Goal: Transaction & Acquisition: Purchase product/service

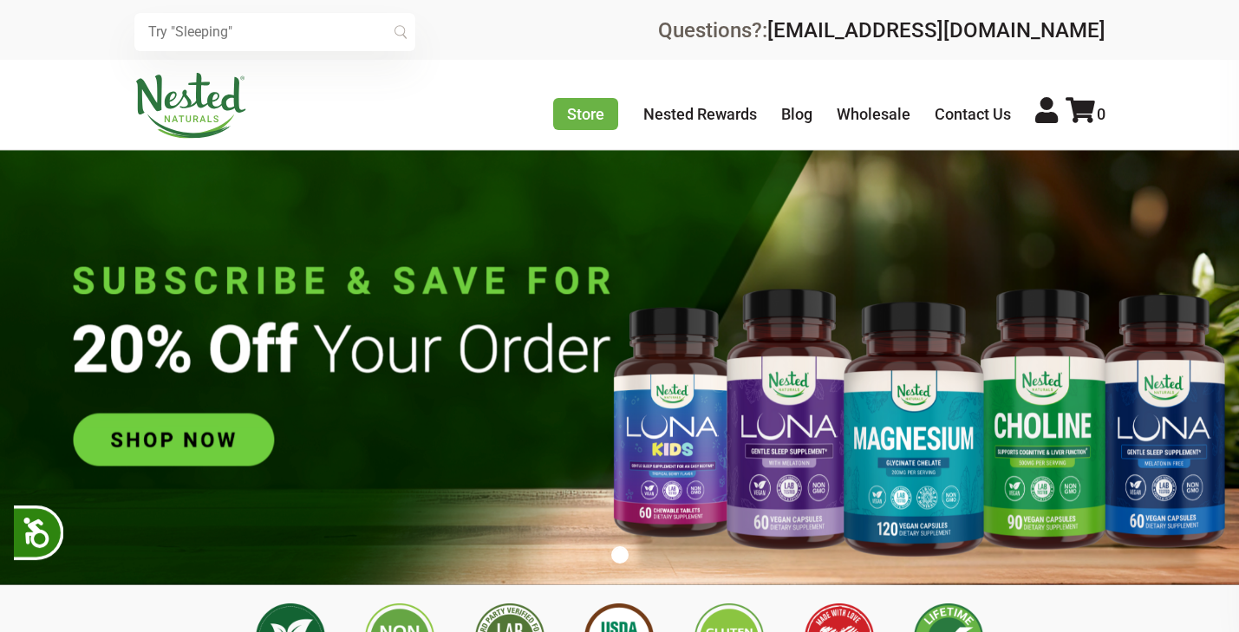
click at [1046, 112] on icon at bounding box center [1046, 110] width 23 height 26
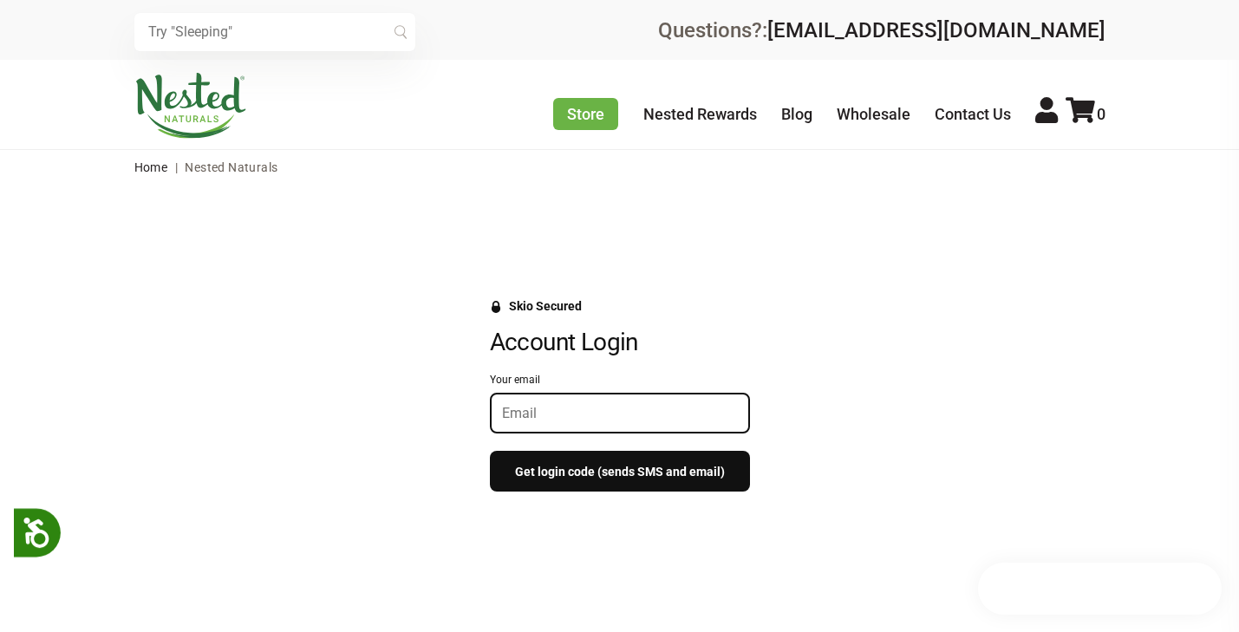
type input "kgregory@austin.rr.com"
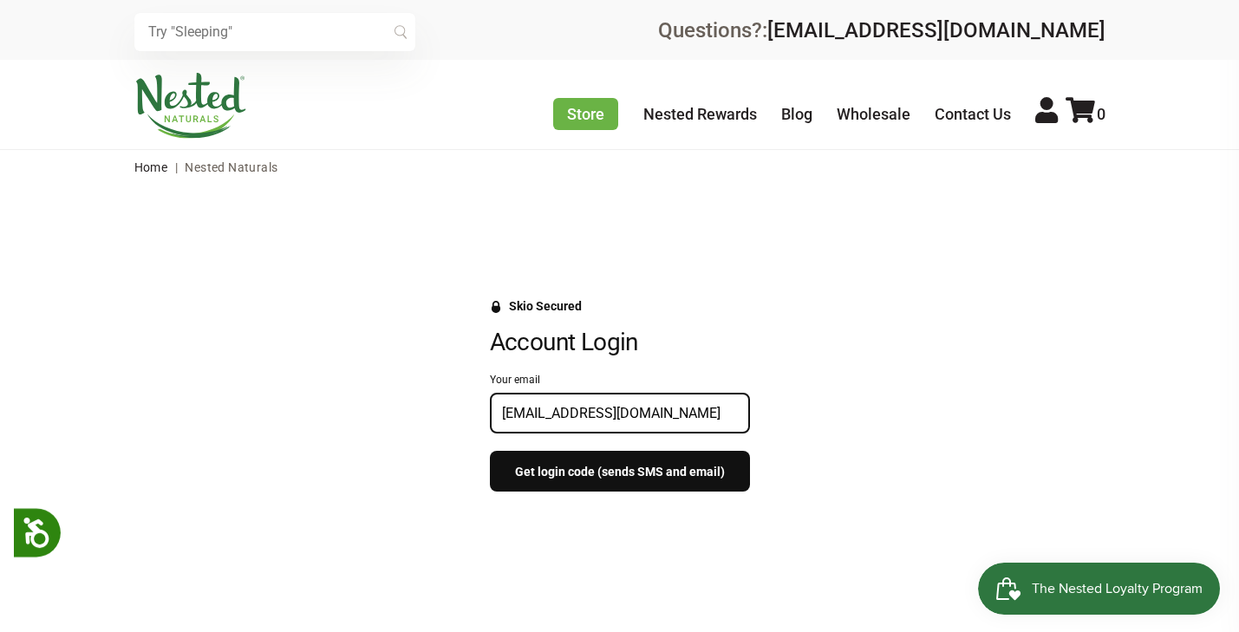
click at [564, 472] on button "Get login code (sends SMS and email)" at bounding box center [620, 471] width 260 height 41
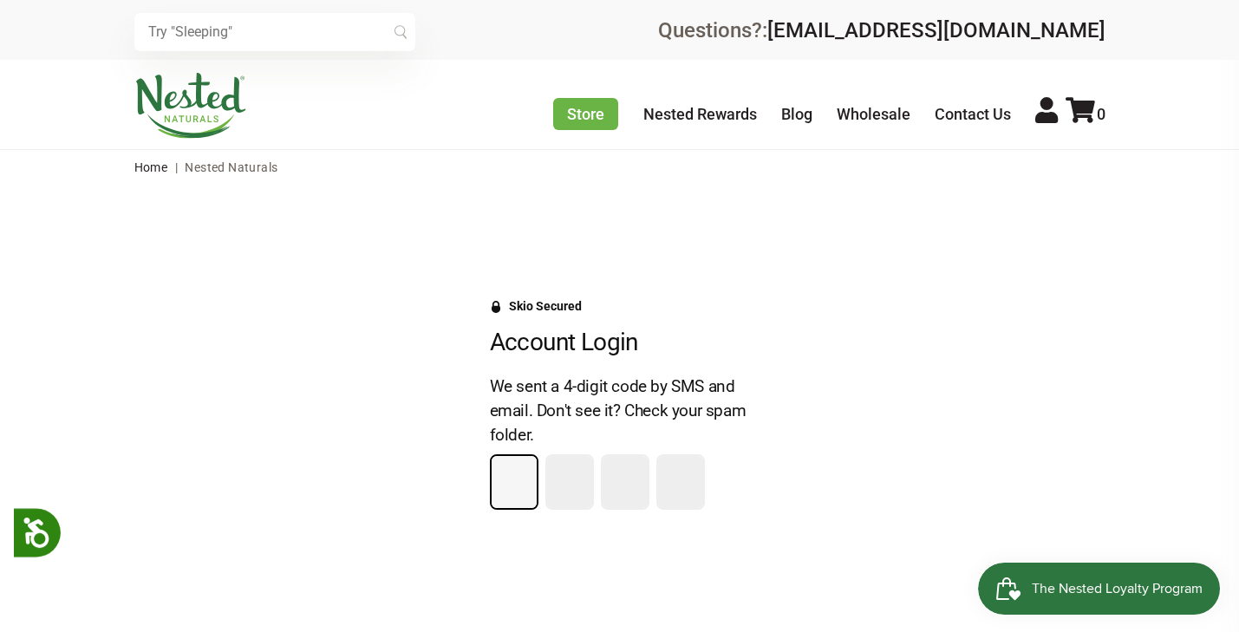
type input "5"
type input "7"
type input "3"
type input "7"
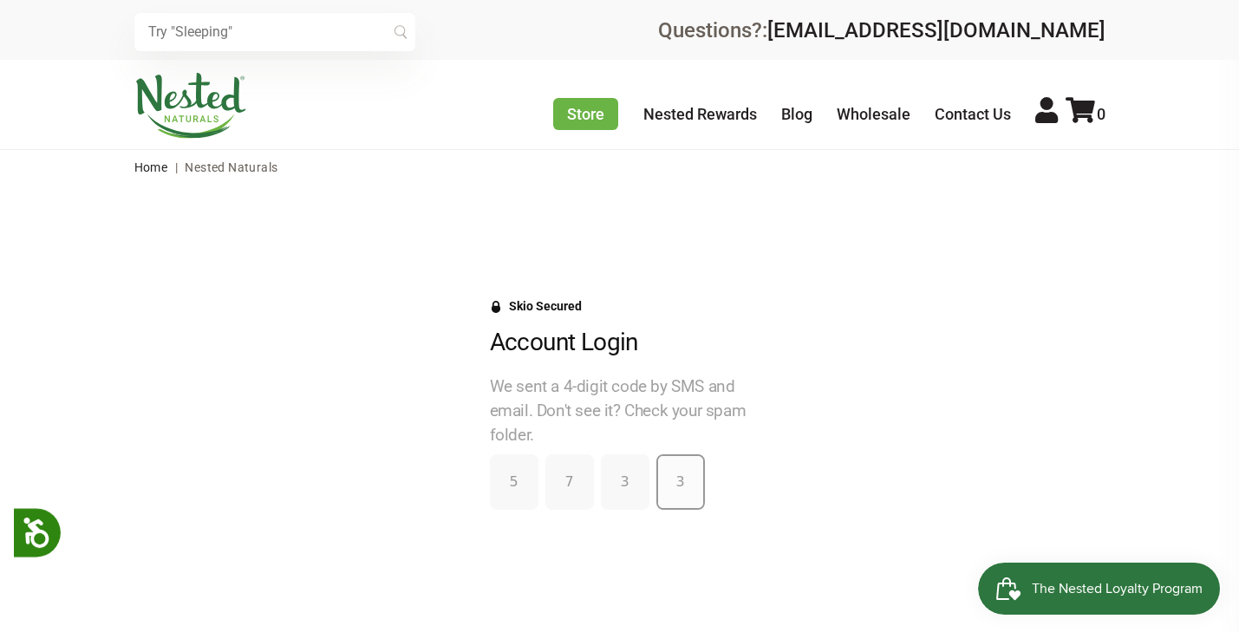
type input "7"
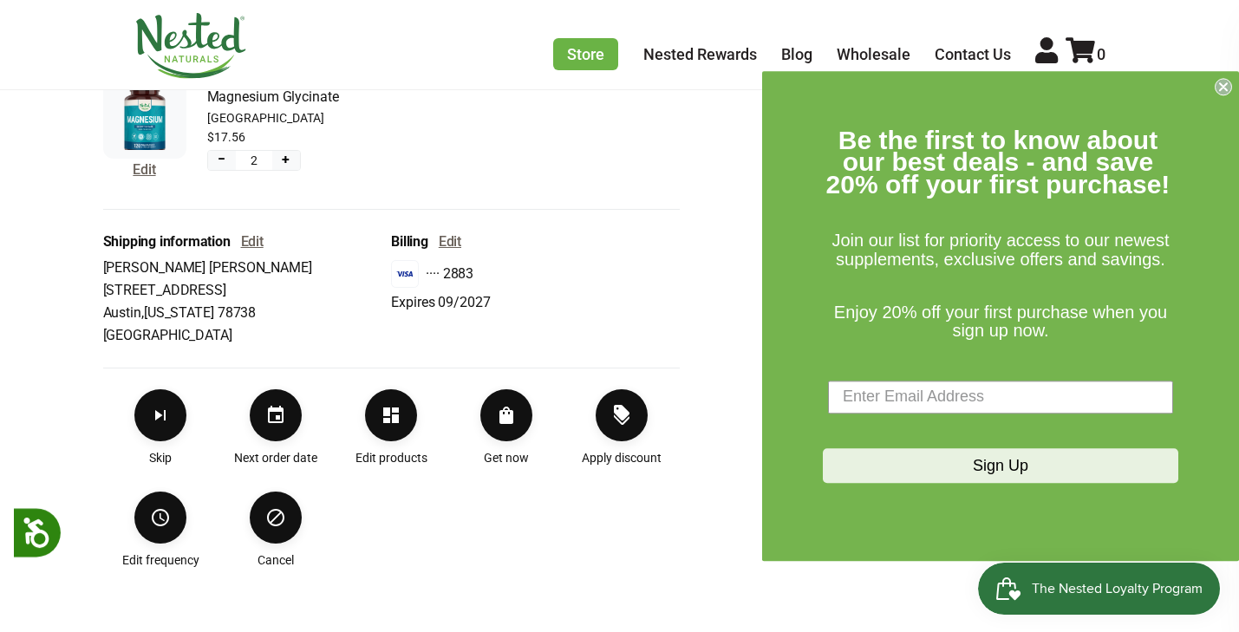
scroll to position [526, 0]
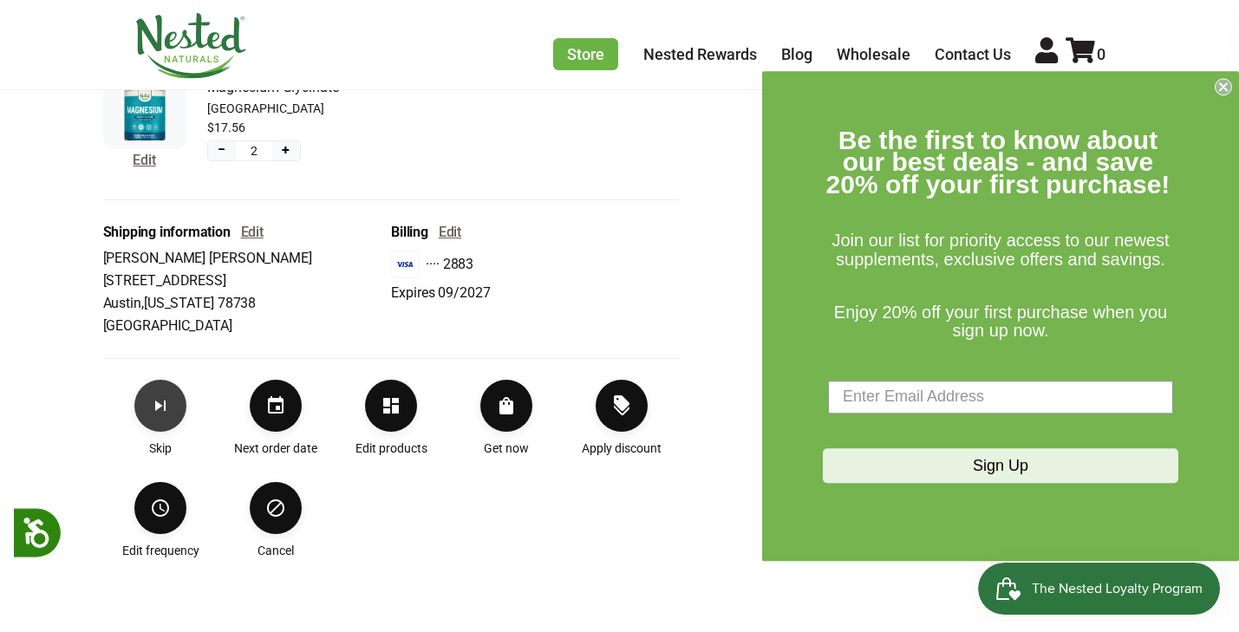
click at [160, 407] on icon "Skip subscription" at bounding box center [160, 405] width 10 height 10
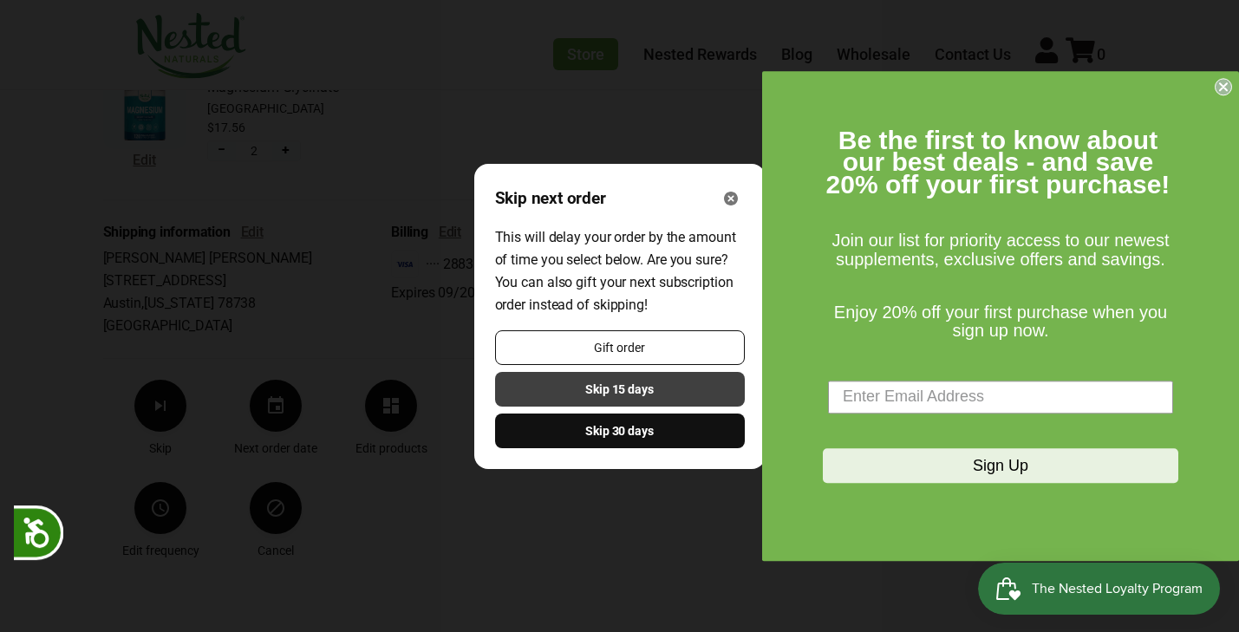
click at [613, 386] on span "Skip 15 days" at bounding box center [619, 389] width 68 height 19
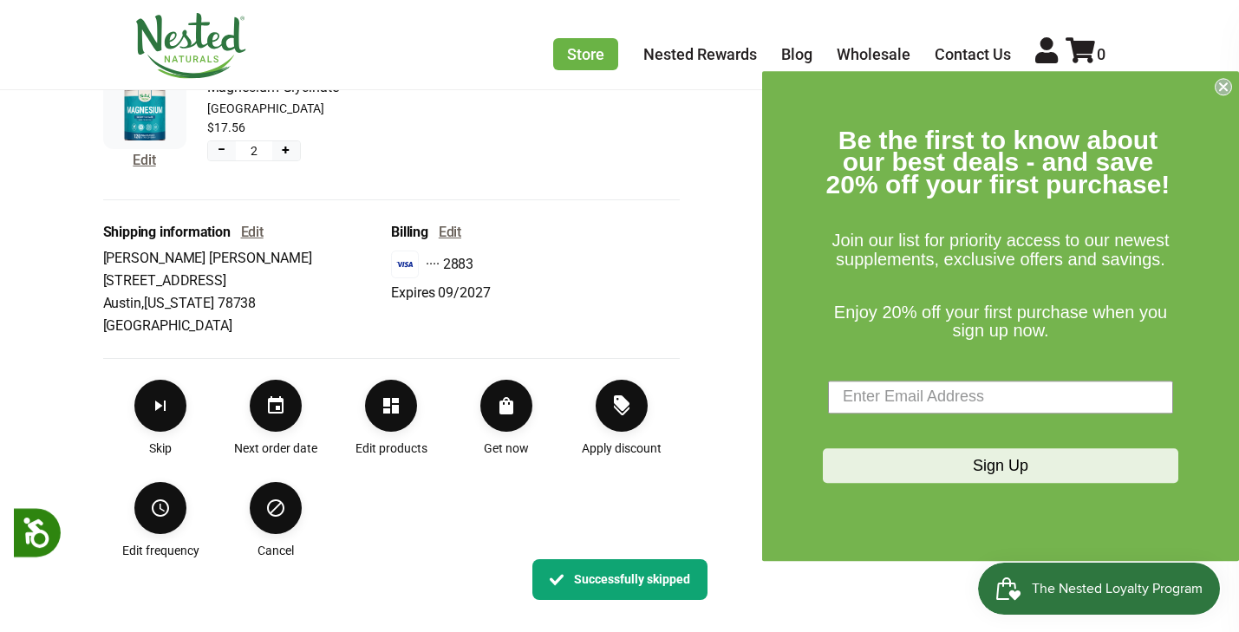
click at [1222, 88] on icon "Close dialog" at bounding box center [1223, 86] width 7 height 7
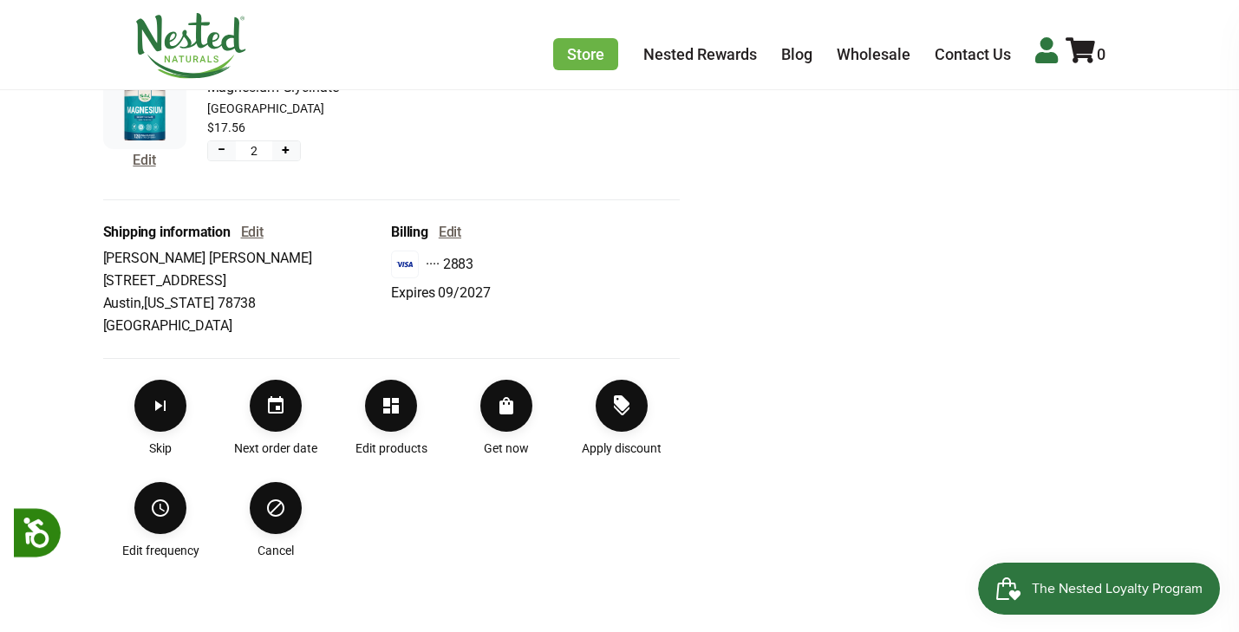
click at [1052, 57] on icon at bounding box center [1046, 50] width 23 height 26
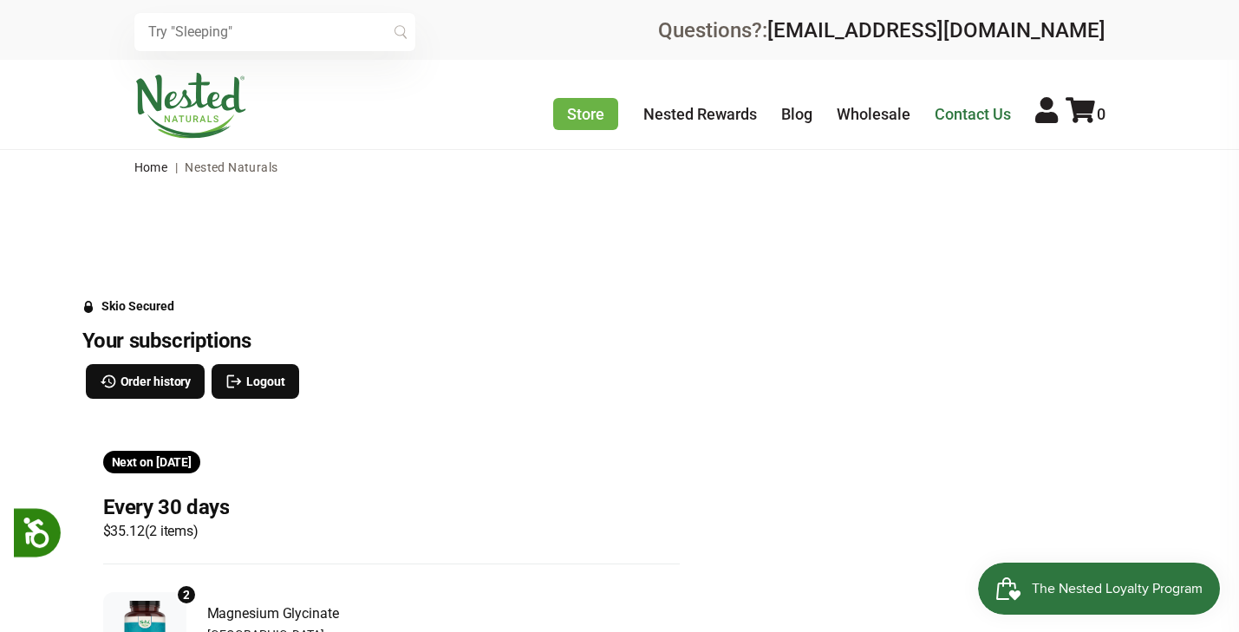
scroll to position [1, 0]
click at [1041, 115] on icon at bounding box center [1046, 109] width 23 height 26
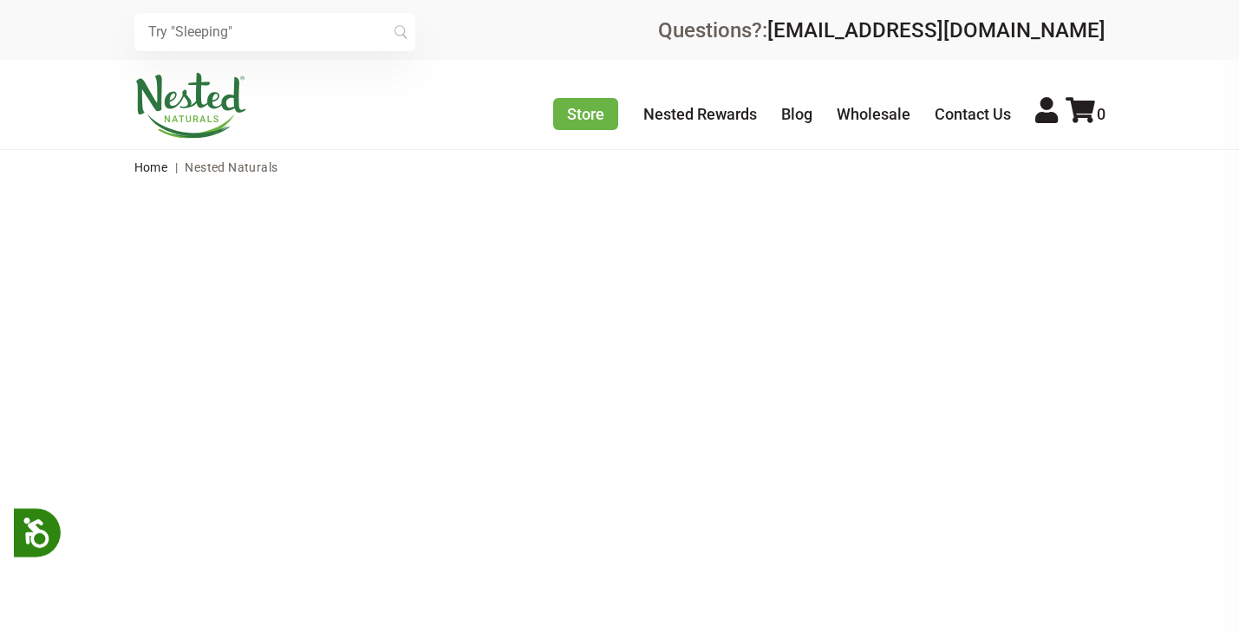
scroll to position [11, 0]
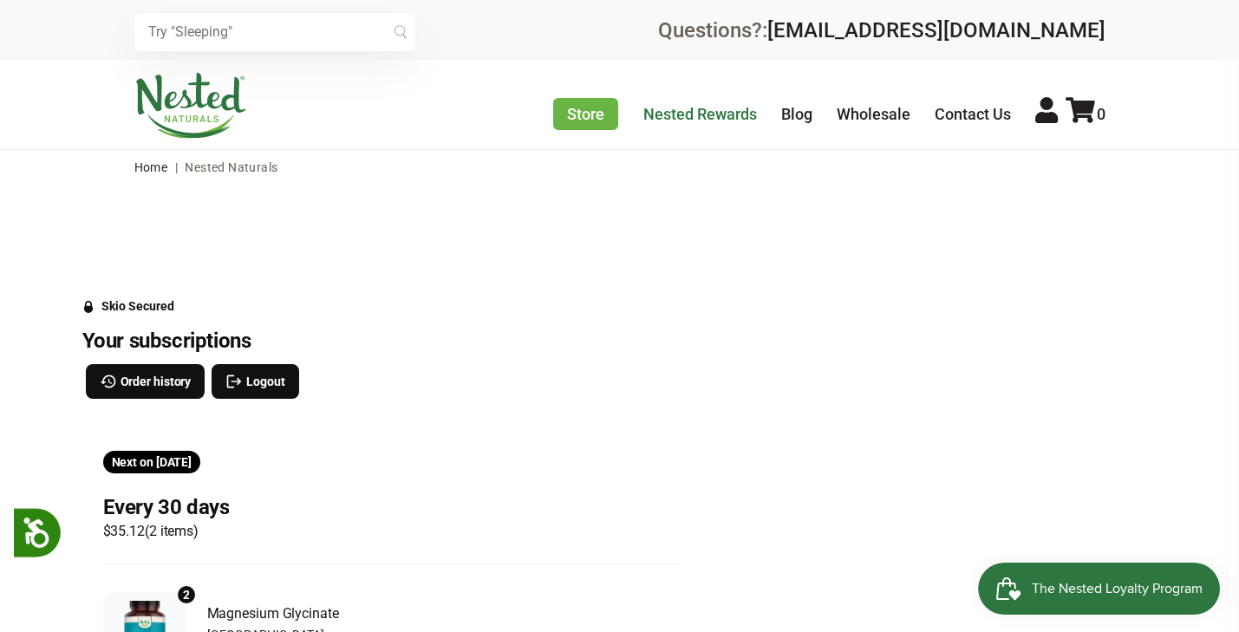
click at [701, 118] on link "Nested Rewards" at bounding box center [700, 114] width 114 height 18
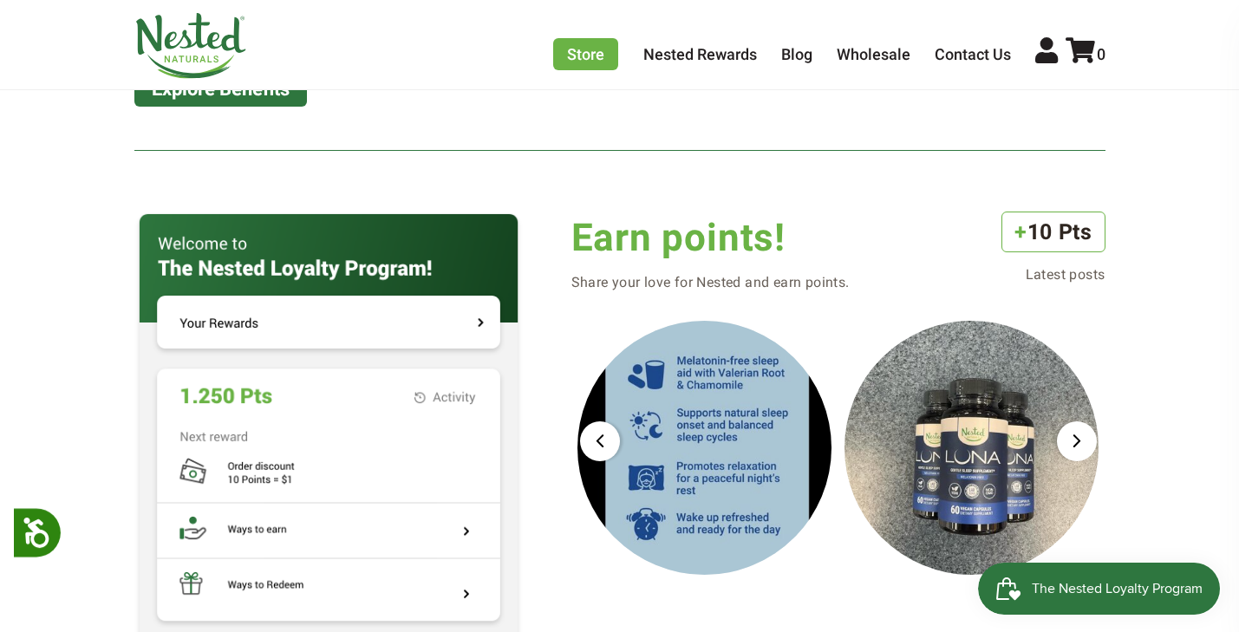
scroll to position [1574, 0]
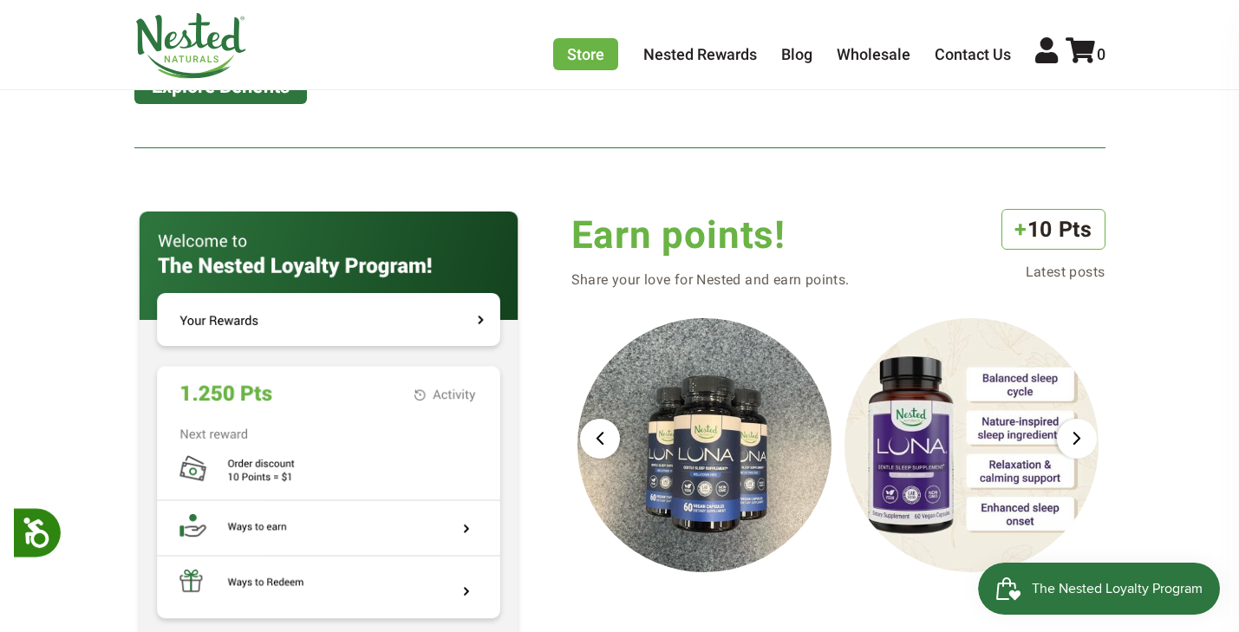
click at [482, 314] on img at bounding box center [328, 444] width 388 height 471
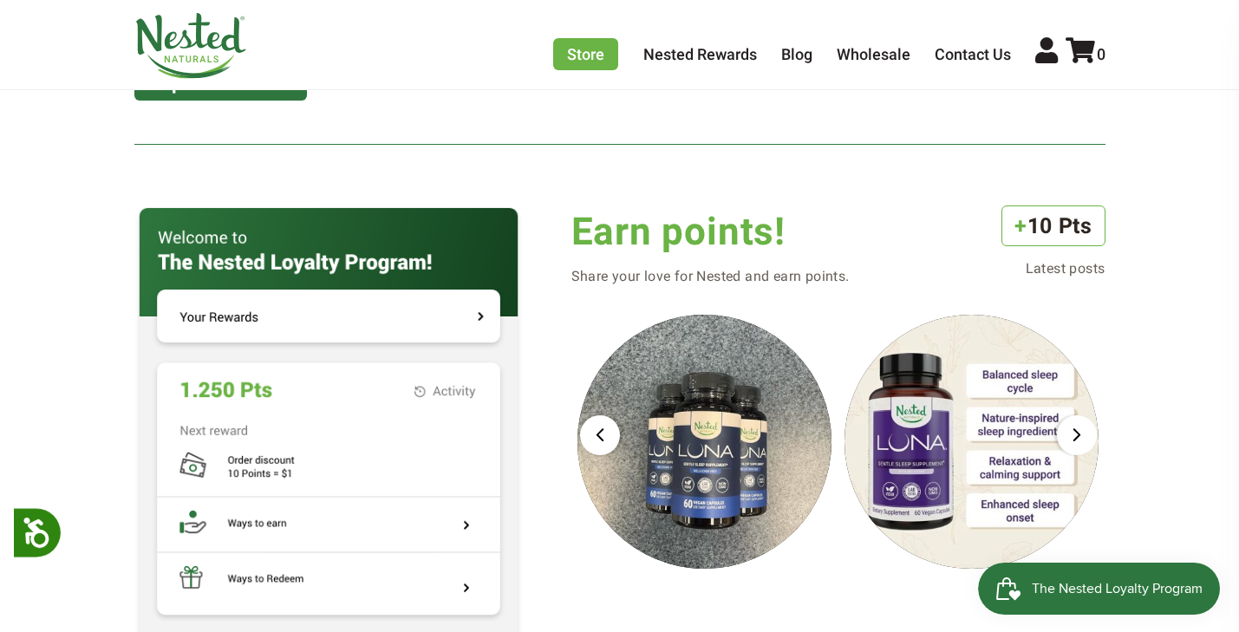
scroll to position [1580, 0]
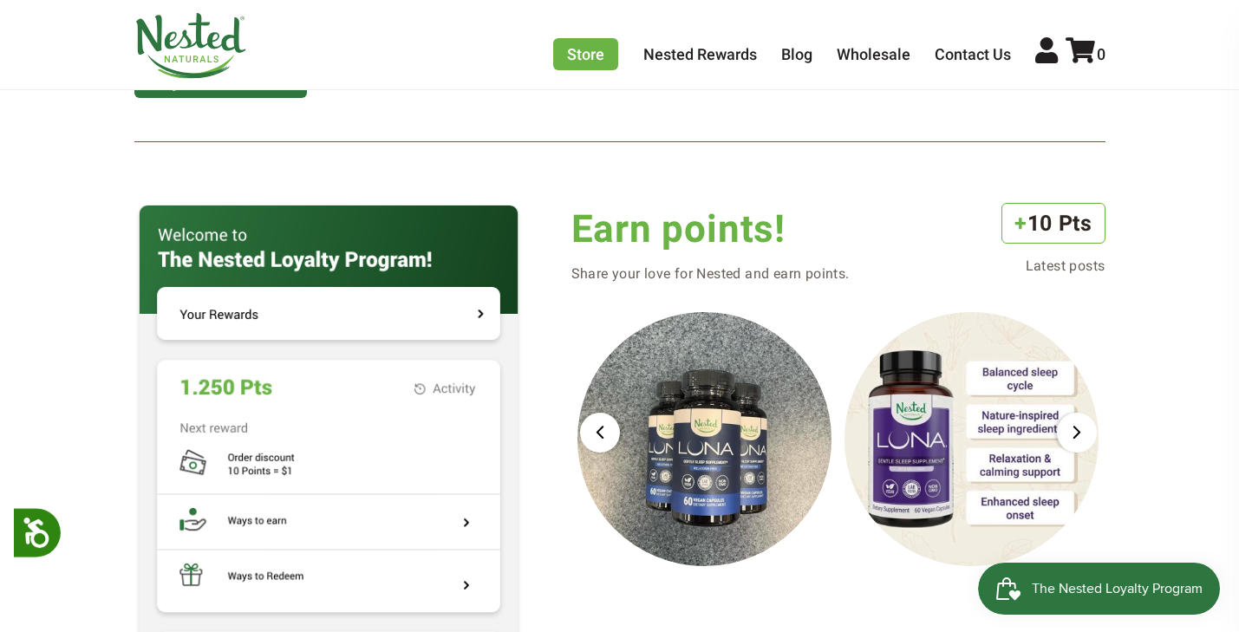
click at [228, 391] on img at bounding box center [328, 438] width 388 height 471
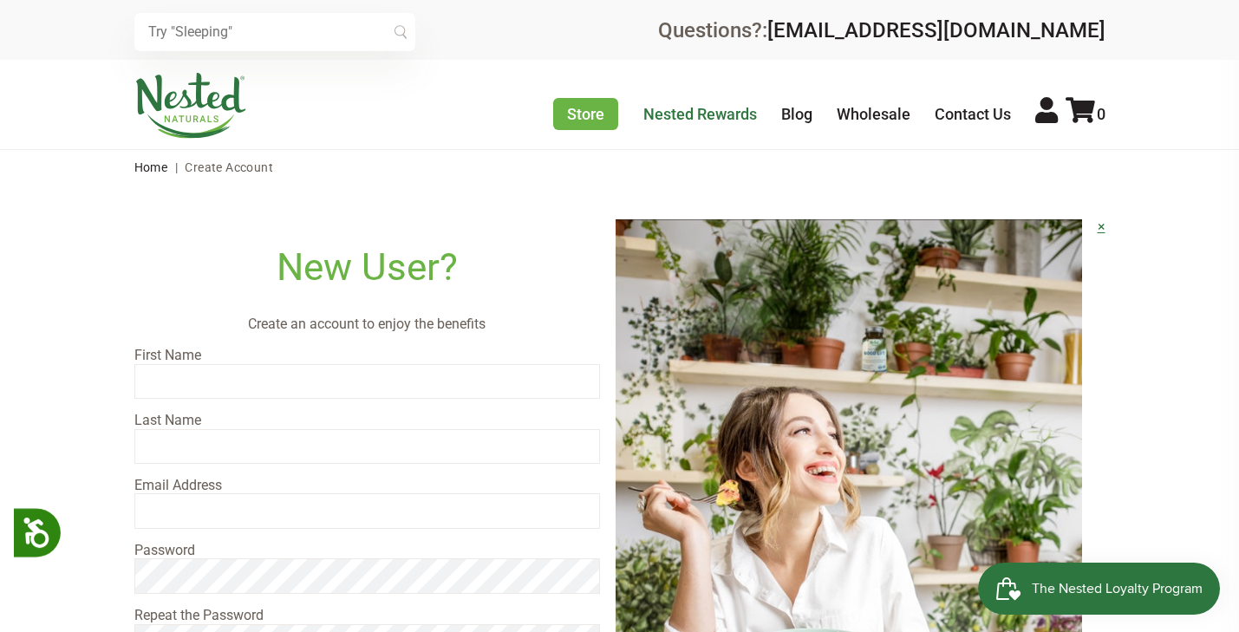
click at [704, 111] on link "Nested Rewards" at bounding box center [700, 114] width 114 height 18
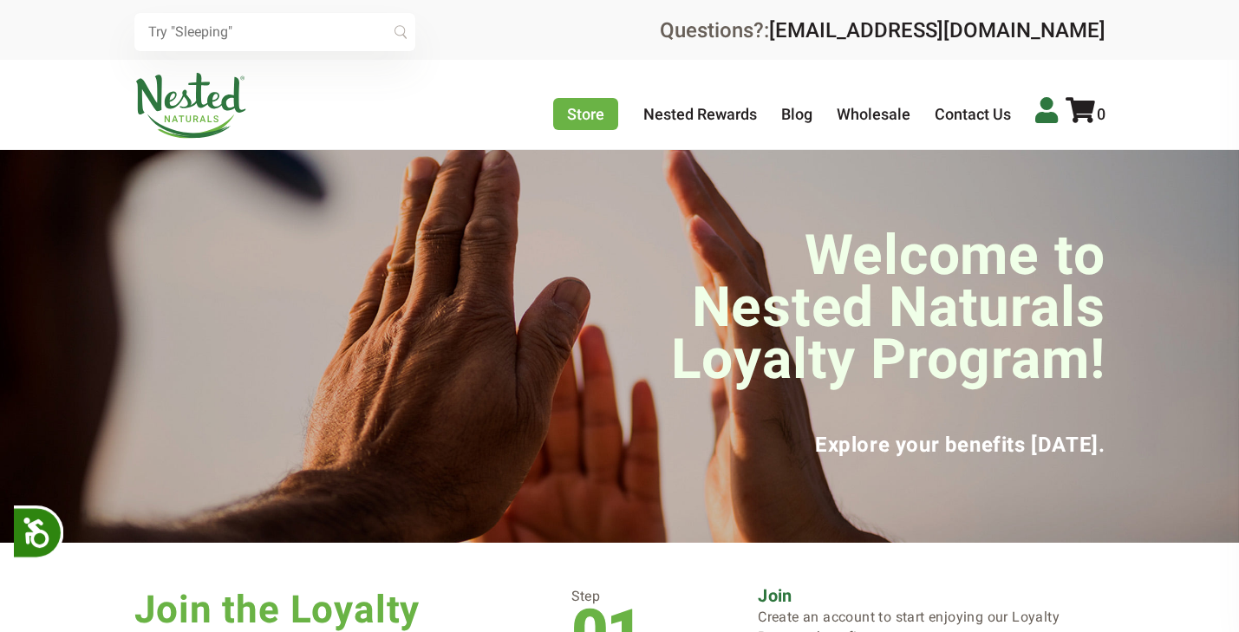
click at [1044, 110] on icon at bounding box center [1046, 110] width 23 height 26
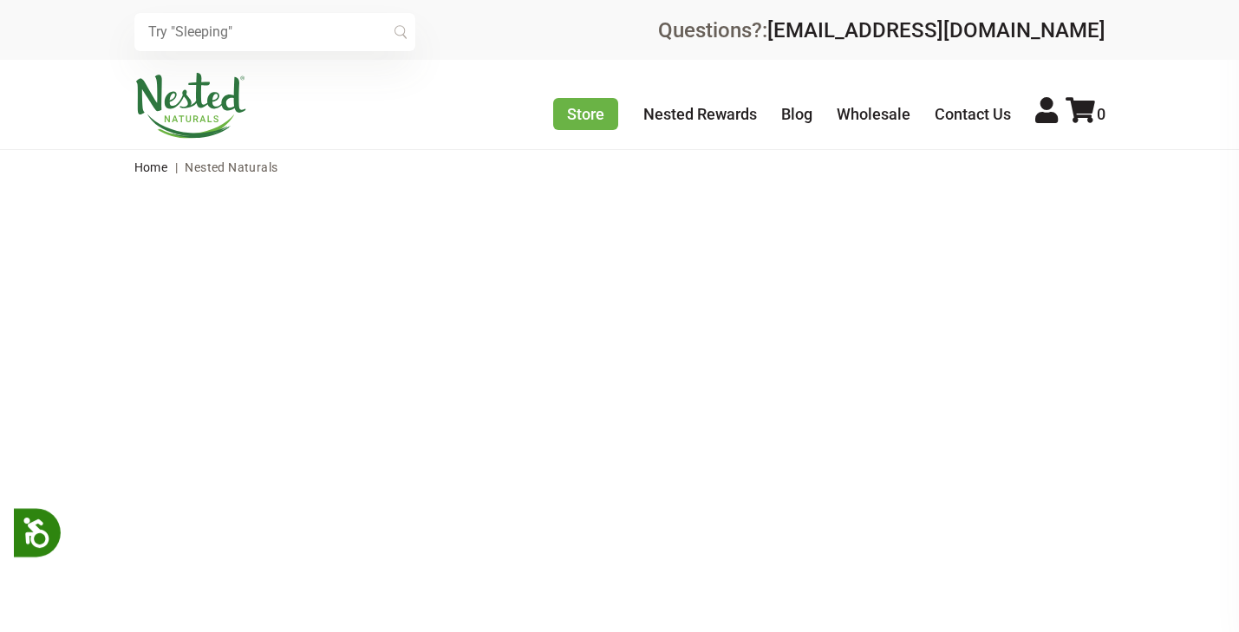
scroll to position [-12, 0]
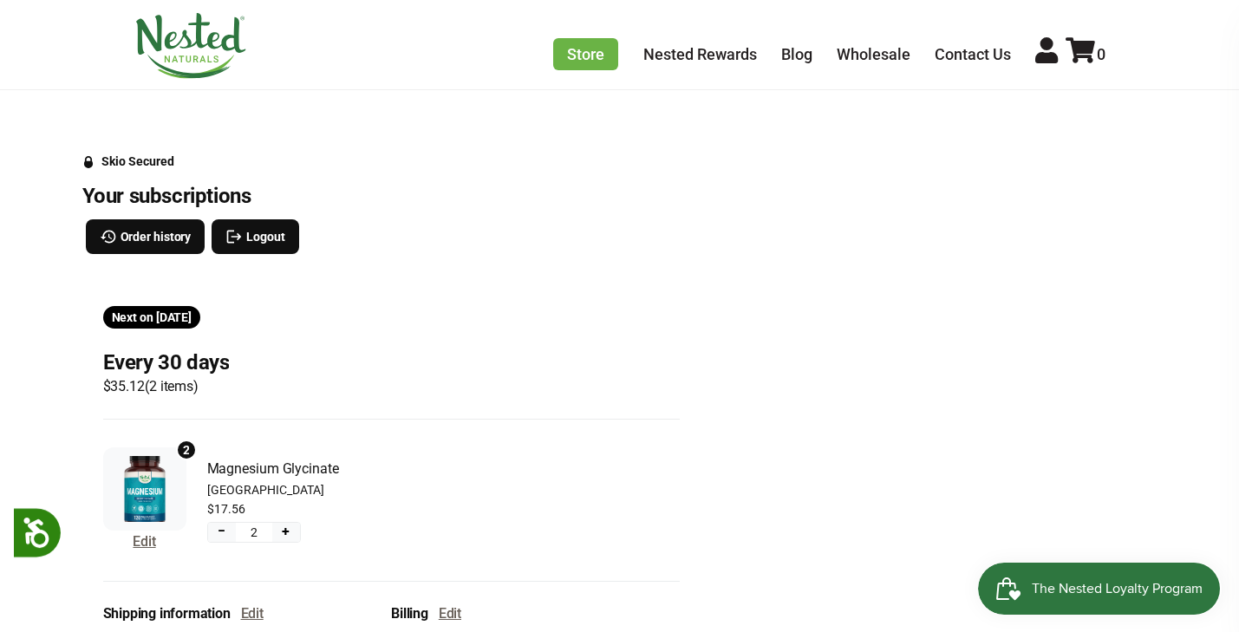
scroll to position [135, 0]
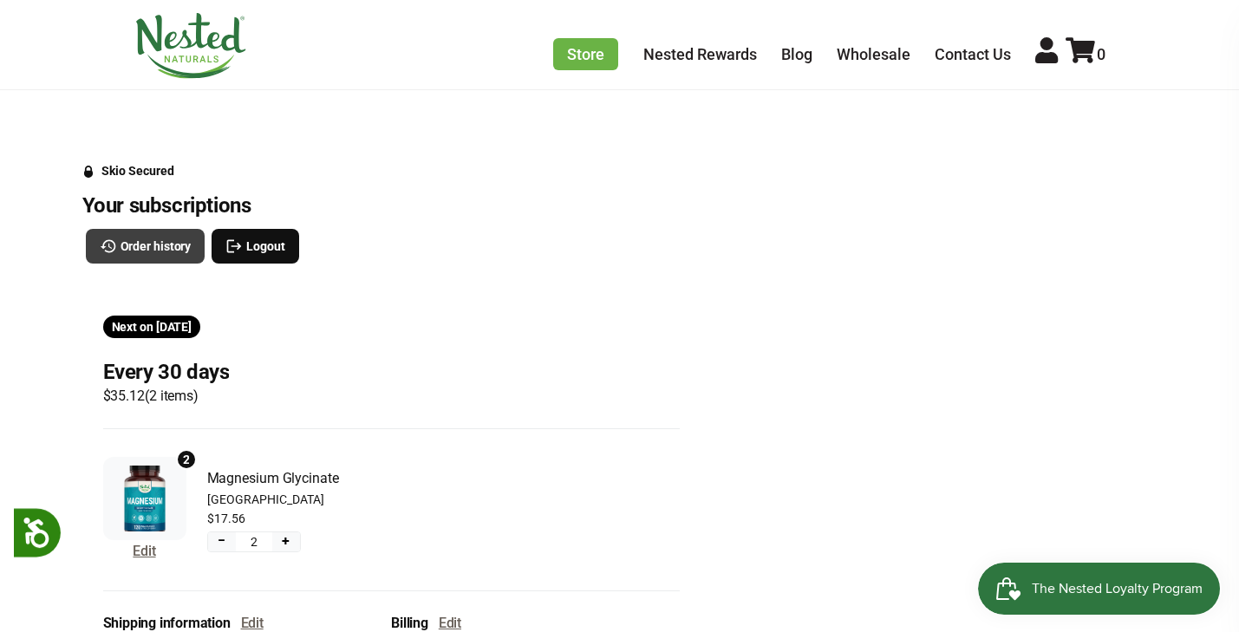
click at [153, 256] on button "Order history" at bounding box center [146, 246] width 120 height 35
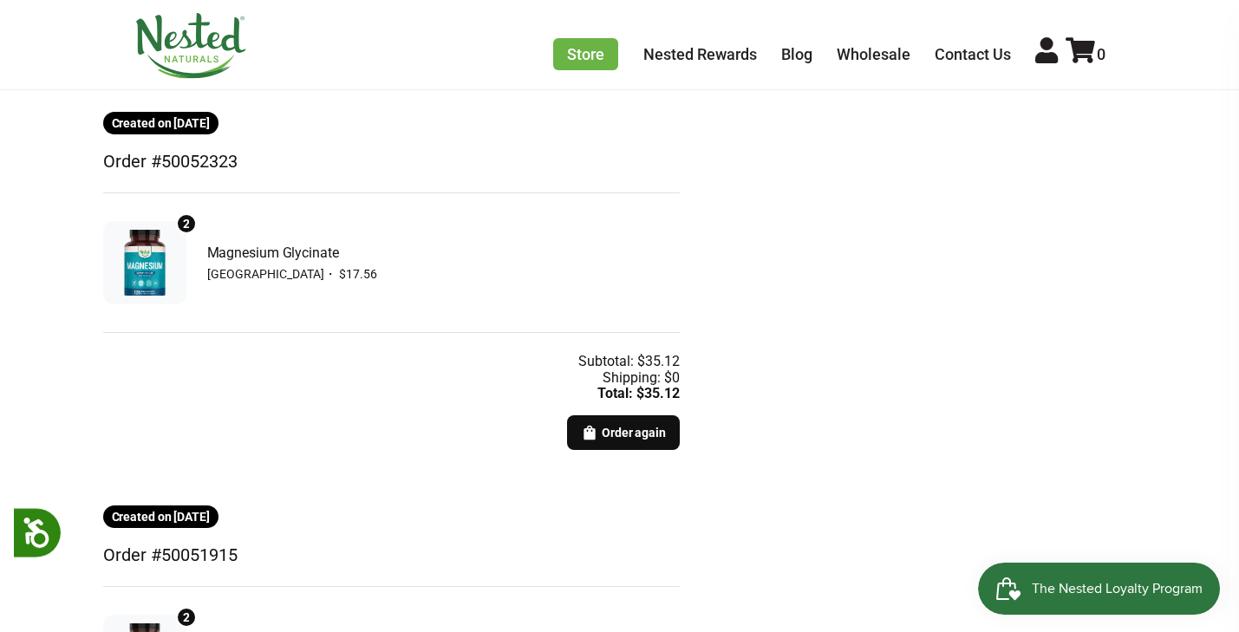
scroll to position [1916, 0]
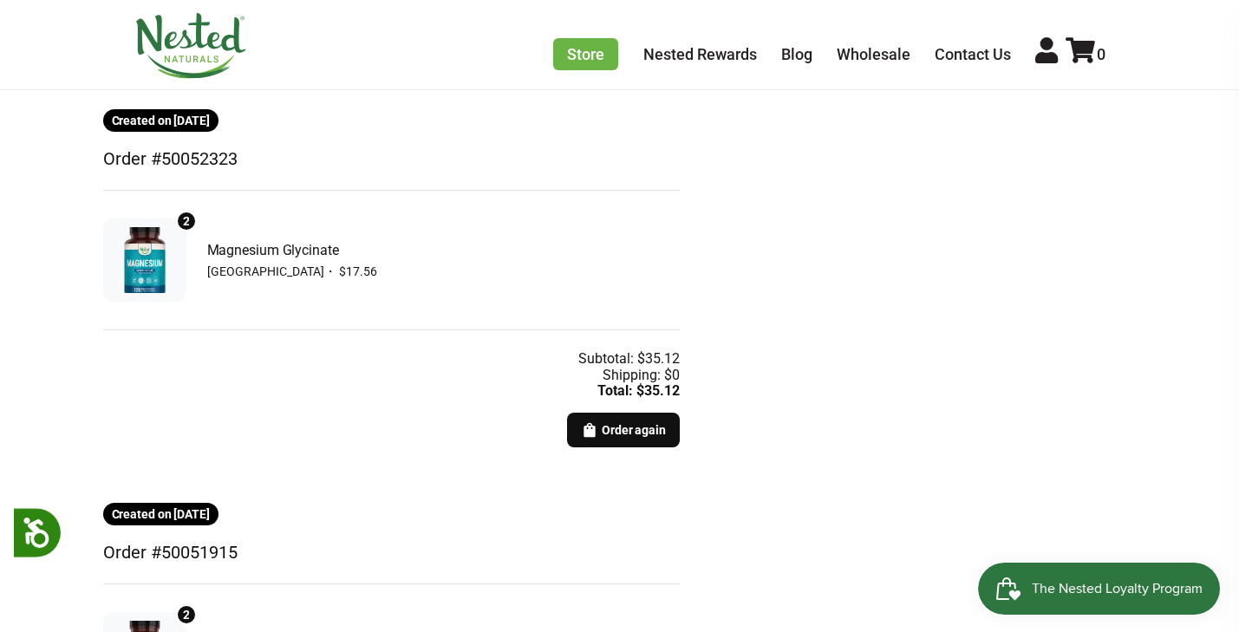
click at [1072, 582] on span "The Nested Loyalty Program" at bounding box center [1116, 589] width 171 height 26
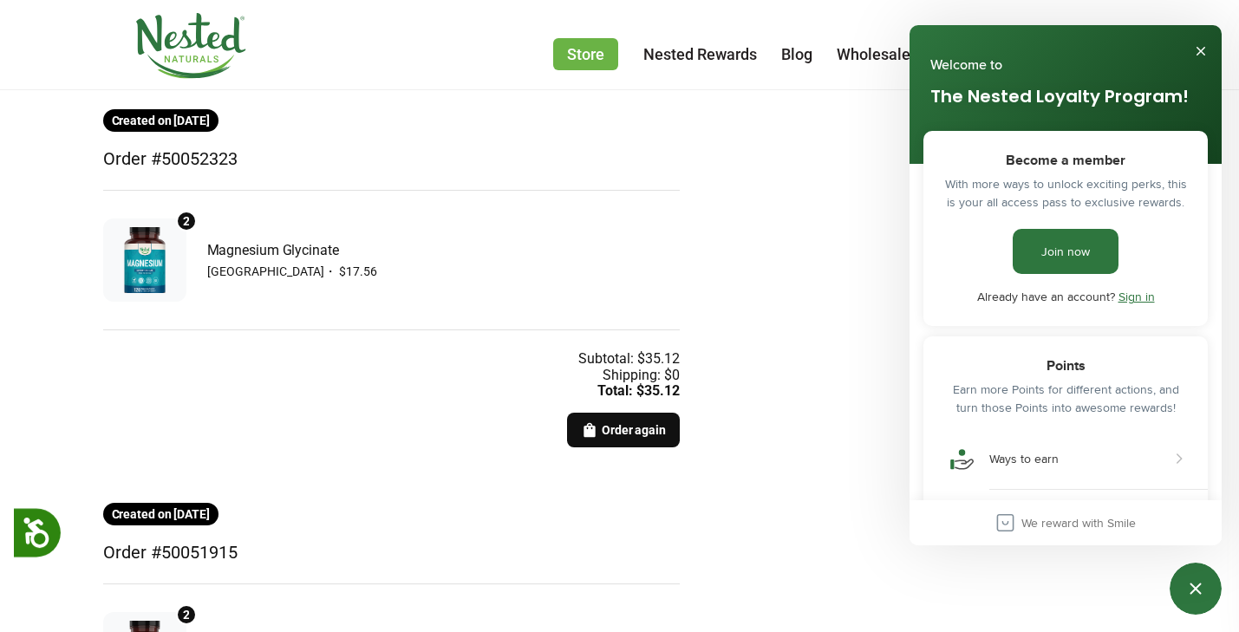
scroll to position [0, 0]
click at [1132, 298] on link "Sign in" at bounding box center [1136, 296] width 36 height 17
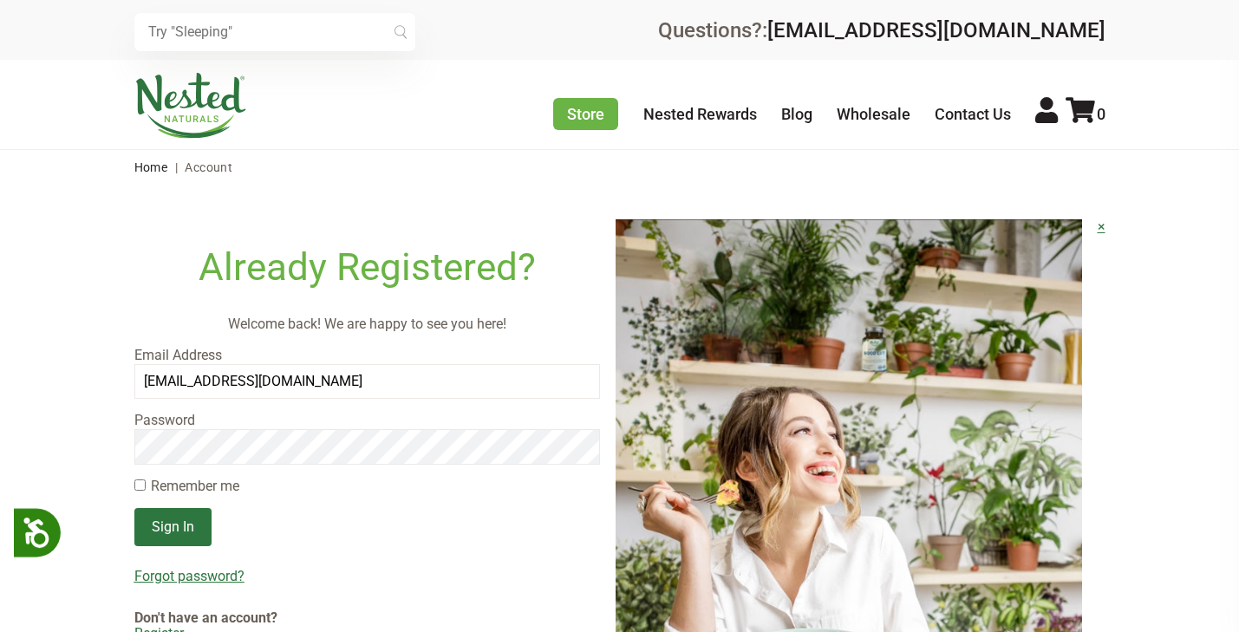
click at [140, 486] on input "checkbox" at bounding box center [139, 484] width 11 height 11
checkbox input "true"
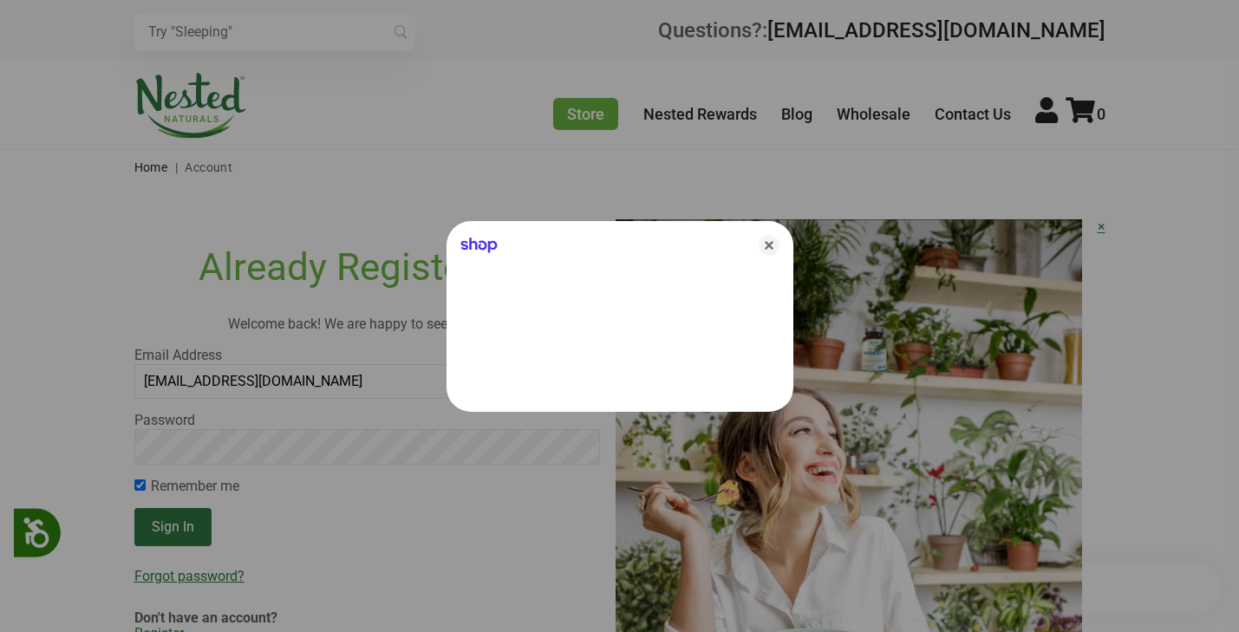
click at [169, 520] on div at bounding box center [619, 316] width 1239 height 632
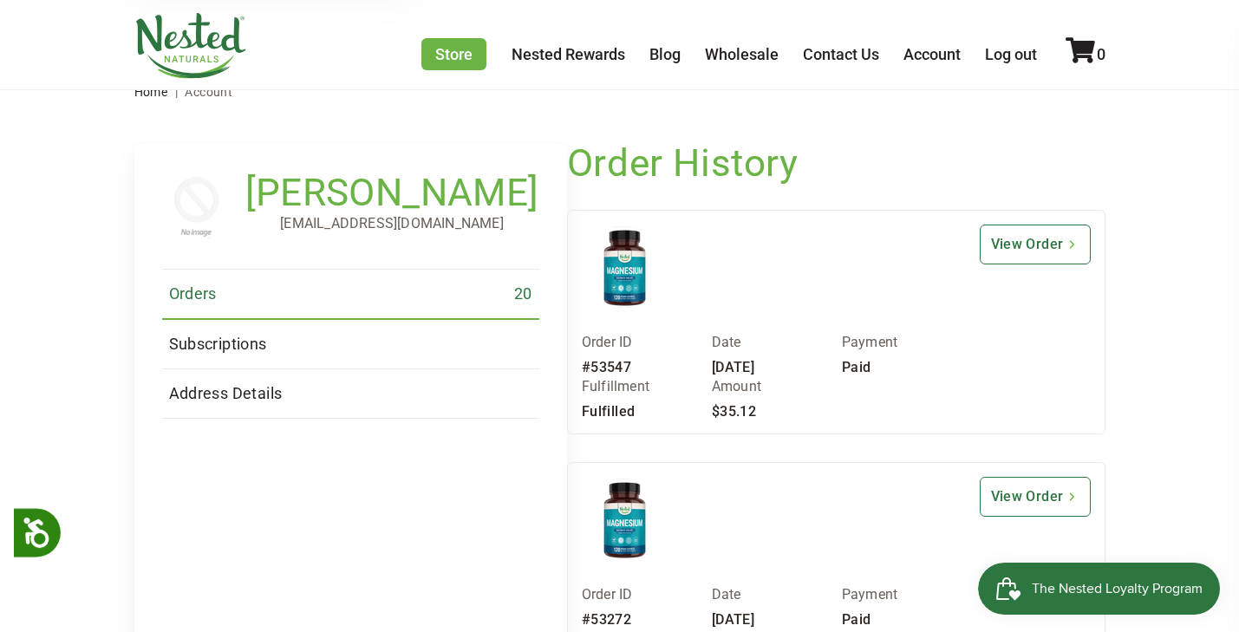
scroll to position [76, 0]
click at [569, 61] on link "Nested Rewards" at bounding box center [568, 54] width 114 height 18
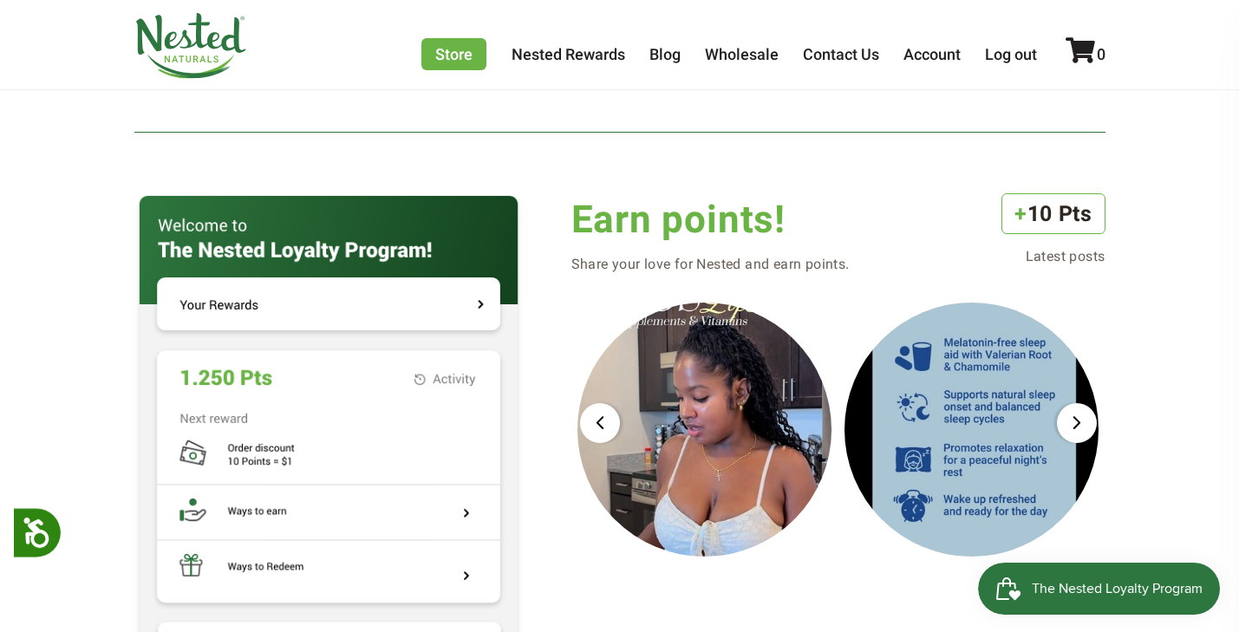
scroll to position [1591, 0]
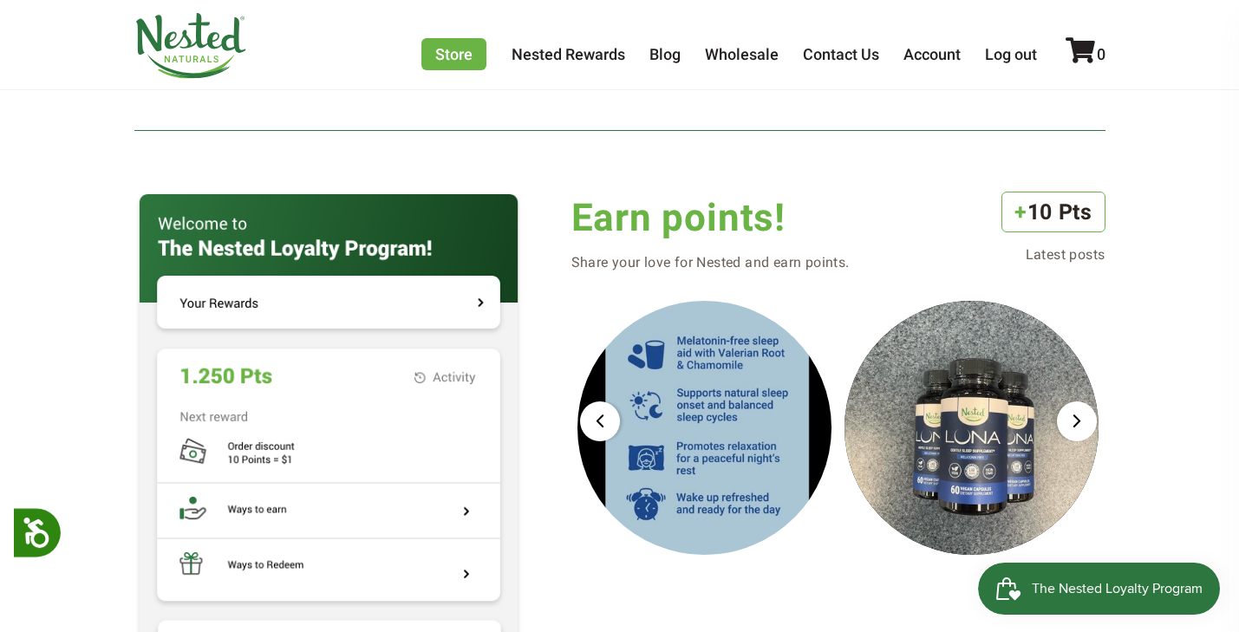
click at [463, 293] on img at bounding box center [328, 427] width 388 height 471
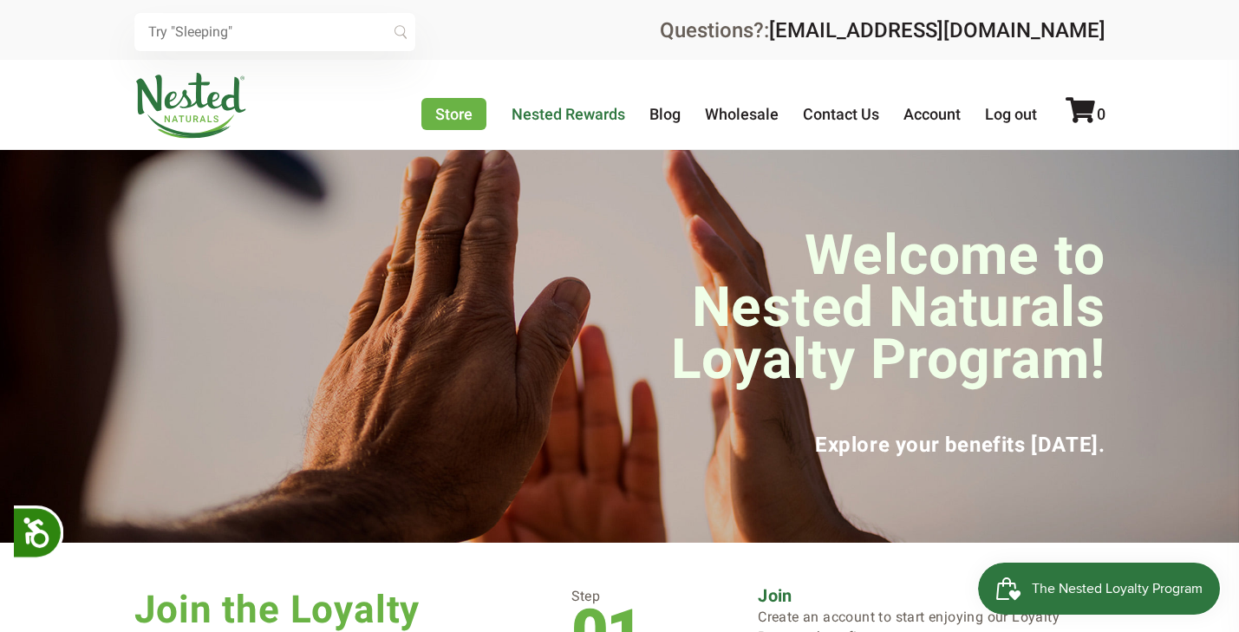
click at [565, 117] on link "Nested Rewards" at bounding box center [568, 114] width 114 height 18
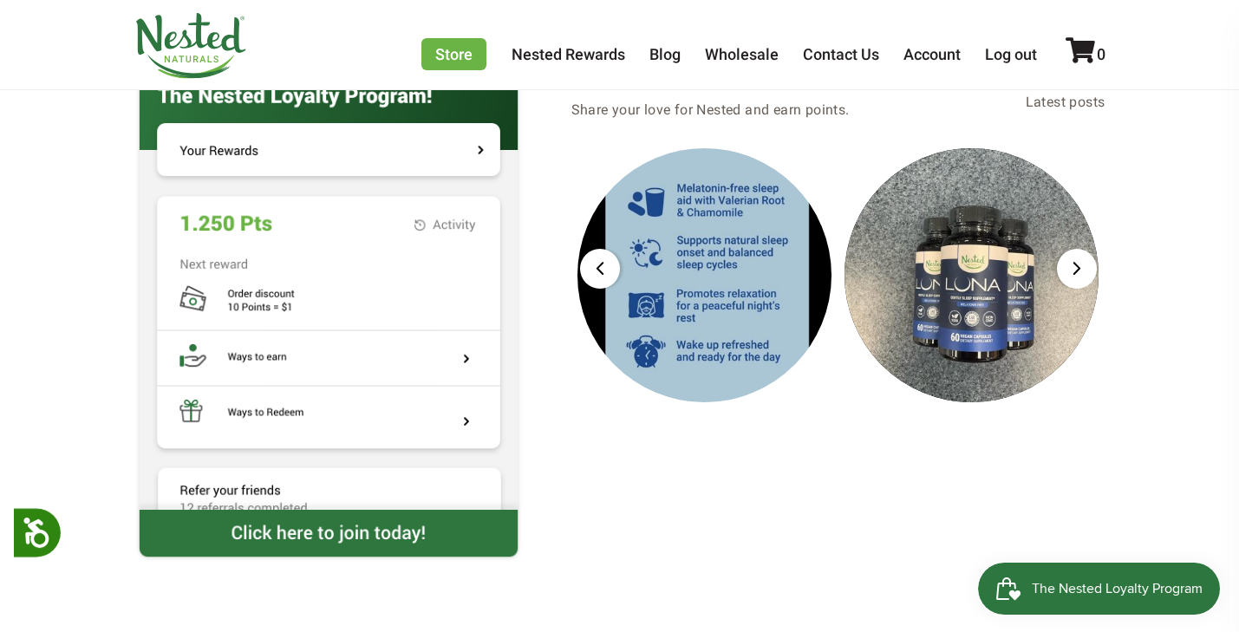
scroll to position [1763, 0]
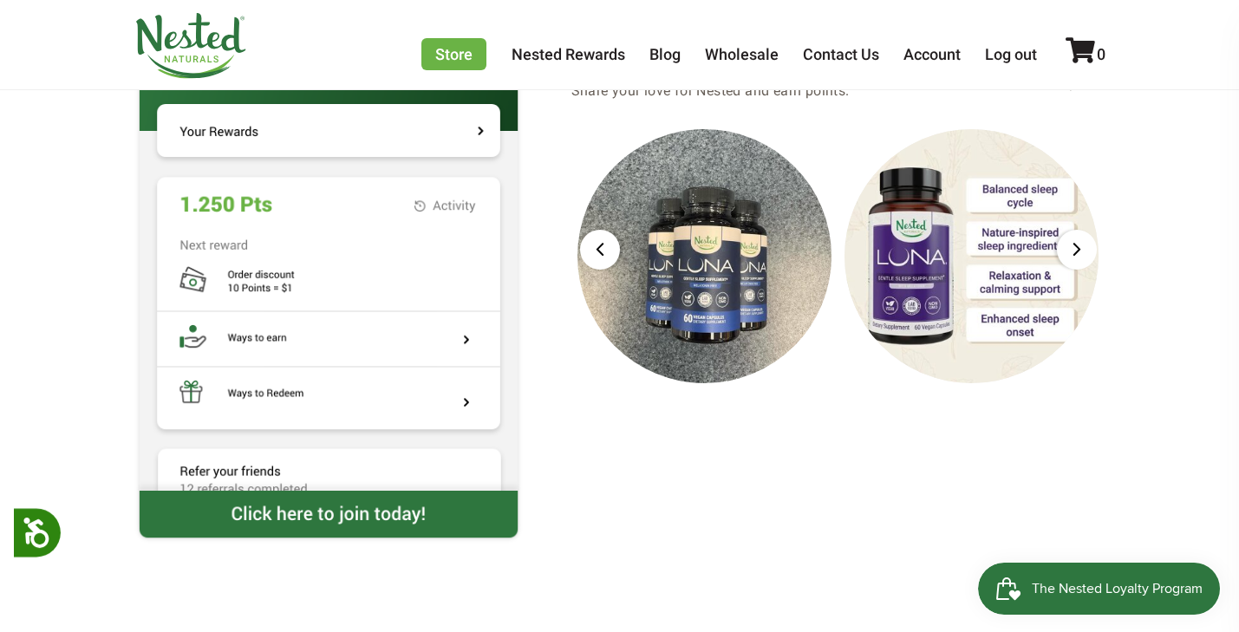
click at [1084, 585] on span "The Nested Loyalty Program" at bounding box center [1116, 589] width 171 height 26
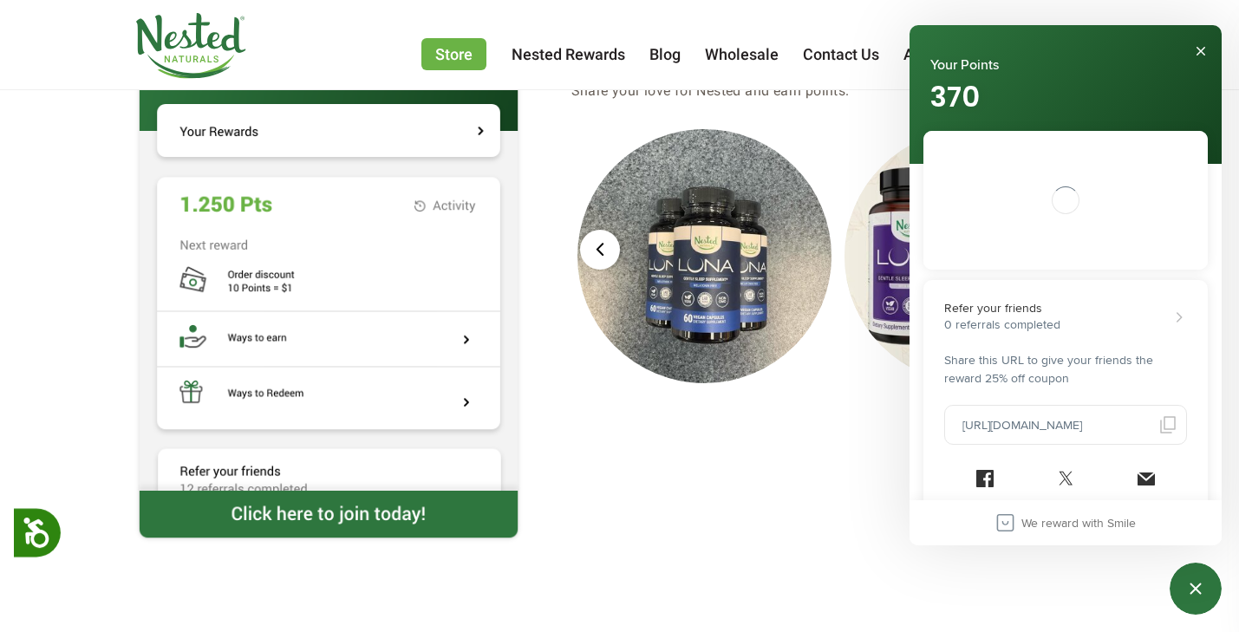
scroll to position [0, 0]
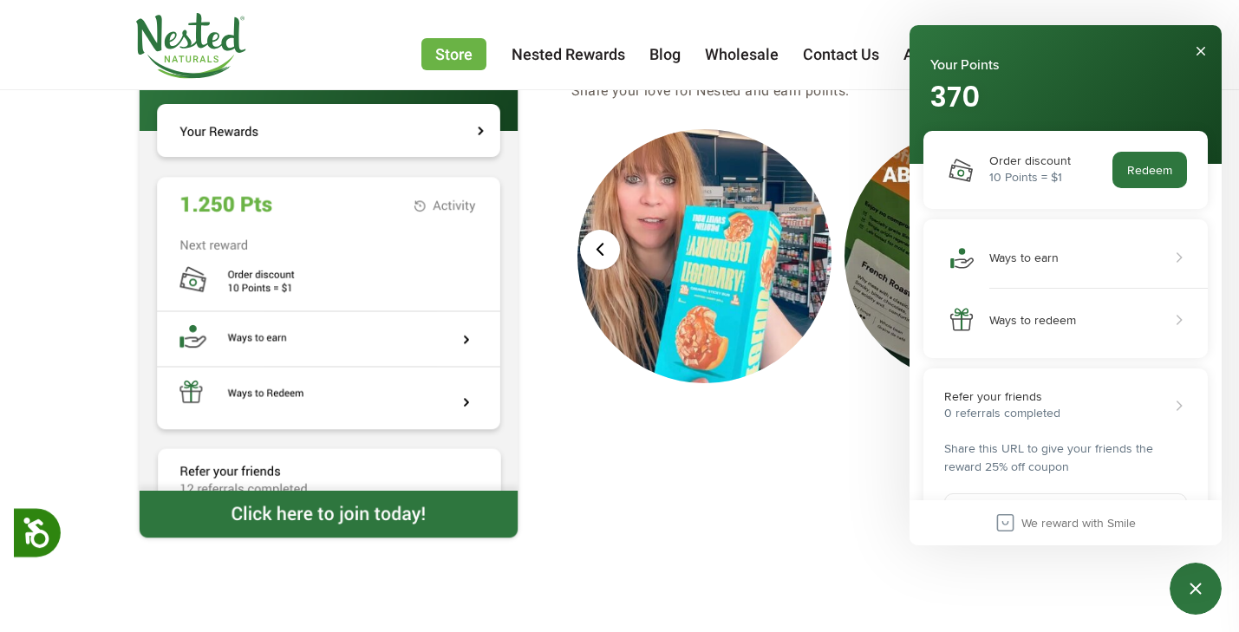
click at [802, 491] on div "Earn points! Share your love for Nested and earn points. + 10 Pts Latest posts" at bounding box center [838, 282] width 534 height 524
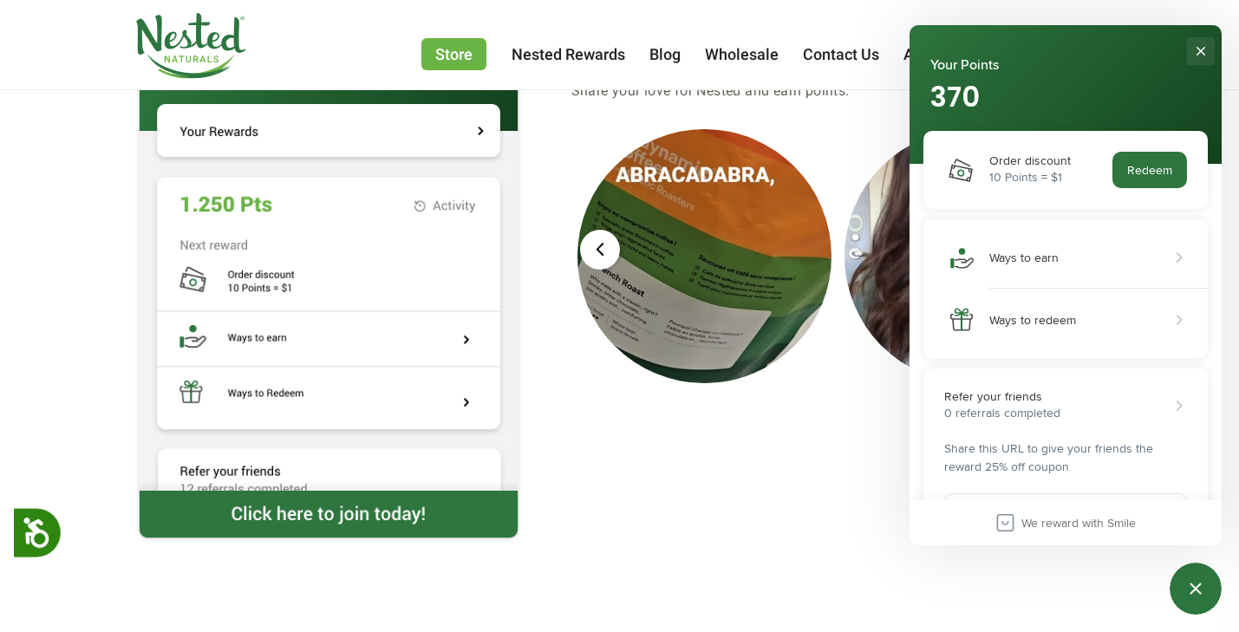
click at [1202, 49] on button "Close" at bounding box center [1201, 51] width 28 height 28
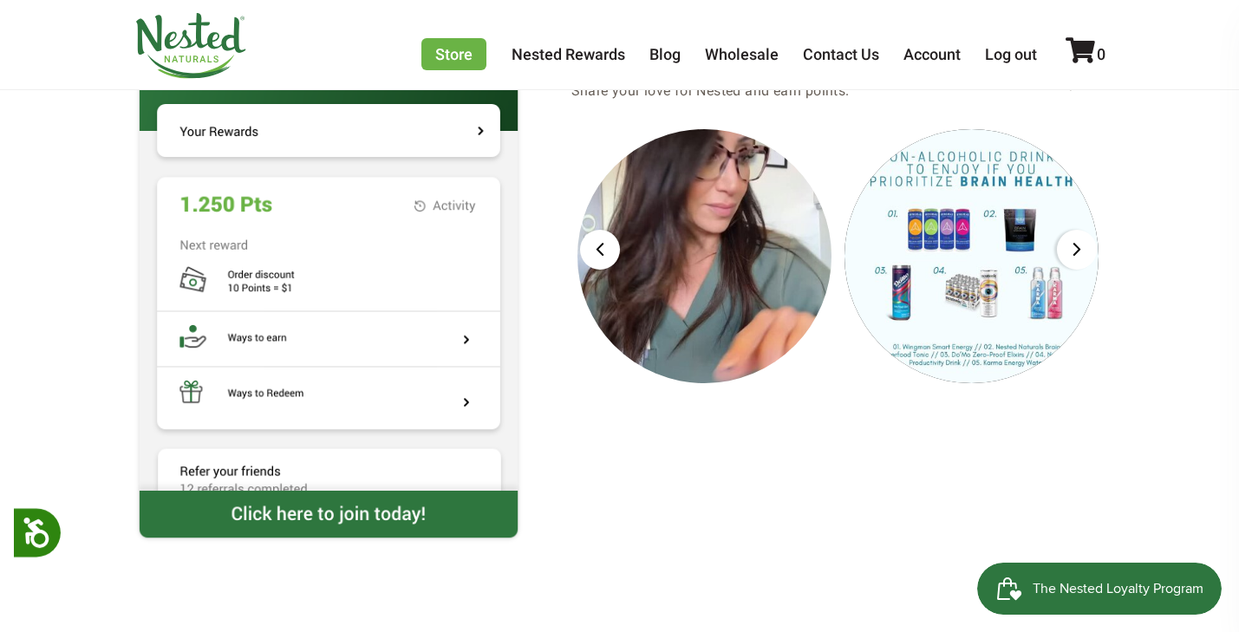
click at [1083, 586] on div "The Nested Loyalty Program" at bounding box center [1117, 589] width 171 height 26
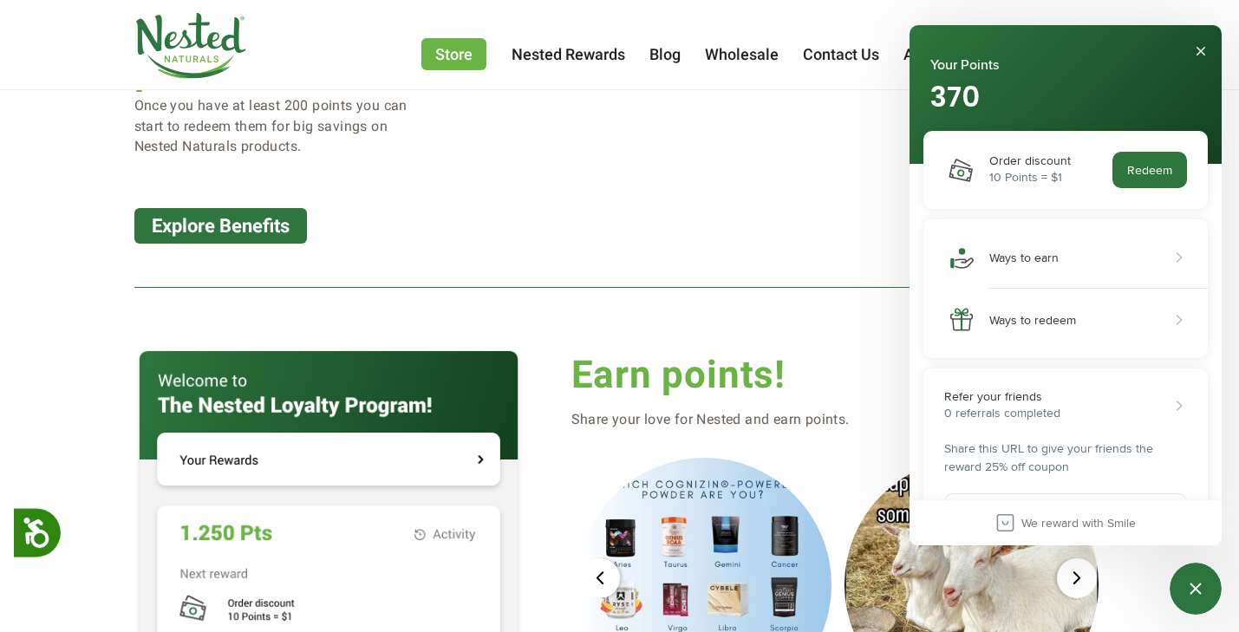
scroll to position [1220, 0]
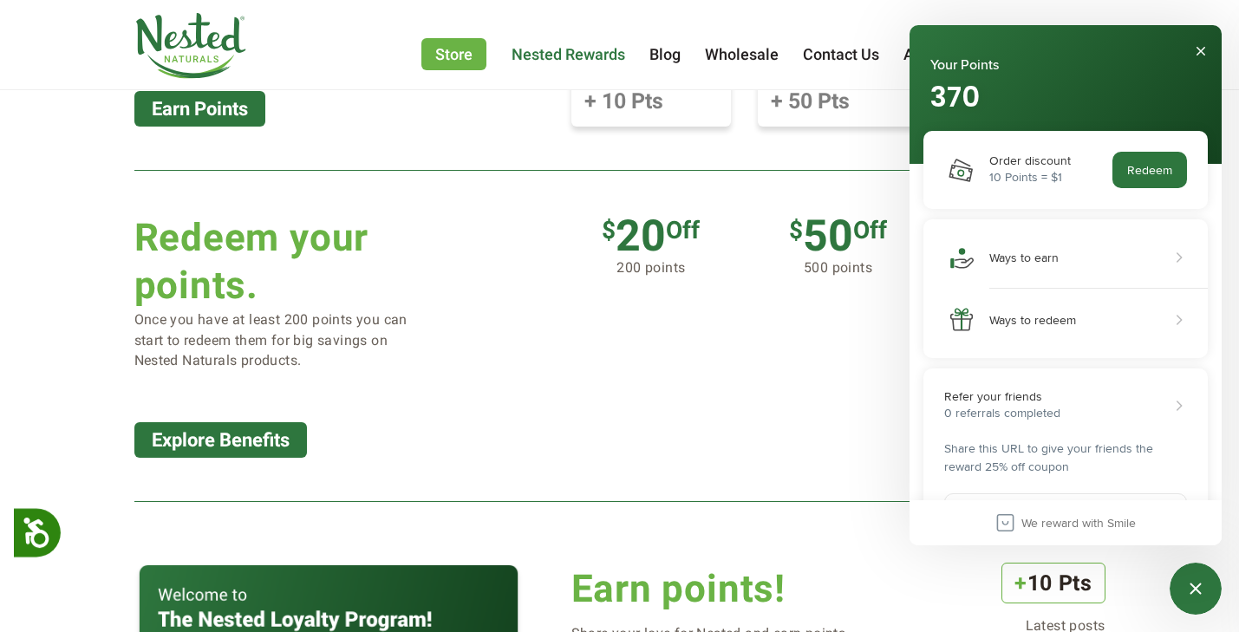
click at [570, 54] on link "Nested Rewards" at bounding box center [568, 54] width 114 height 18
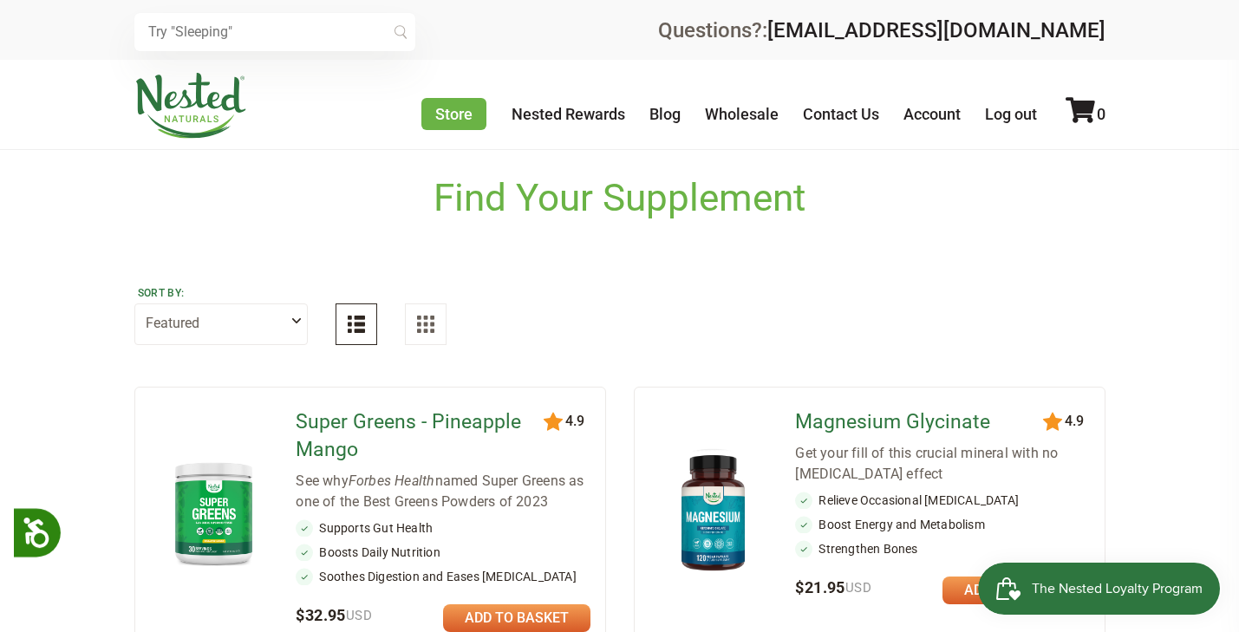
click at [193, 104] on img at bounding box center [190, 106] width 113 height 66
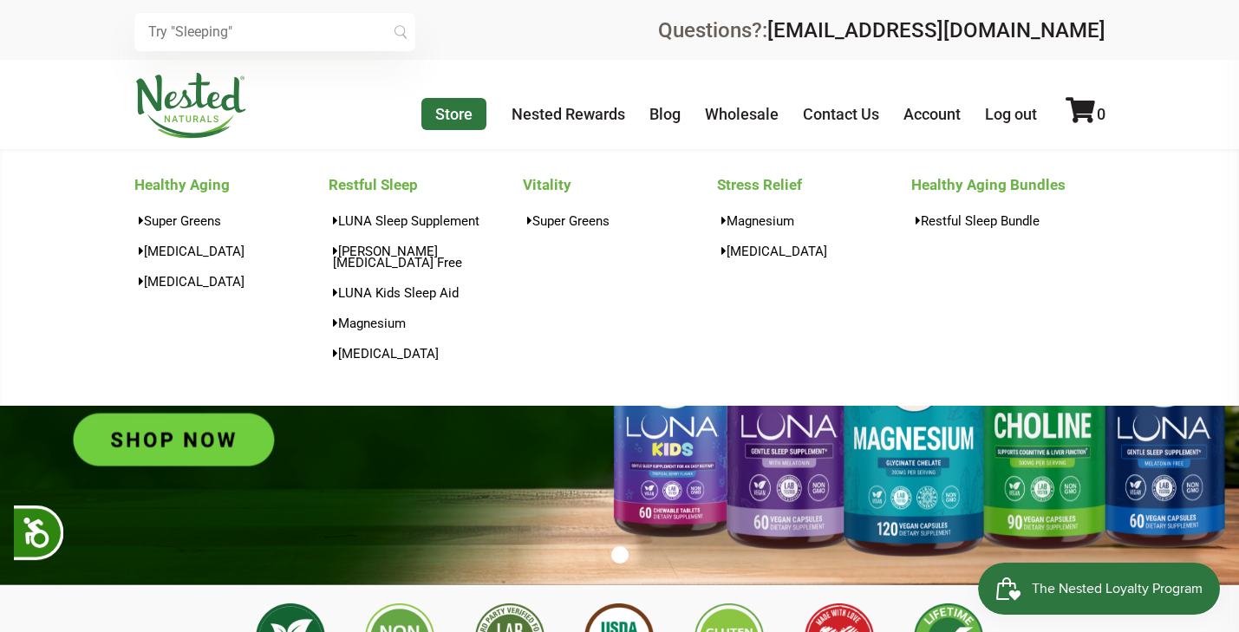
click at [460, 107] on link "Store" at bounding box center [453, 114] width 65 height 32
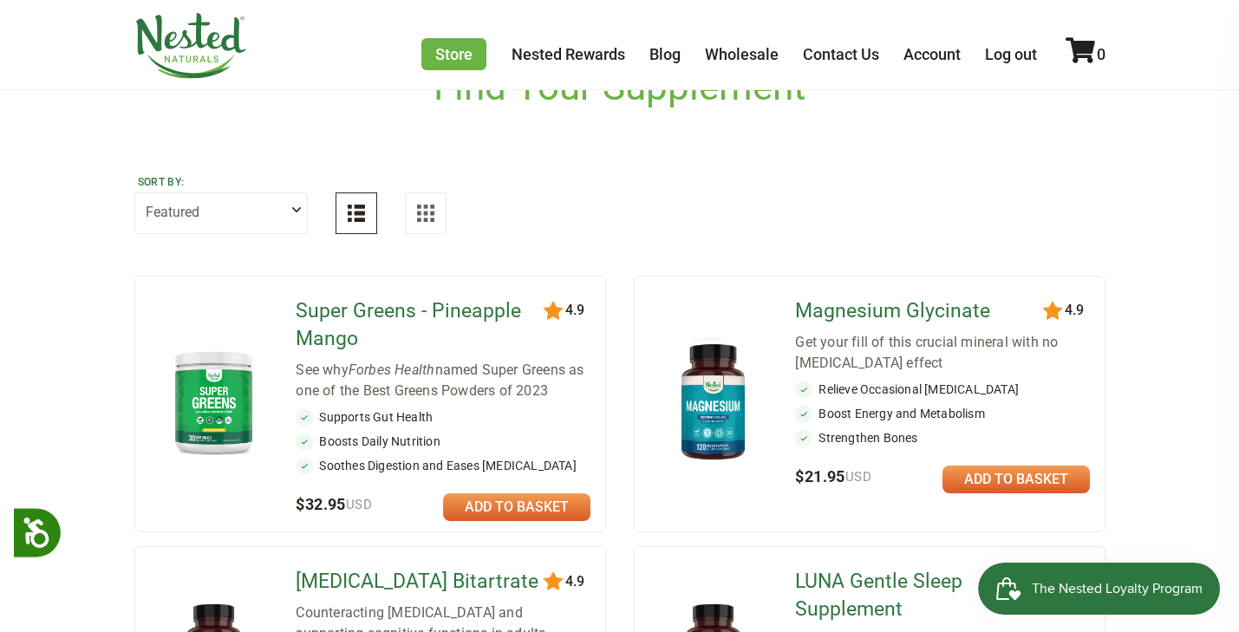
click at [1031, 480] on link at bounding box center [1015, 479] width 147 height 28
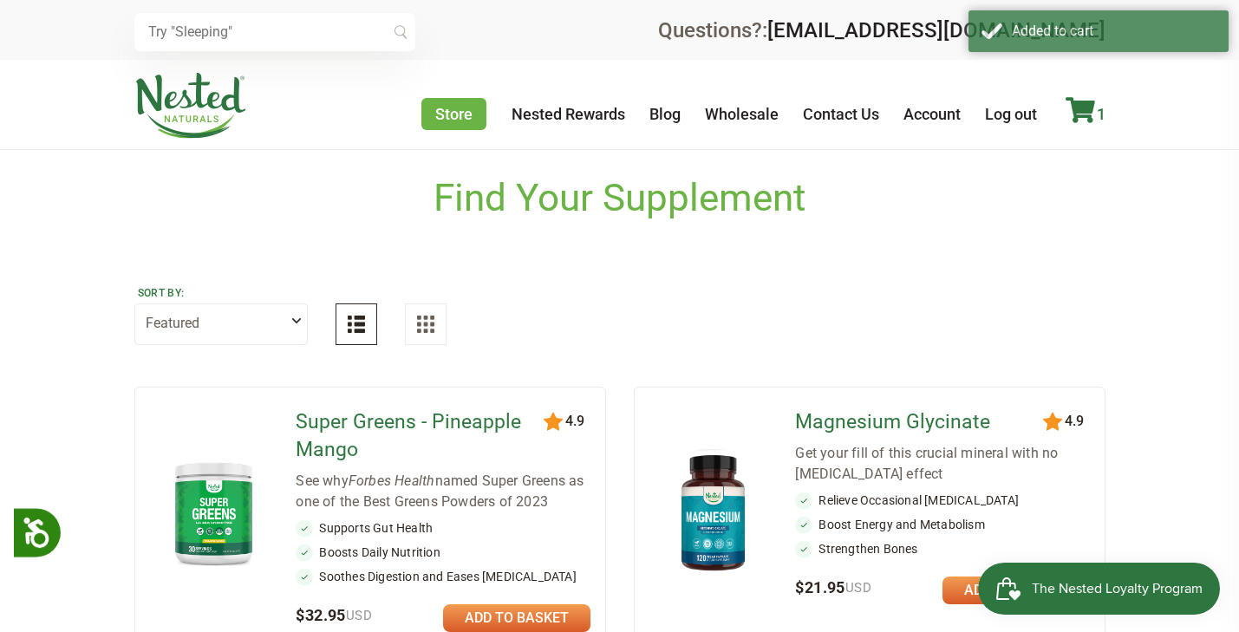
click at [1090, 114] on icon at bounding box center [1079, 110] width 29 height 26
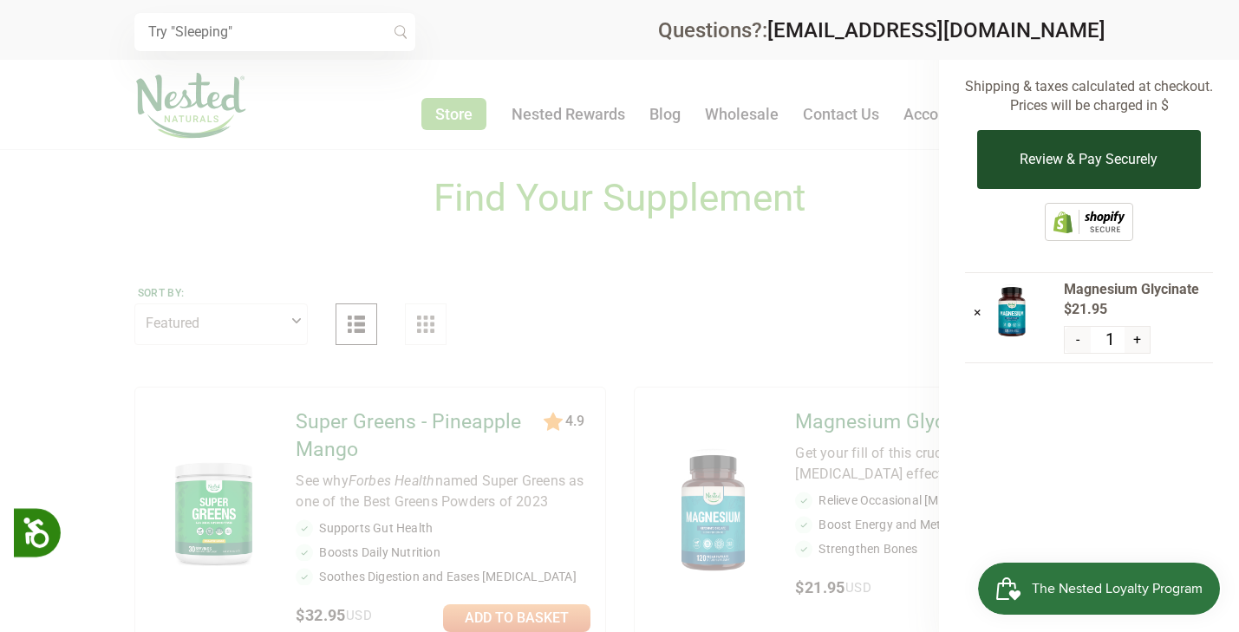
click at [1081, 158] on button "Review & Pay Securely" at bounding box center [1088, 159] width 223 height 59
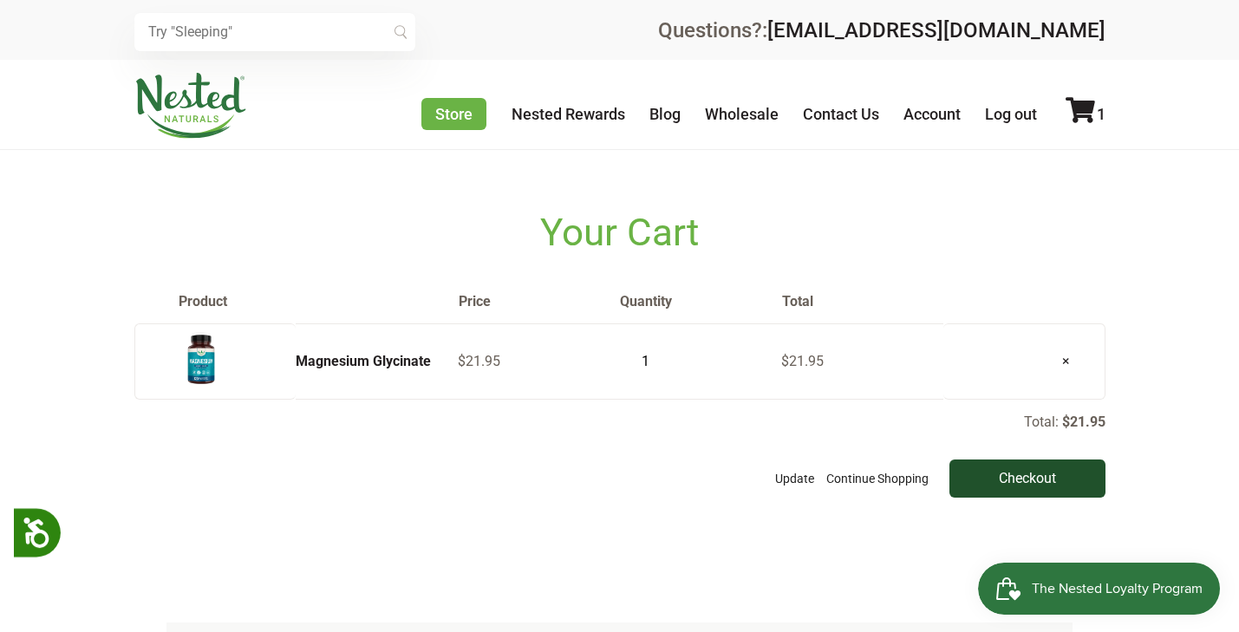
click at [1000, 471] on input "Checkout" at bounding box center [1027, 478] width 156 height 38
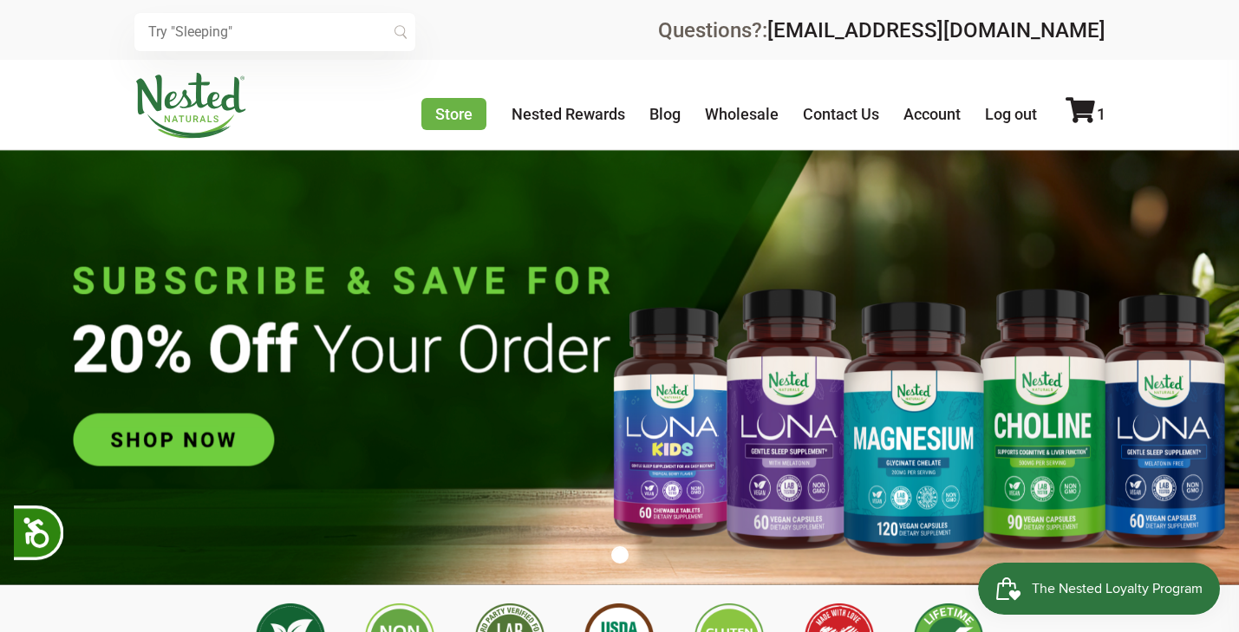
click at [1087, 590] on span "The Nested Loyalty Program" at bounding box center [1116, 589] width 171 height 26
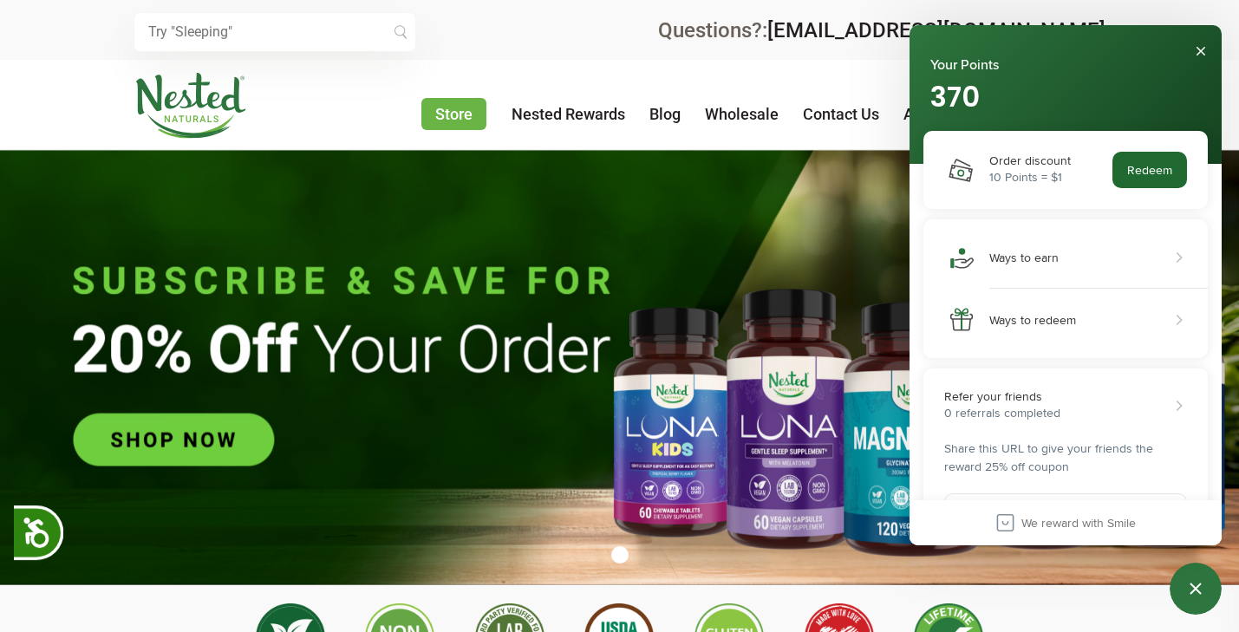
click at [1144, 166] on button "Redeem" at bounding box center [1149, 170] width 75 height 36
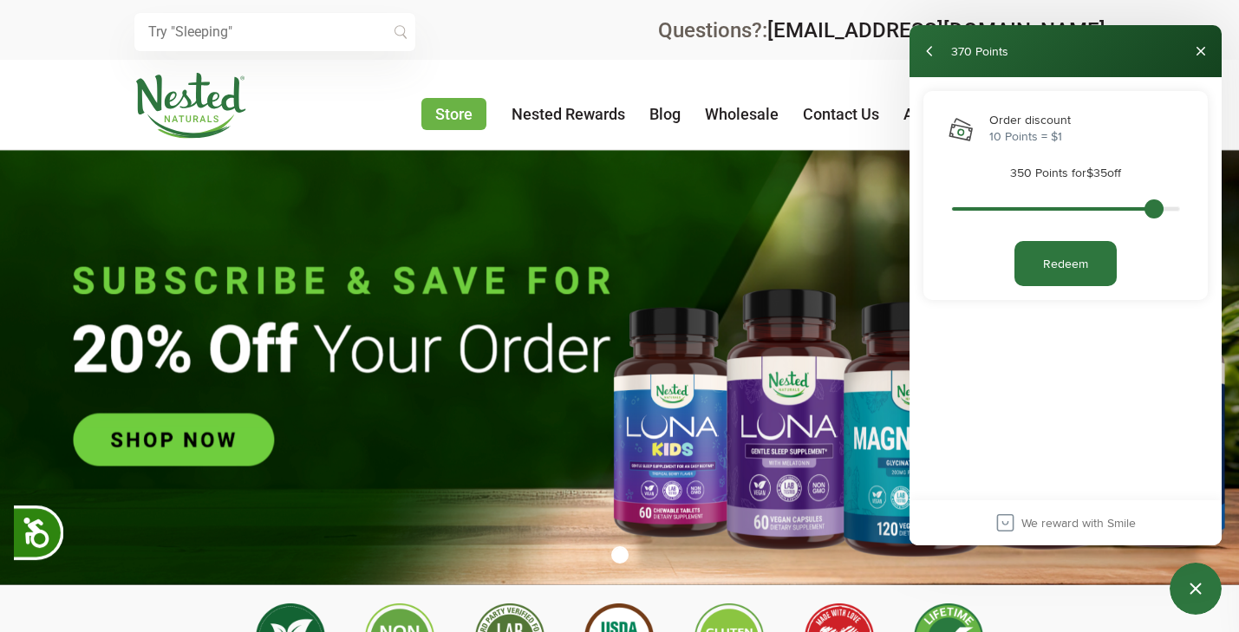
scroll to position [0, 609]
drag, startPoint x: 1168, startPoint y: 208, endPoint x: 1118, endPoint y: 210, distance: 49.4
type input "300"
click at [1118, 210] on input "Points to redeem" at bounding box center [1065, 208] width 229 height 19
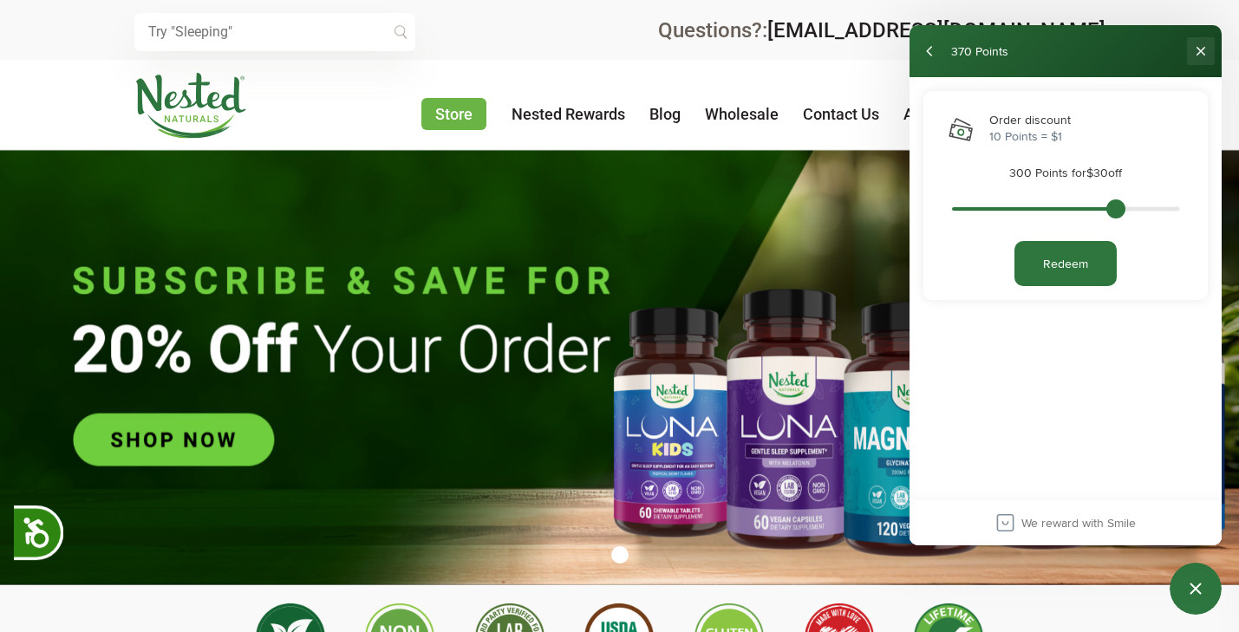
click at [1201, 51] on button "Close" at bounding box center [1201, 51] width 28 height 28
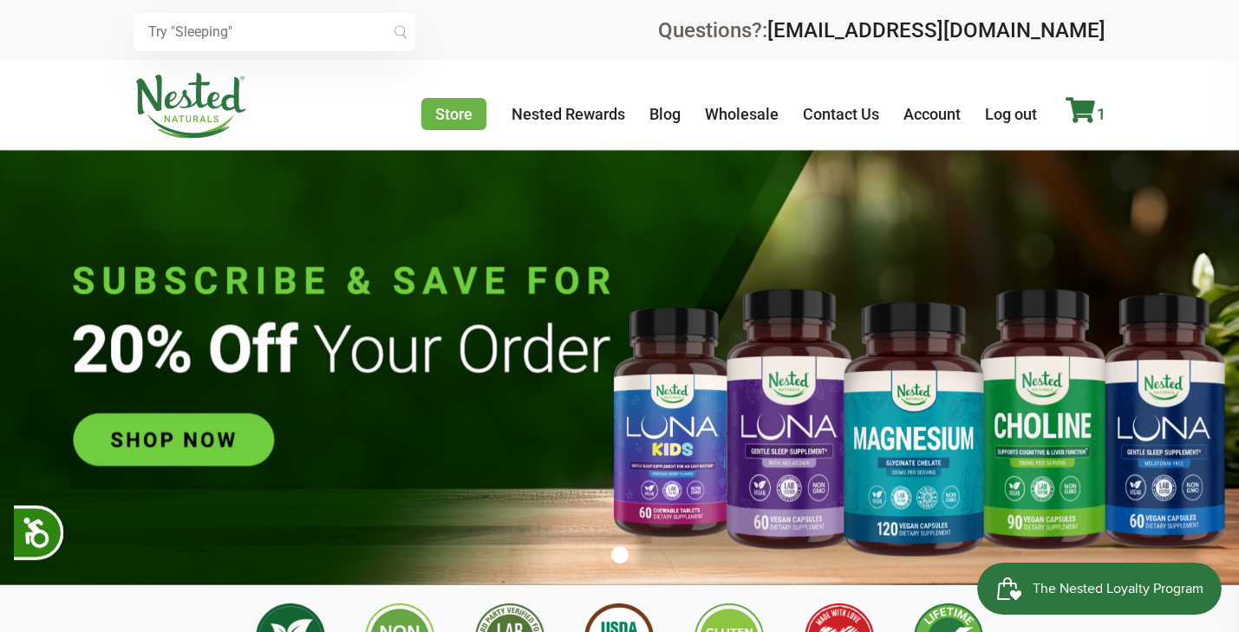
click at [1081, 107] on icon at bounding box center [1079, 110] width 29 height 26
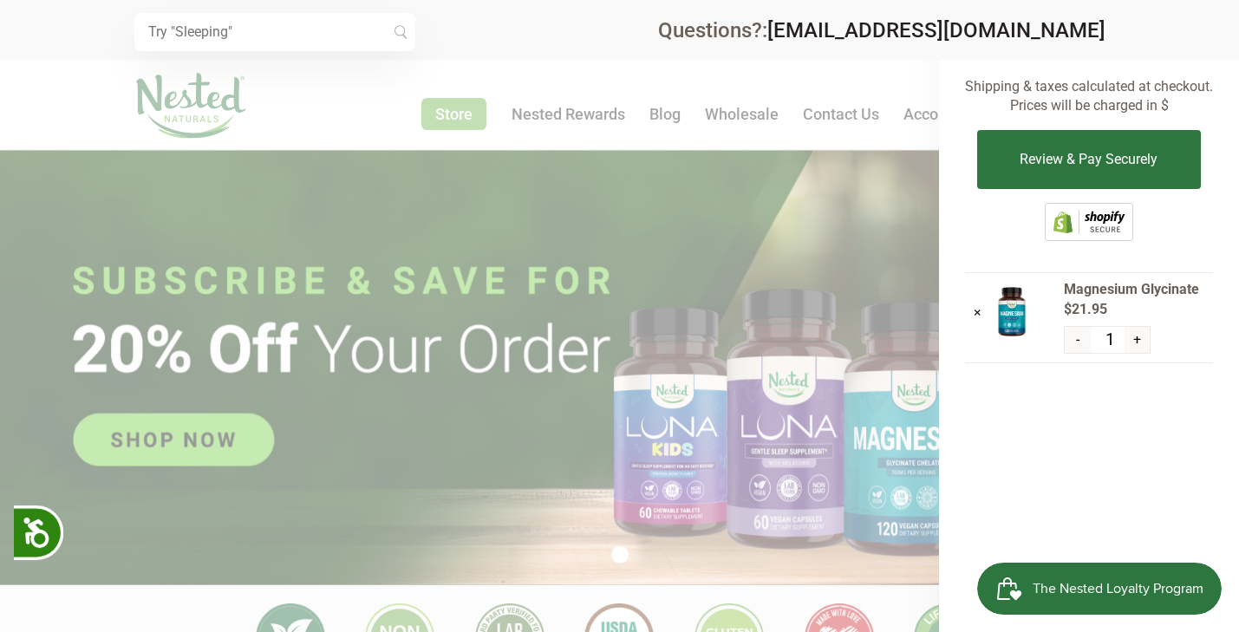
scroll to position [0, 1218]
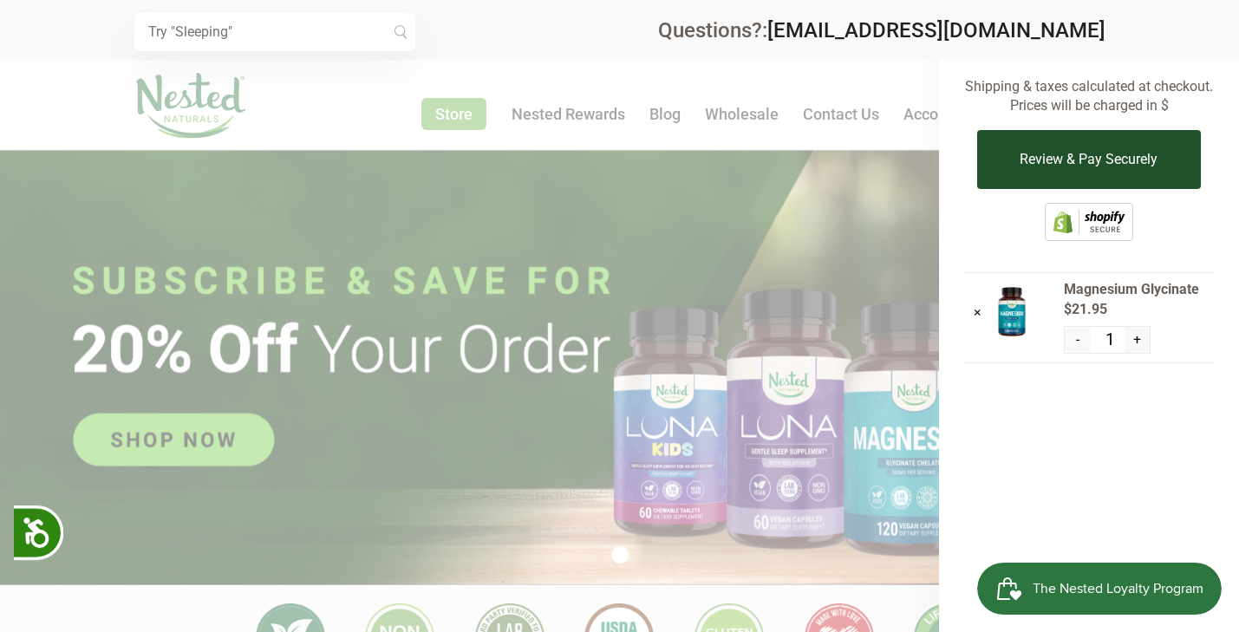
click at [1129, 167] on button "Review & Pay Securely" at bounding box center [1088, 159] width 223 height 59
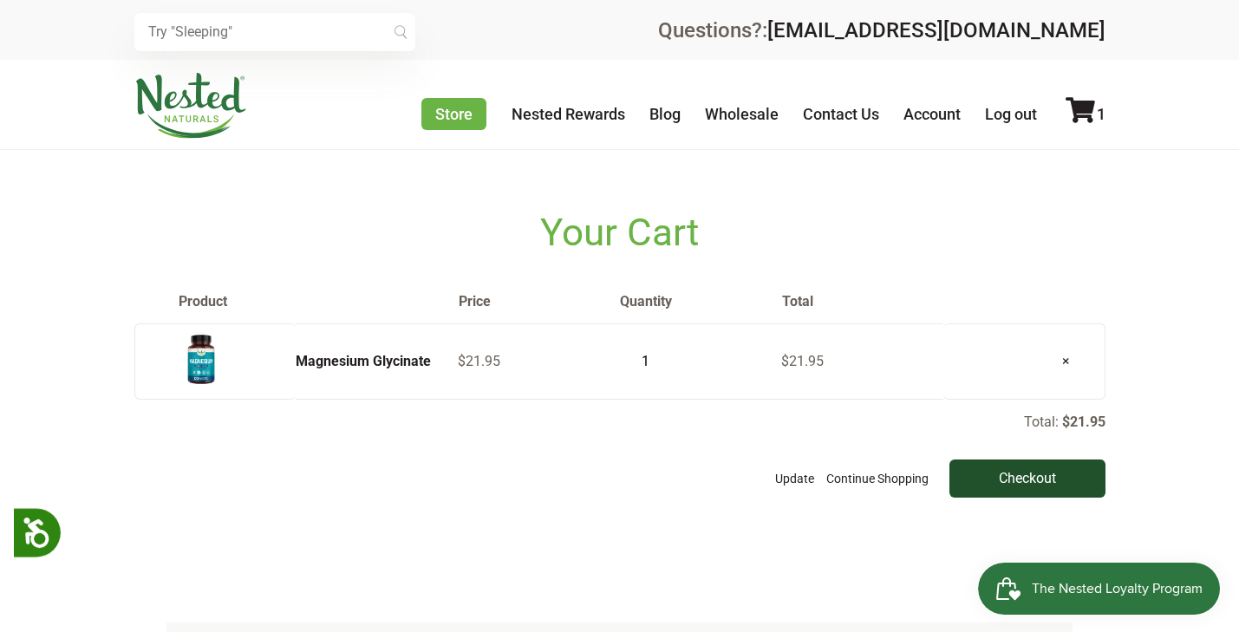
click at [1027, 475] on input "Checkout" at bounding box center [1027, 478] width 156 height 38
click at [1046, 576] on span "The Nested Loyalty Program" at bounding box center [1116, 589] width 171 height 26
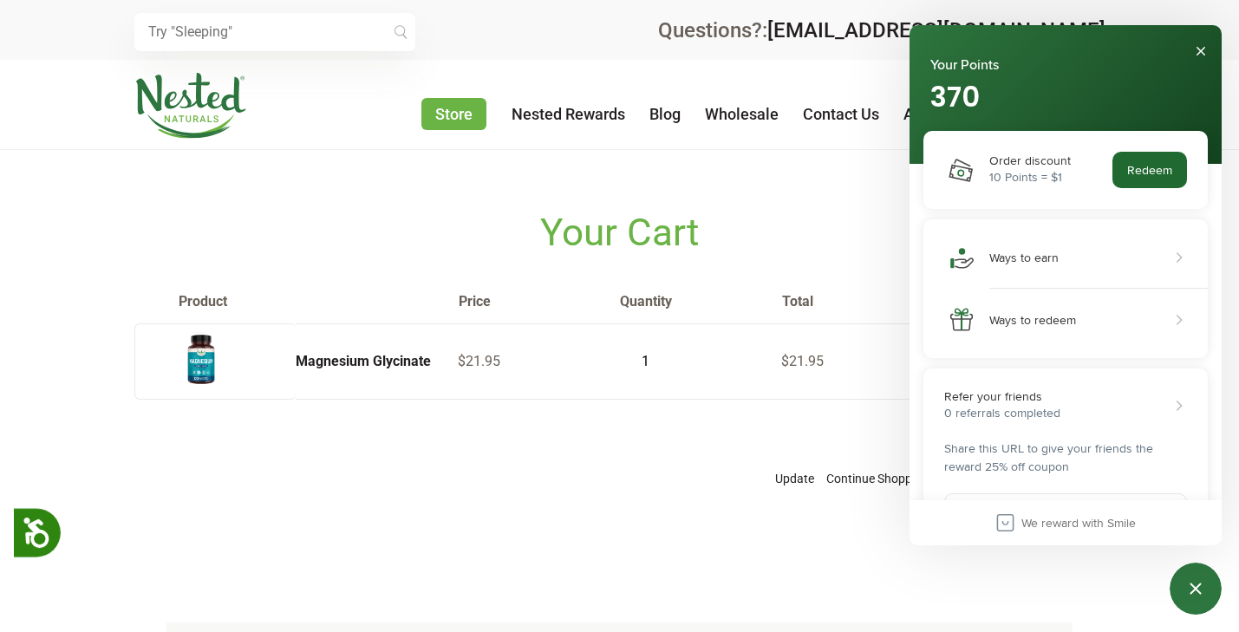
click at [1155, 179] on button "Redeem" at bounding box center [1149, 170] width 75 height 36
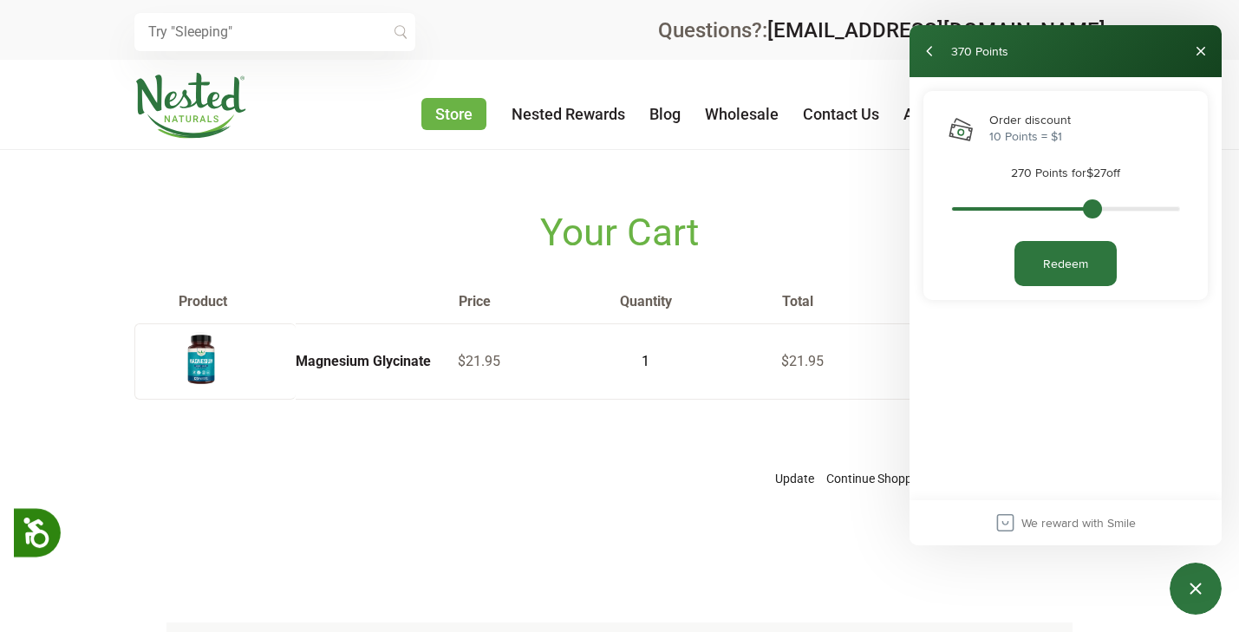
drag, startPoint x: 1169, startPoint y: 209, endPoint x: 1090, endPoint y: 218, distance: 80.3
type input "270"
click at [1090, 218] on div "Nested Naturals rewards program" at bounding box center [1065, 211] width 229 height 24
click at [1067, 262] on button "Redeem" at bounding box center [1065, 263] width 102 height 45
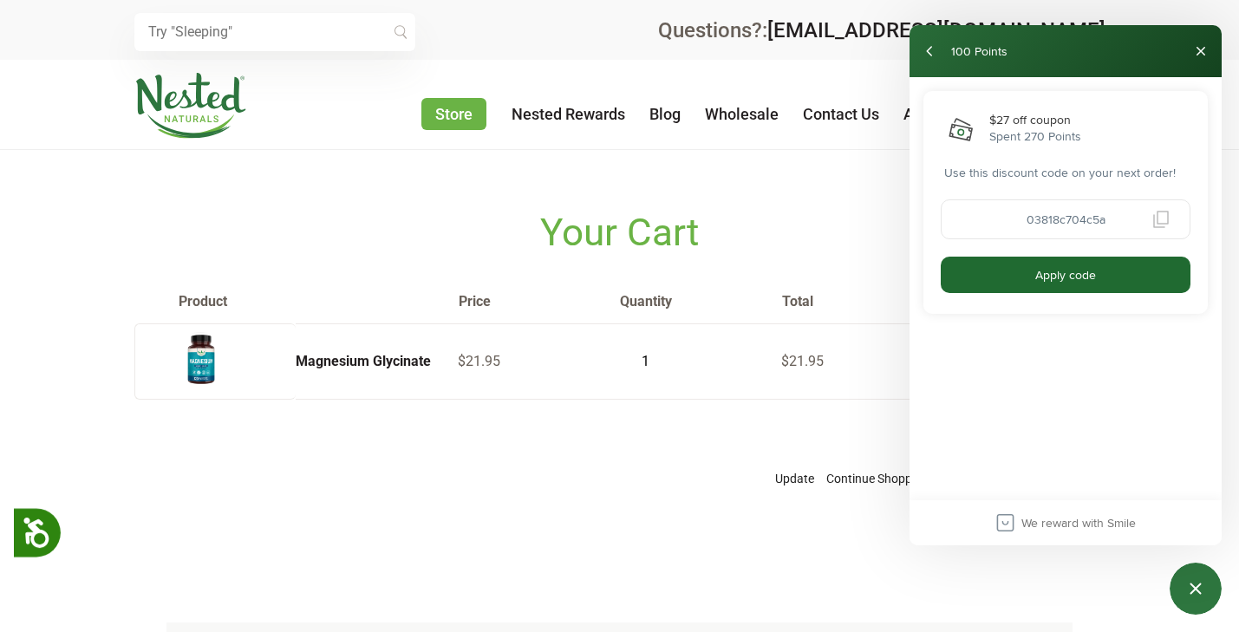
click at [1064, 272] on button "Apply code" at bounding box center [1065, 275] width 250 height 36
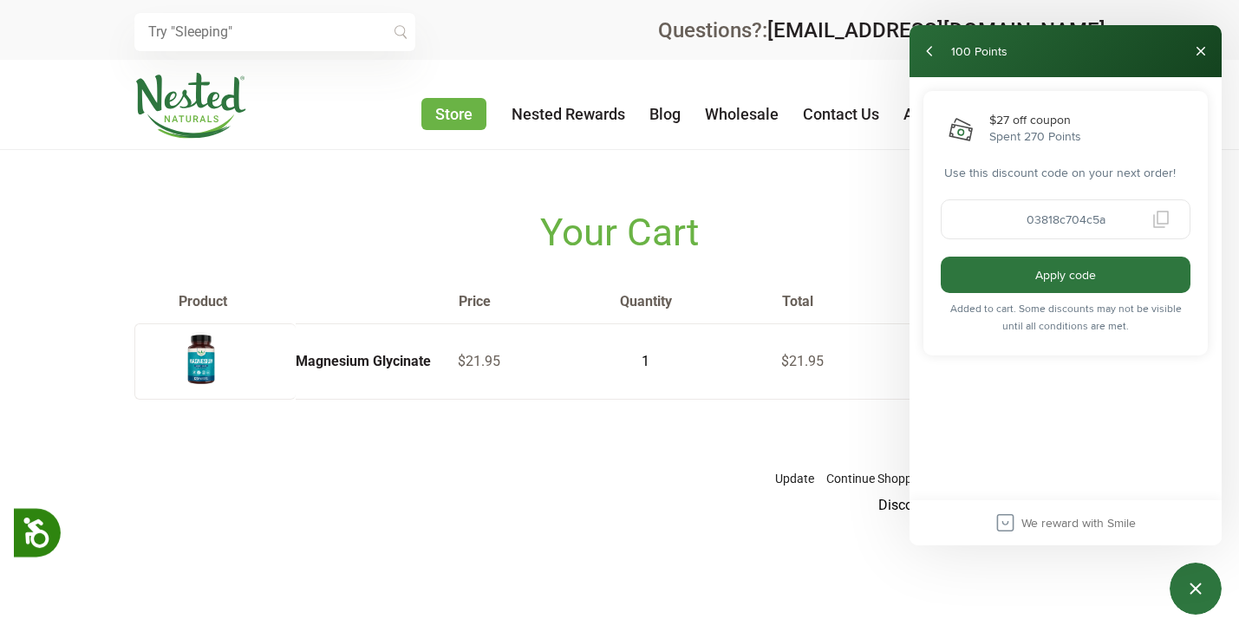
drag, startPoint x: 1018, startPoint y: 222, endPoint x: 1115, endPoint y: 218, distance: 97.1
click at [1115, 219] on input "03818c704c5a" at bounding box center [1065, 219] width 250 height 40
drag, startPoint x: 1022, startPoint y: 221, endPoint x: 1109, endPoint y: 214, distance: 87.8
click at [1109, 214] on input "03818c704c5a" at bounding box center [1065, 219] width 250 height 40
click at [1099, 222] on div "03818c704c5a" at bounding box center [1065, 219] width 250 height 40
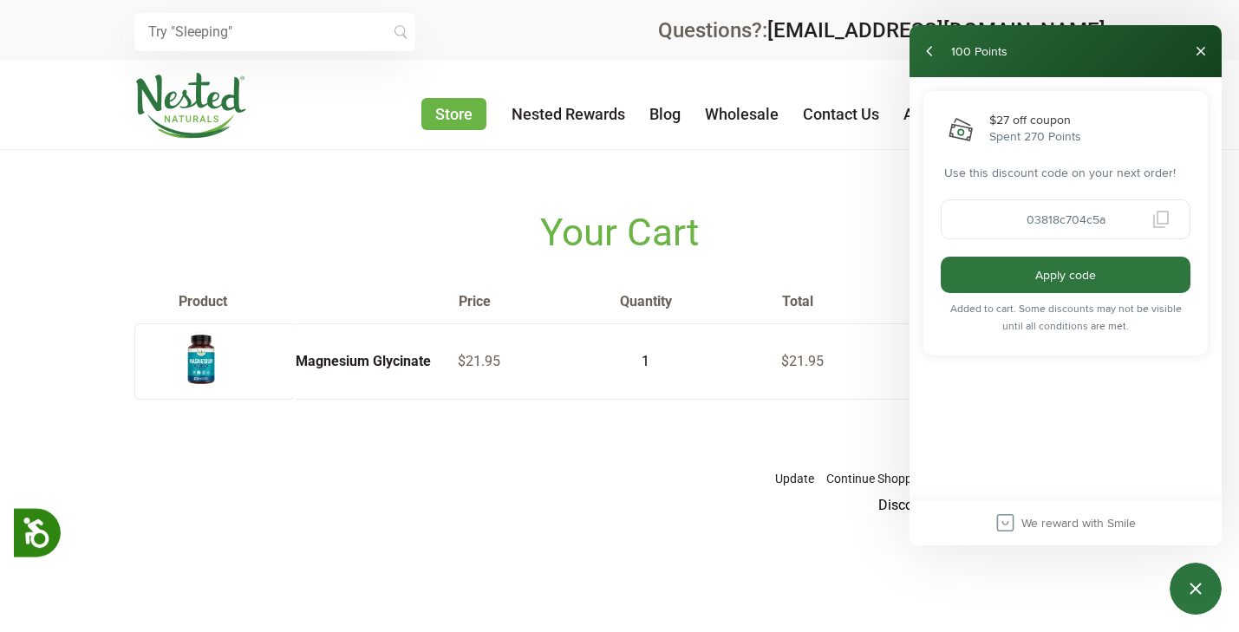
drag, startPoint x: 1026, startPoint y: 221, endPoint x: 1120, endPoint y: 222, distance: 93.6
click at [1120, 222] on input "03818c704c5a" at bounding box center [1065, 219] width 250 height 40
click at [815, 225] on h1 "Your Cart" at bounding box center [619, 233] width 971 height 44
click at [1203, 54] on button "Close" at bounding box center [1201, 51] width 28 height 28
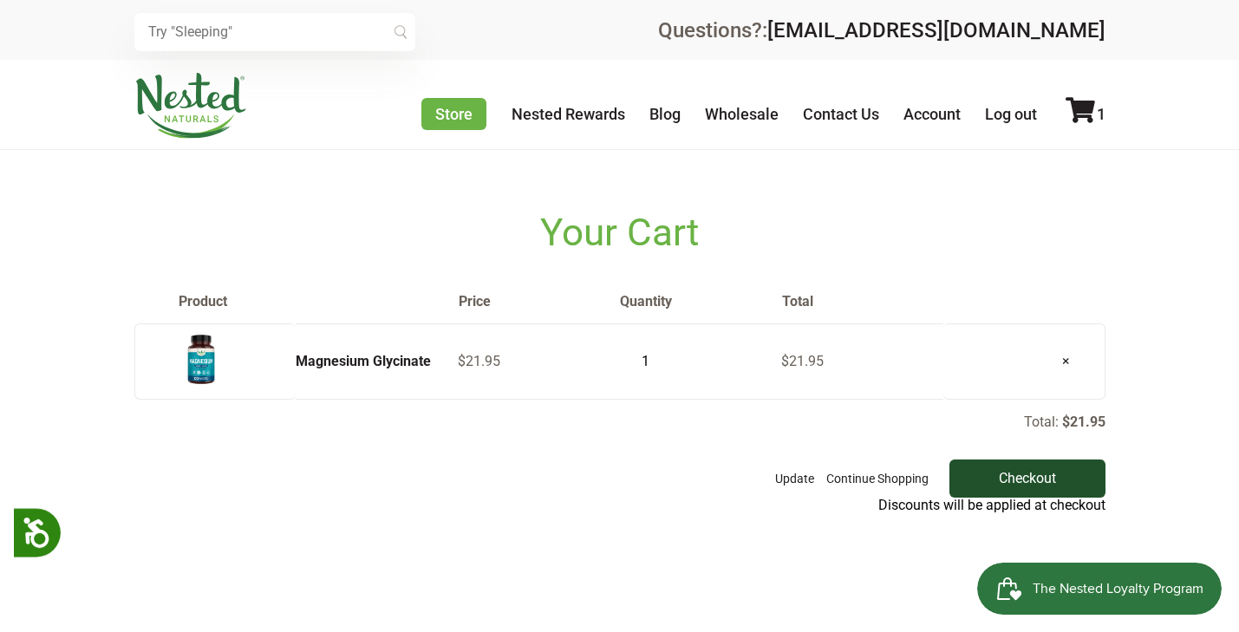
click at [1042, 478] on input "Checkout" at bounding box center [1027, 478] width 156 height 38
click at [1093, 566] on div "The Nested Loyalty Program" at bounding box center [1099, 589] width 244 height 52
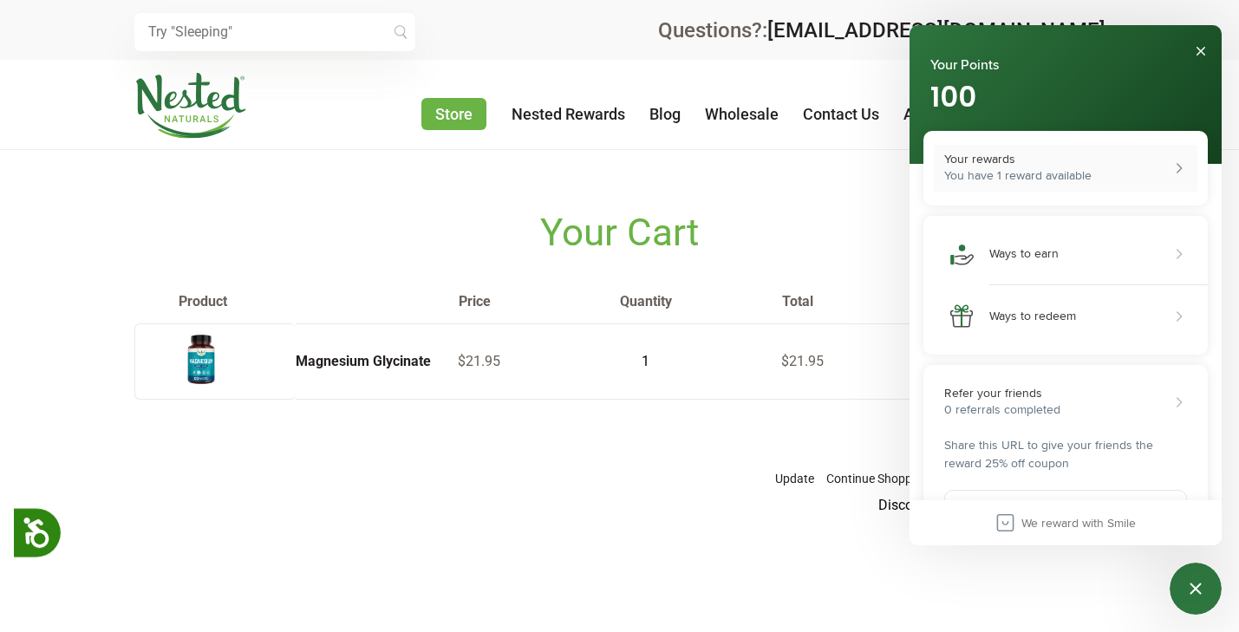
click at [1016, 171] on div "You have 1 reward available" at bounding box center [1017, 175] width 147 height 18
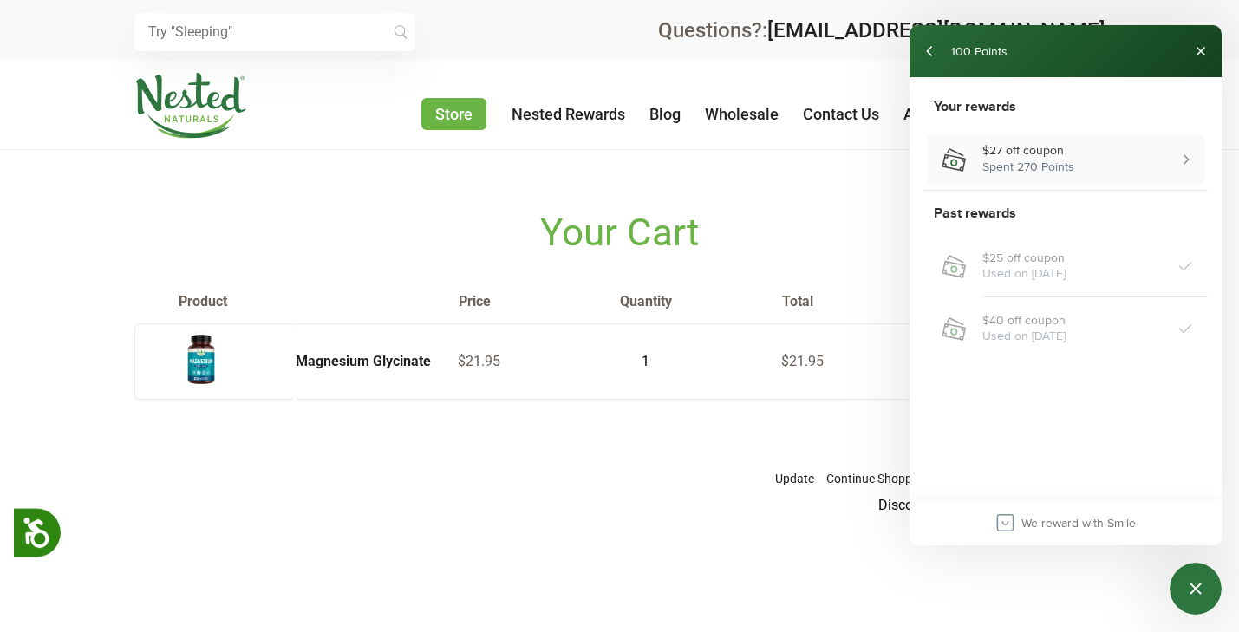
click at [1181, 159] on div "$27 off coupon" at bounding box center [1184, 159] width 17 height 17
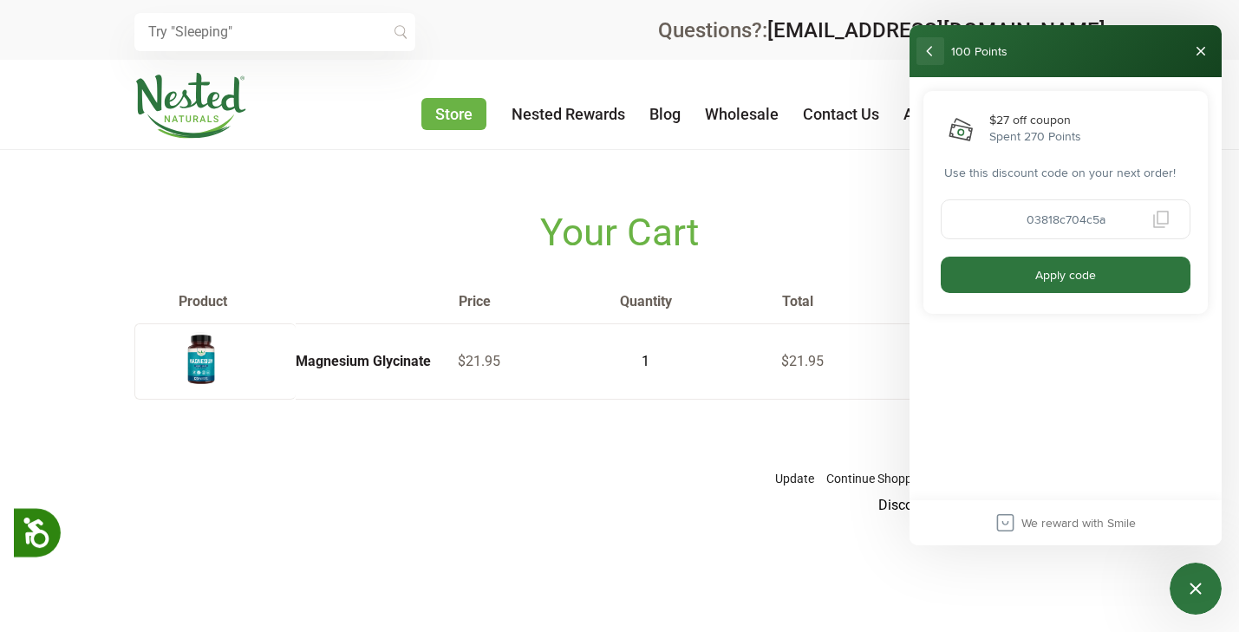
click at [929, 55] on button "back" at bounding box center [930, 51] width 28 height 28
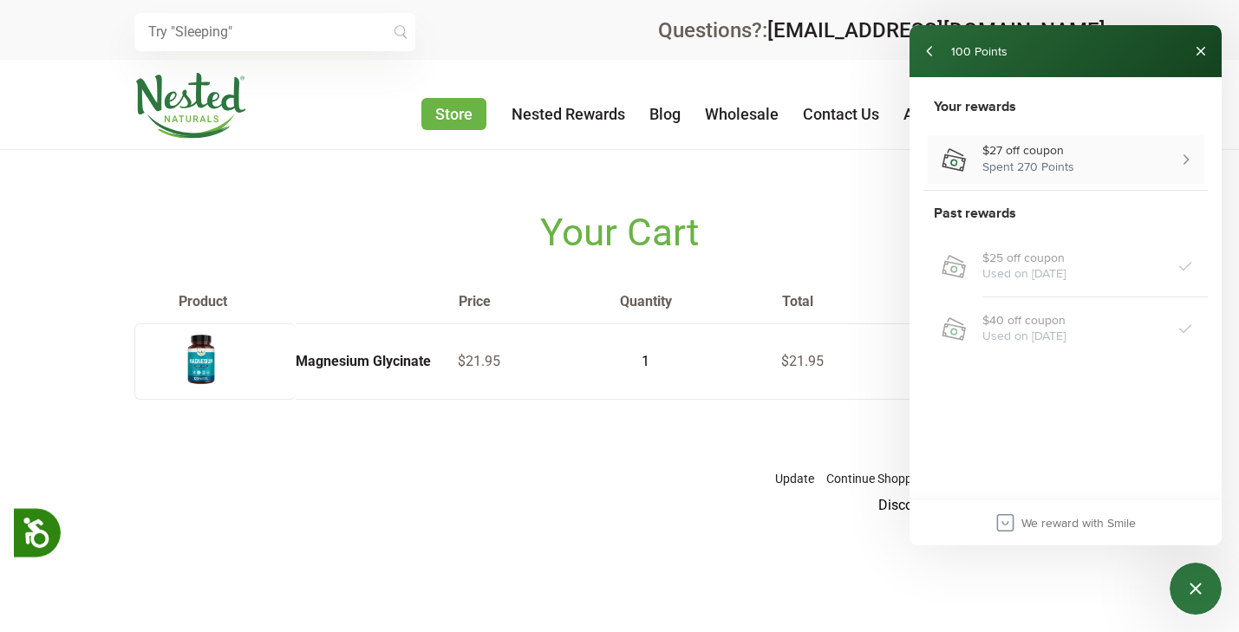
click at [1044, 164] on div "Spent 270 Points" at bounding box center [1028, 167] width 92 height 18
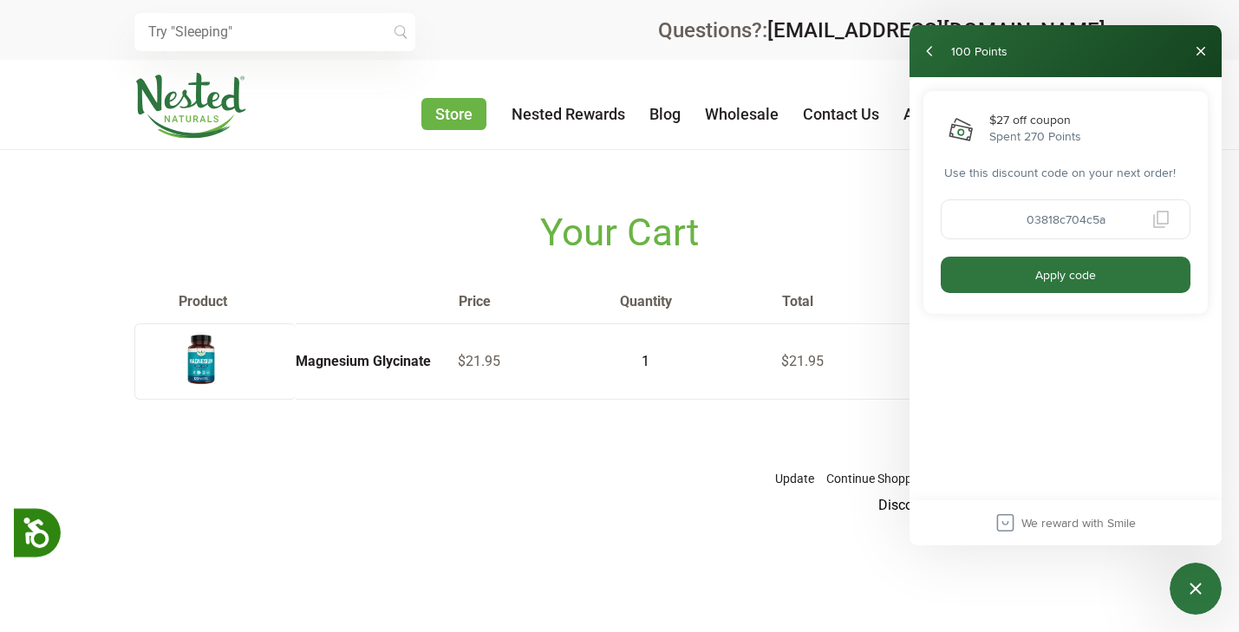
click at [1068, 220] on input "03818c704c5a" at bounding box center [1065, 219] width 250 height 40
click at [1049, 162] on div "$27 off coupon Spent 270 Points Use this discount code on your next order! 0381…" at bounding box center [1065, 202] width 284 height 223
click at [1049, 159] on div "$27 off coupon Spent 270 Points Use this discount code on your next order! 0381…" at bounding box center [1065, 202] width 284 height 223
click at [1049, 157] on div "$27 off coupon Spent 270 Points Use this discount code on your next order! 0381…" at bounding box center [1065, 202] width 284 height 223
click at [1041, 128] on div "Spent 270 Points" at bounding box center [1035, 136] width 92 height 18
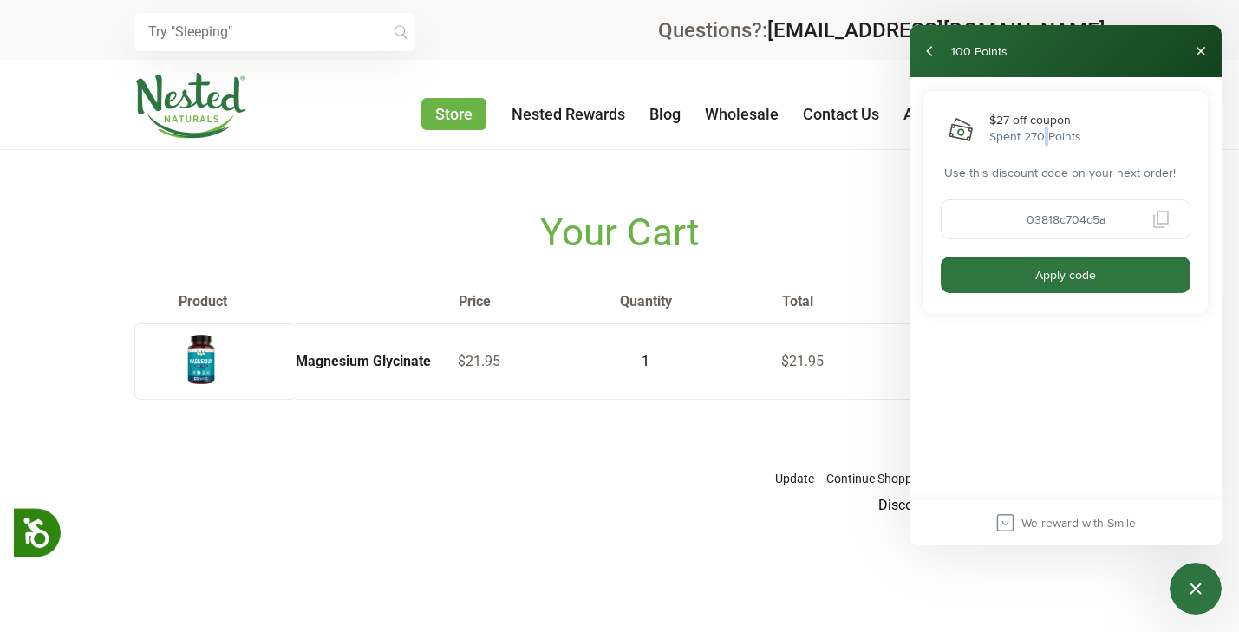
click at [1041, 128] on div "Spent 270 Points" at bounding box center [1035, 136] width 92 height 18
click at [956, 125] on img "$27 off coupon" at bounding box center [961, 129] width 35 height 35
click at [927, 49] on button "back" at bounding box center [930, 51] width 28 height 28
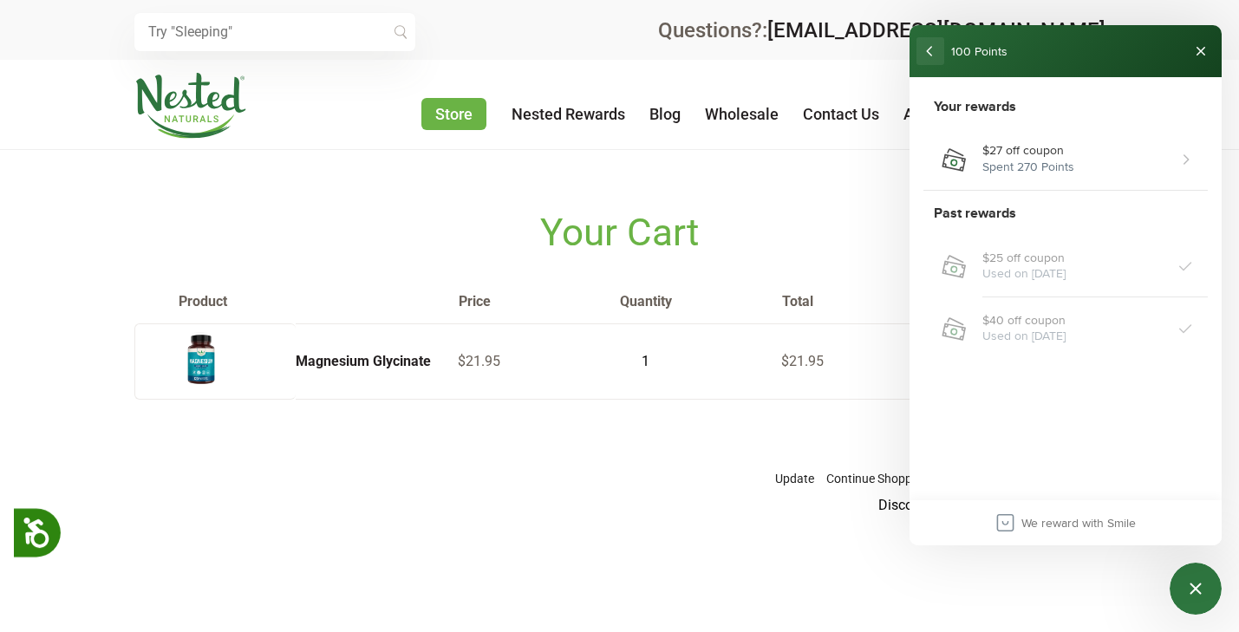
click at [930, 51] on button "back" at bounding box center [930, 51] width 28 height 28
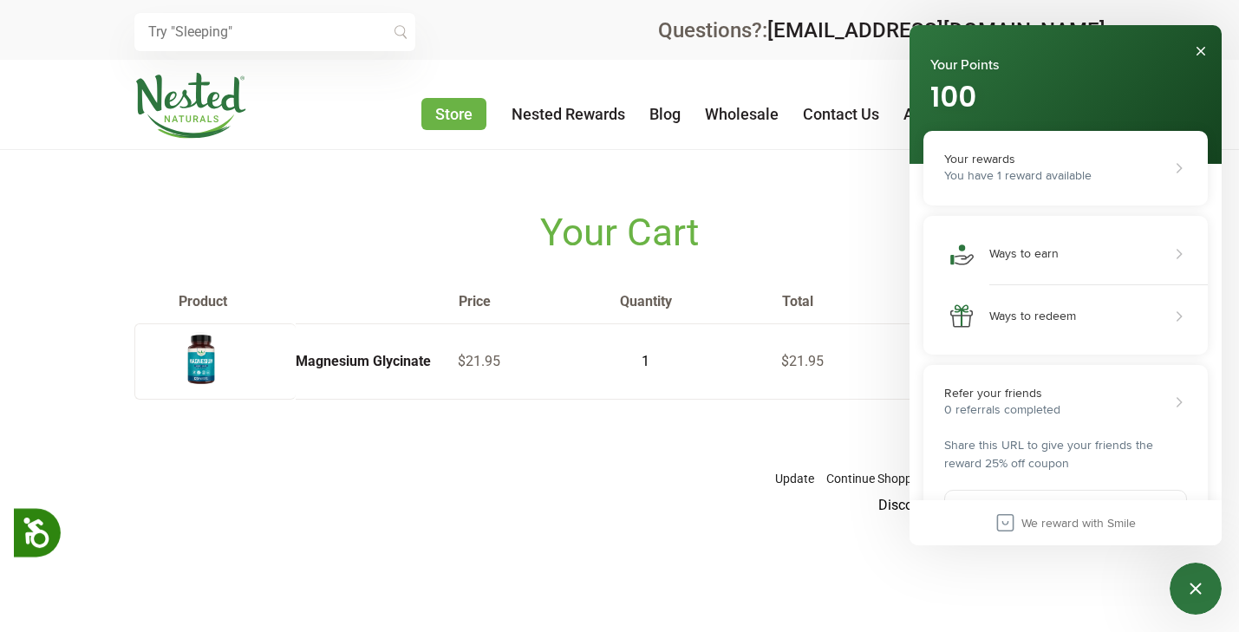
click at [1145, 477] on div "Refer your friends 0 referrals completed Share this URL to give your friends th…" at bounding box center [1066, 493] width 264 height 229
click at [1028, 456] on div "Share this URL to give your friends the reward 25% off coupon" at bounding box center [1066, 454] width 264 height 36
click at [1102, 330] on button "Ways to redeem" at bounding box center [1066, 316] width 264 height 49
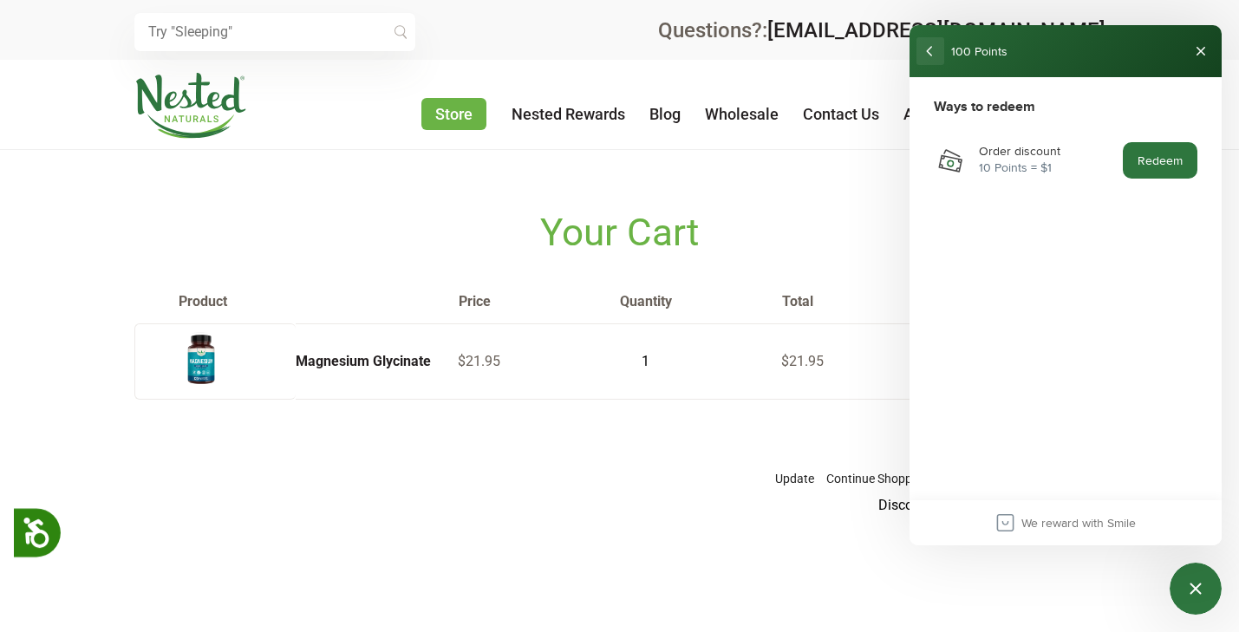
click at [935, 51] on button "back" at bounding box center [930, 51] width 28 height 28
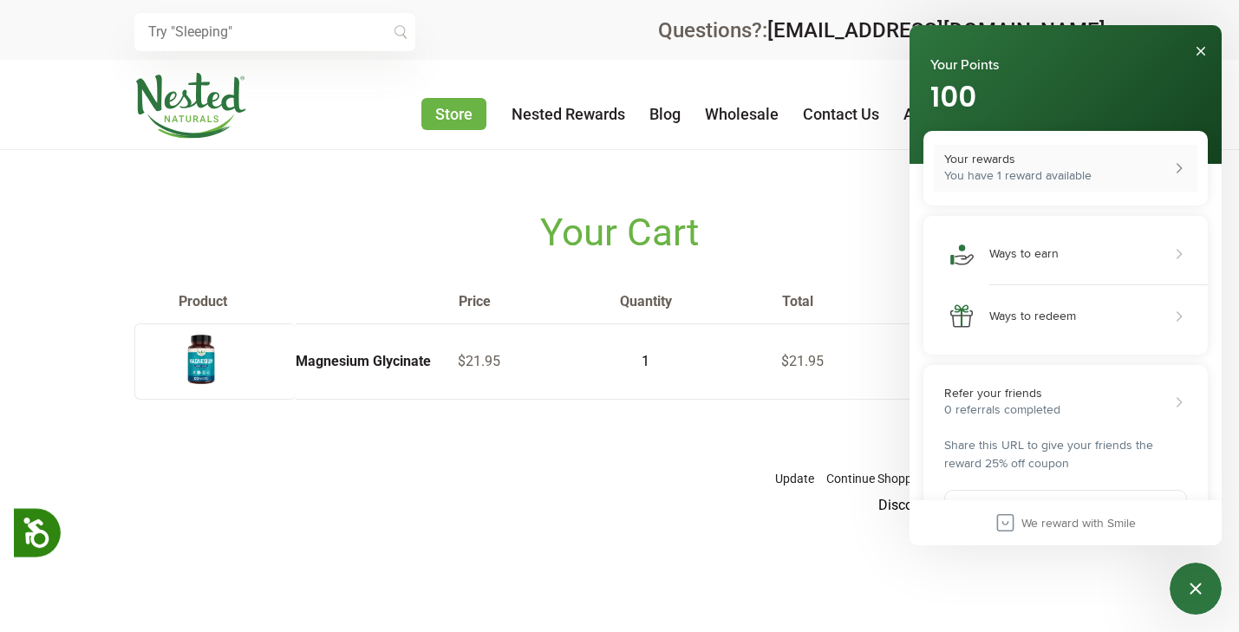
click at [1112, 170] on button "Your rewards You have 1 reward available" at bounding box center [1066, 168] width 264 height 47
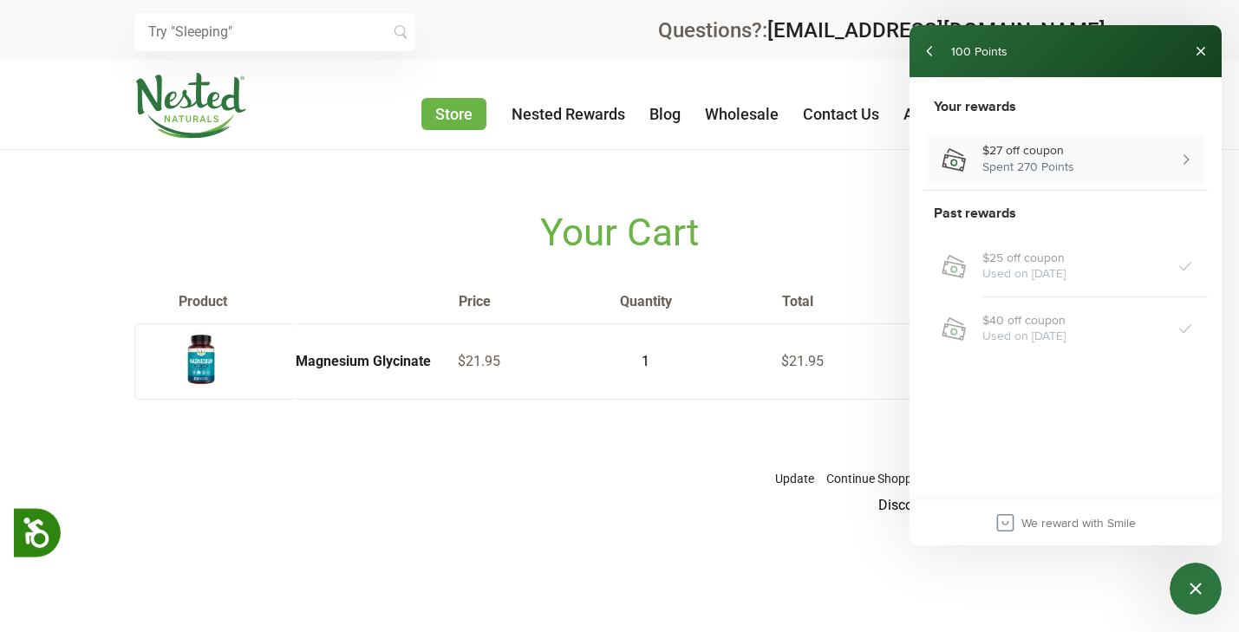
click at [1177, 156] on div "$27 off coupon" at bounding box center [1184, 159] width 17 height 17
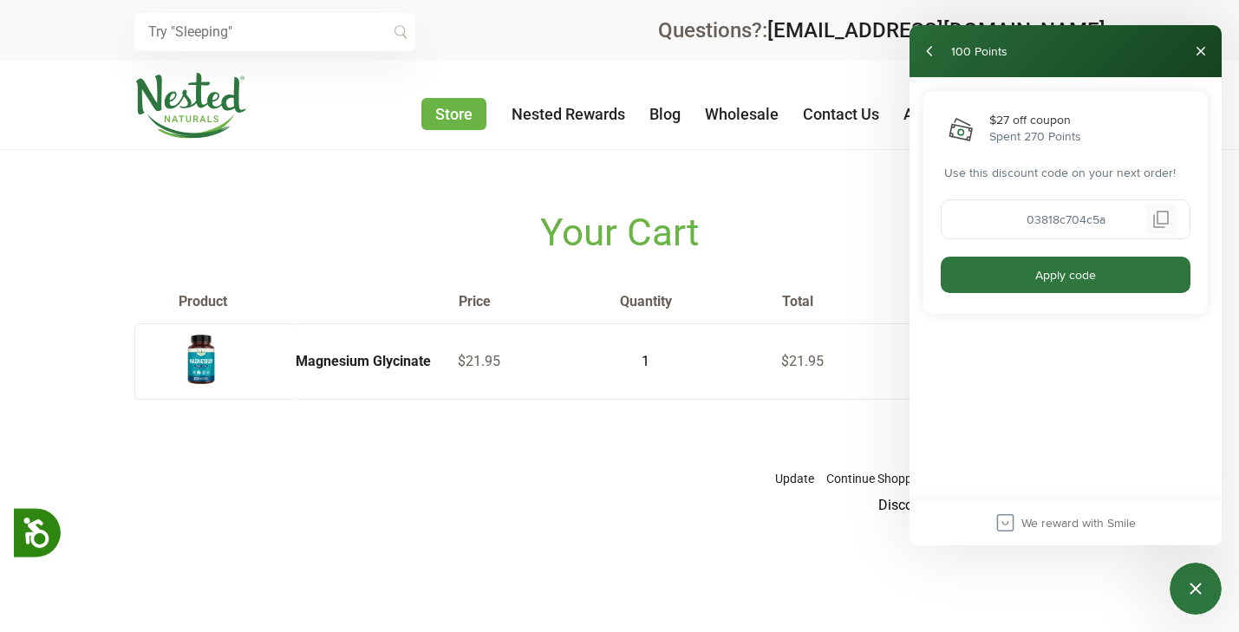
click at [1161, 218] on button "Copy coupon code" at bounding box center [1160, 219] width 31 height 31
click at [1058, 215] on input "03818c704c5a" at bounding box center [1065, 219] width 250 height 40
click at [1058, 215] on div "03818c704c5a" at bounding box center [1065, 219] width 250 height 40
click at [1146, 222] on div "03818c704c5a" at bounding box center [1065, 219] width 250 height 40
click at [1142, 160] on div "$27 off coupon Spent 270 Points Use this discount code on your next order! 0381…" at bounding box center [1065, 202] width 284 height 223
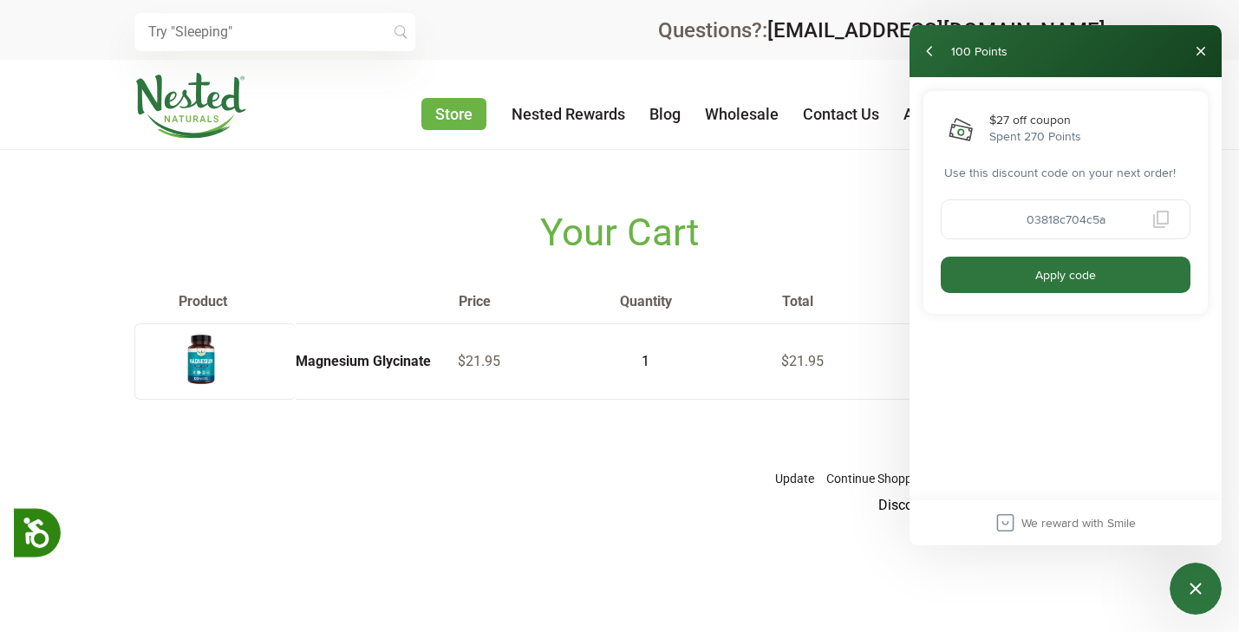
click at [1012, 161] on div "$27 off coupon Spent 270 Points Use this discount code on your next order! 0381…" at bounding box center [1065, 202] width 284 height 223
click at [1016, 123] on div "$27 off coupon" at bounding box center [1035, 120] width 92 height 15
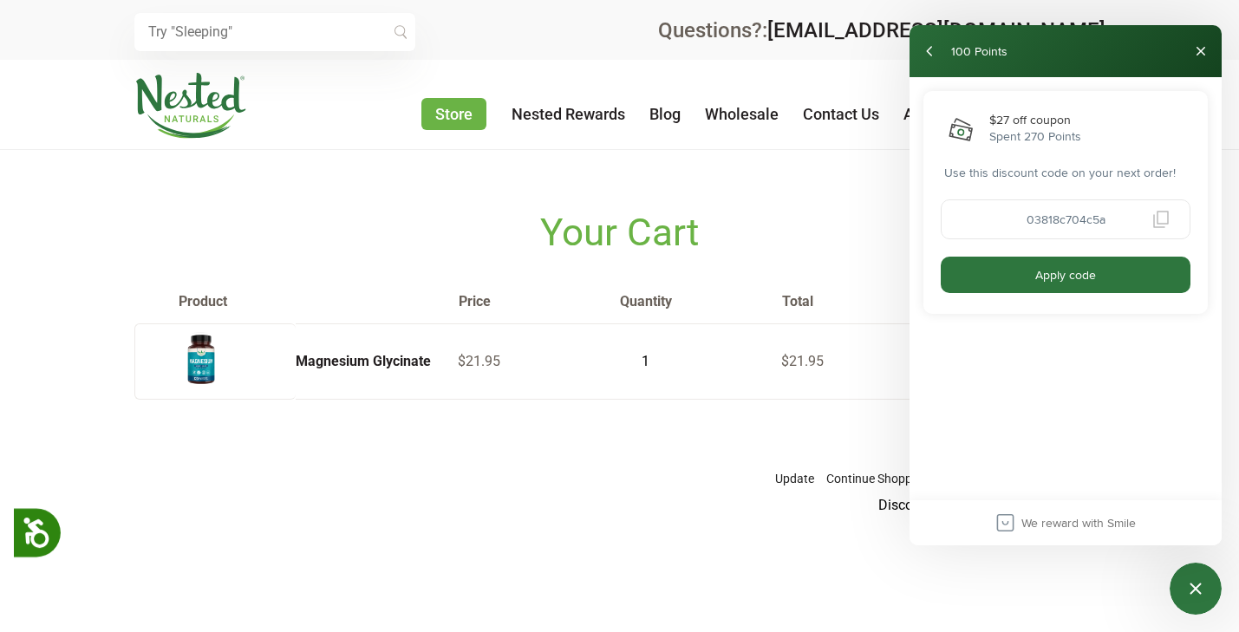
click at [1022, 157] on div "$27 off coupon Spent 270 Points Use this discount code on your next order! 0381…" at bounding box center [1065, 202] width 284 height 223
click at [933, 50] on button "back" at bounding box center [930, 51] width 28 height 28
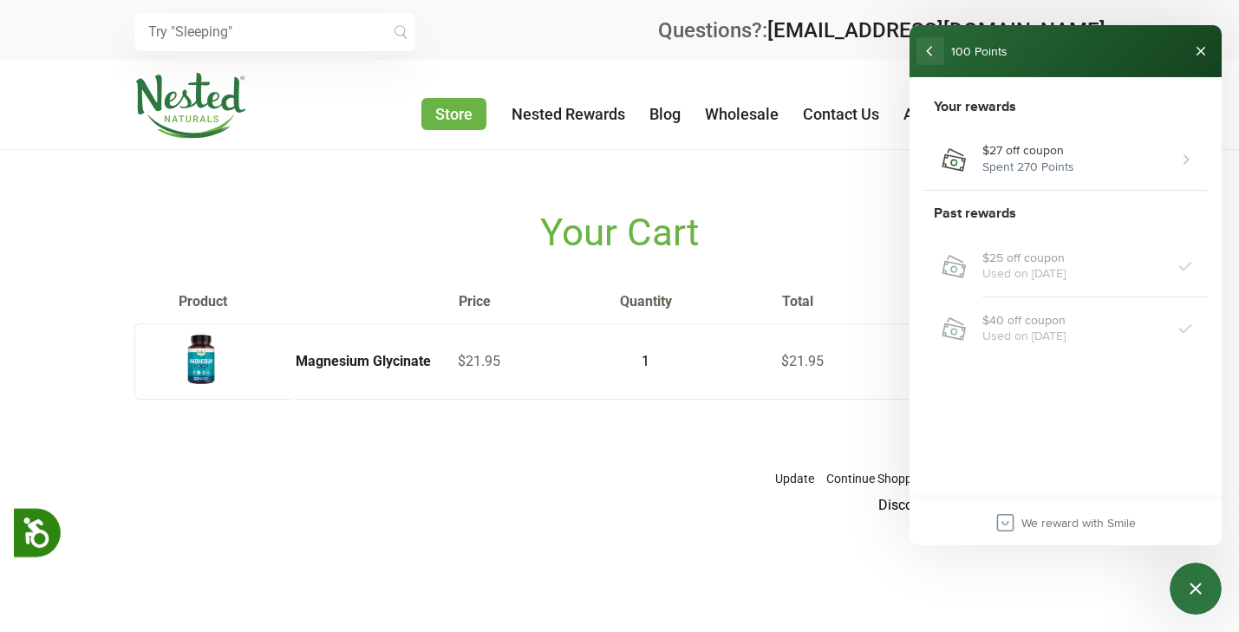
click at [929, 51] on button "back" at bounding box center [930, 51] width 28 height 28
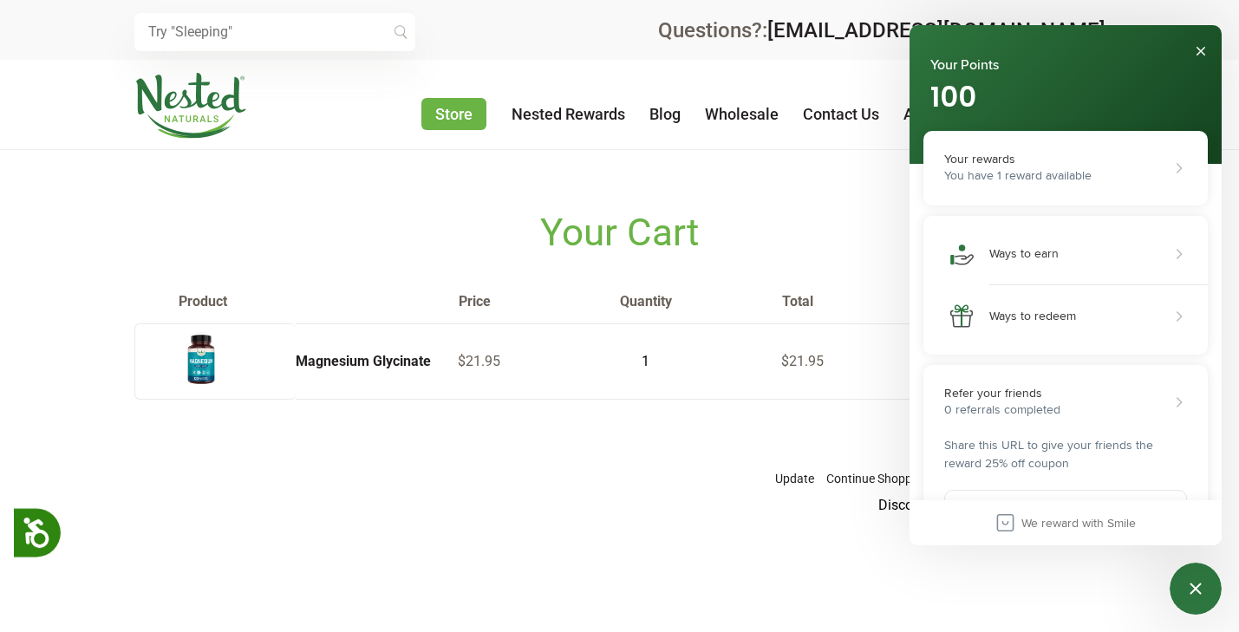
click at [759, 191] on section "Your Cart Product Price Quantity Total Magnesium Glycinate $21.95 1 $21.95 ×" at bounding box center [619, 331] width 971 height 363
click at [855, 172] on section "Your Cart Product Price Quantity Total Magnesium Glycinate $21.95 1 $21.95 ×" at bounding box center [619, 331] width 971 height 363
click at [1201, 50] on button "Close" at bounding box center [1201, 51] width 28 height 28
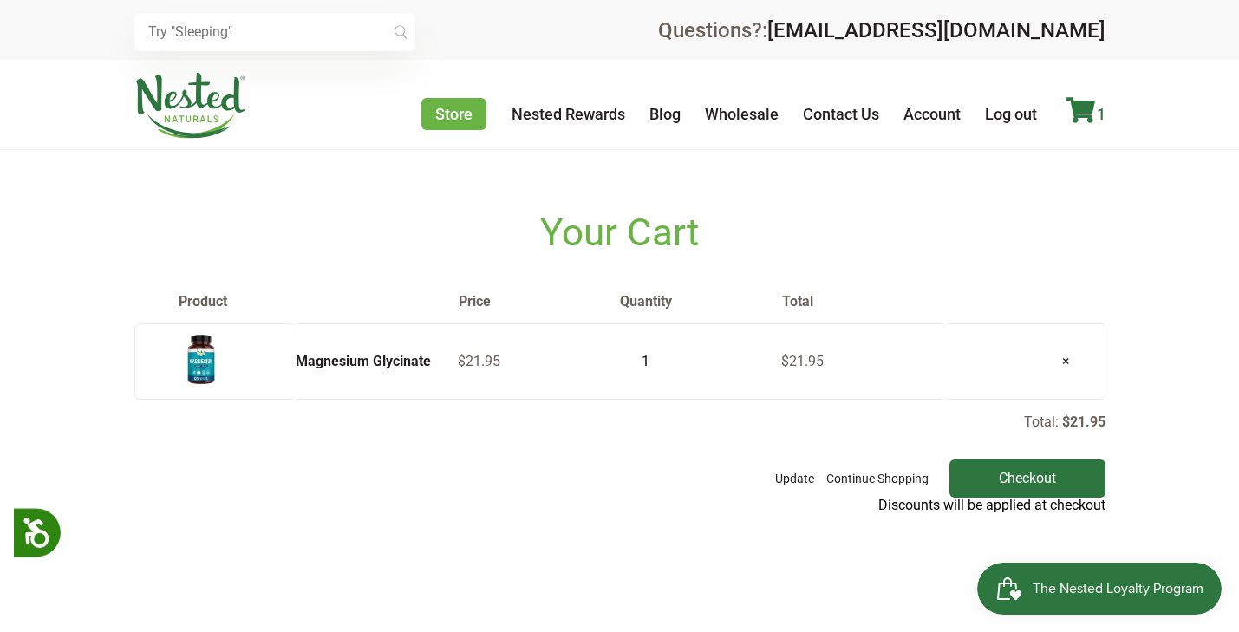
click at [1084, 114] on icon at bounding box center [1079, 110] width 29 height 26
click at [996, 470] on input "Checkout" at bounding box center [1027, 478] width 156 height 38
click at [651, 353] on input "2" at bounding box center [640, 361] width 43 height 24
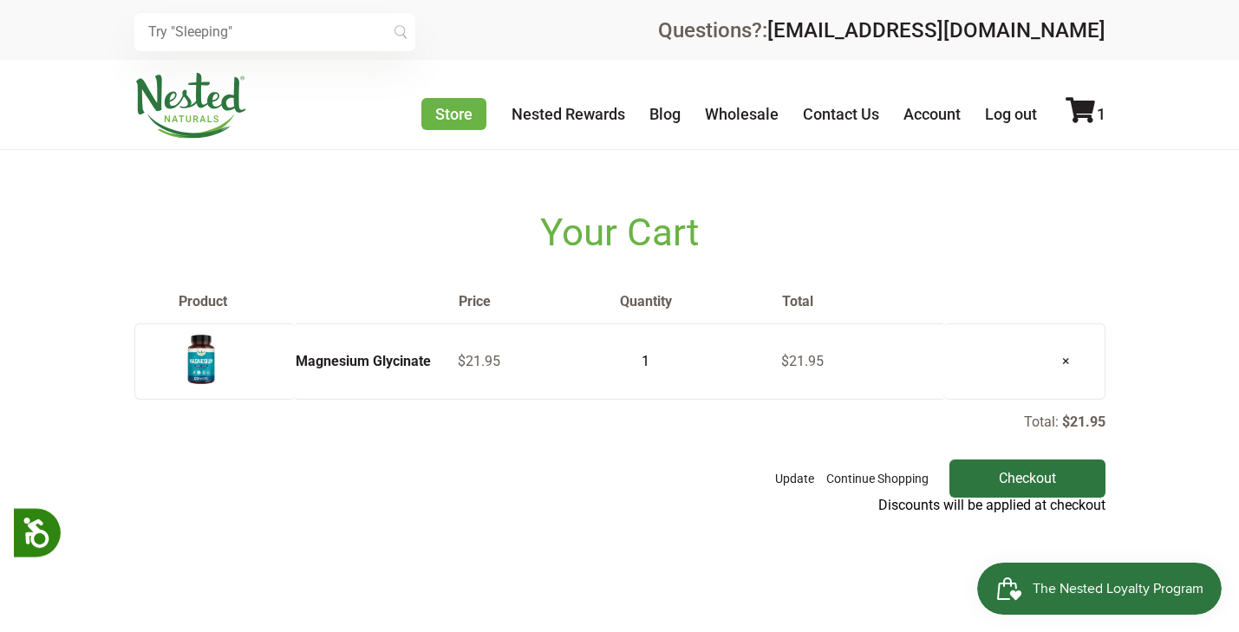
click at [655, 363] on input "1" at bounding box center [640, 361] width 43 height 24
type input "0"
click at [655, 363] on input "0" at bounding box center [640, 361] width 43 height 24
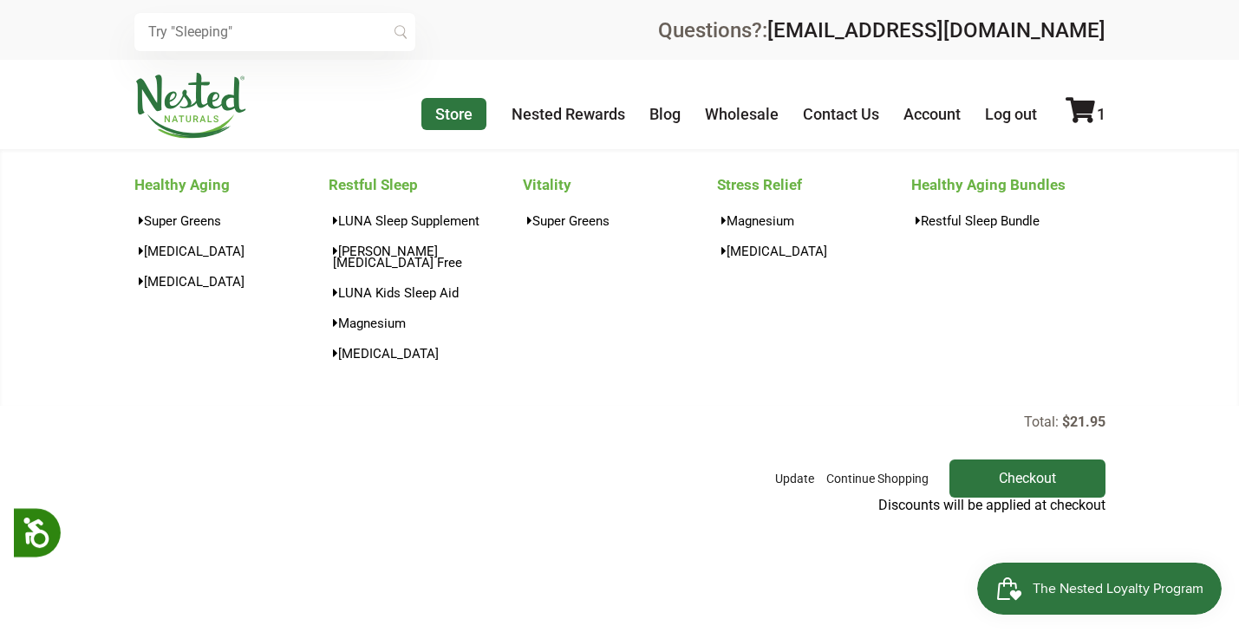
click at [450, 104] on link "Store" at bounding box center [453, 114] width 65 height 32
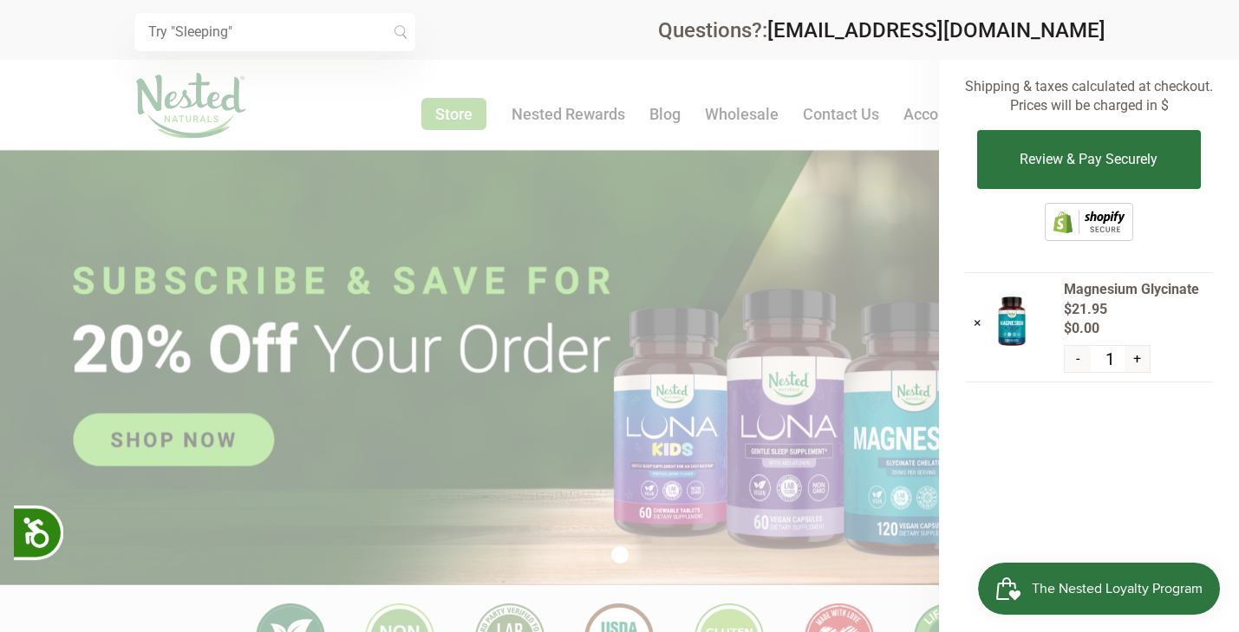
click at [889, 217] on div at bounding box center [619, 316] width 1239 height 632
click at [1077, 582] on span "The Nested Loyalty Program" at bounding box center [1116, 589] width 171 height 26
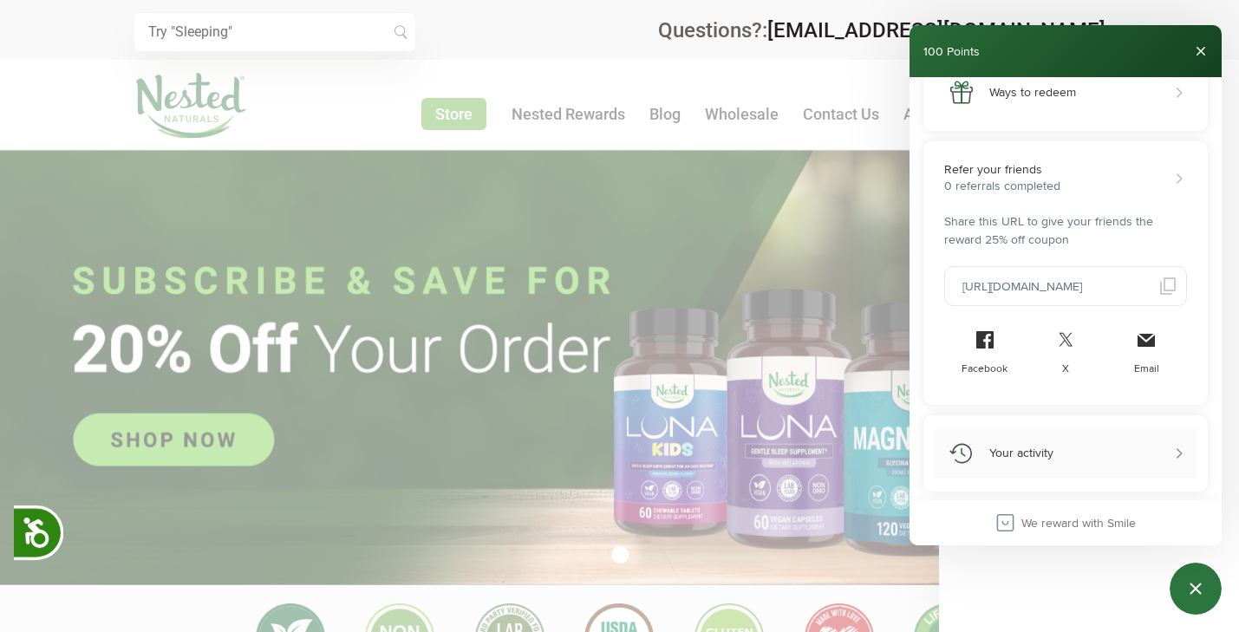
scroll to position [224, 0]
click at [1090, 452] on button "Your activity" at bounding box center [1066, 453] width 264 height 49
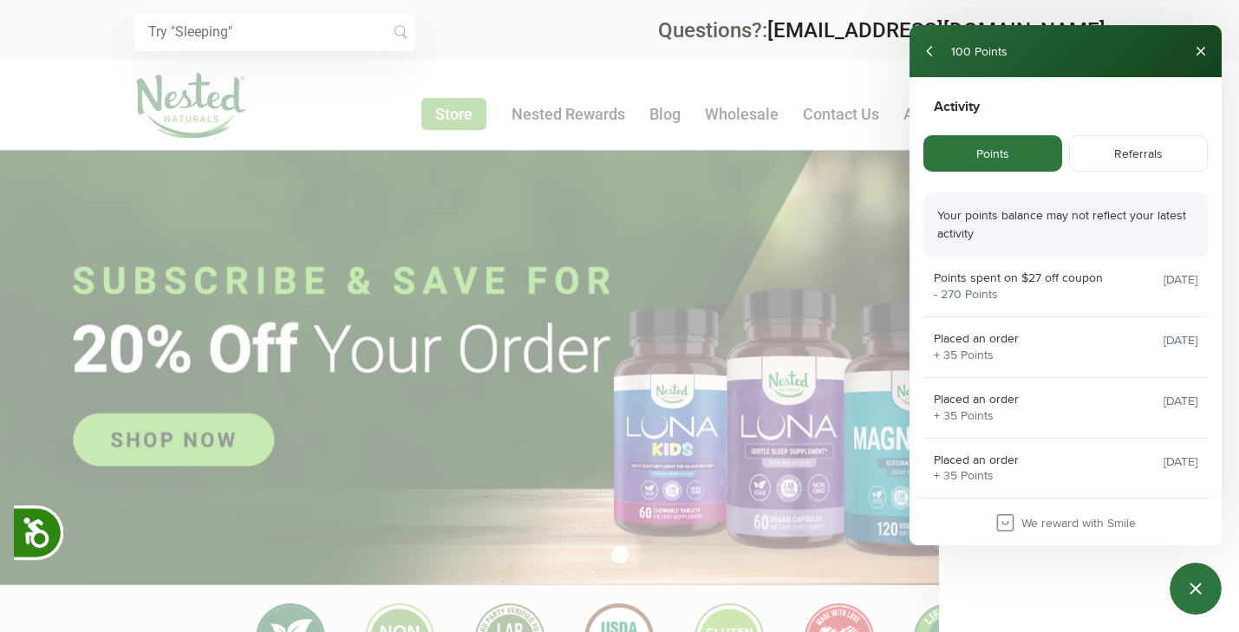
scroll to position [0, 609]
click at [1007, 284] on div "Points spent on $27 off coupon" at bounding box center [1018, 277] width 169 height 15
click at [1032, 221] on div "Your points balance may not reflect your latest activity" at bounding box center [1065, 224] width 284 height 64
click at [999, 245] on div "Your points balance may not reflect your latest activity" at bounding box center [1065, 224] width 284 height 64
click at [999, 244] on div "Your points balance may not reflect your latest activity" at bounding box center [1065, 224] width 284 height 64
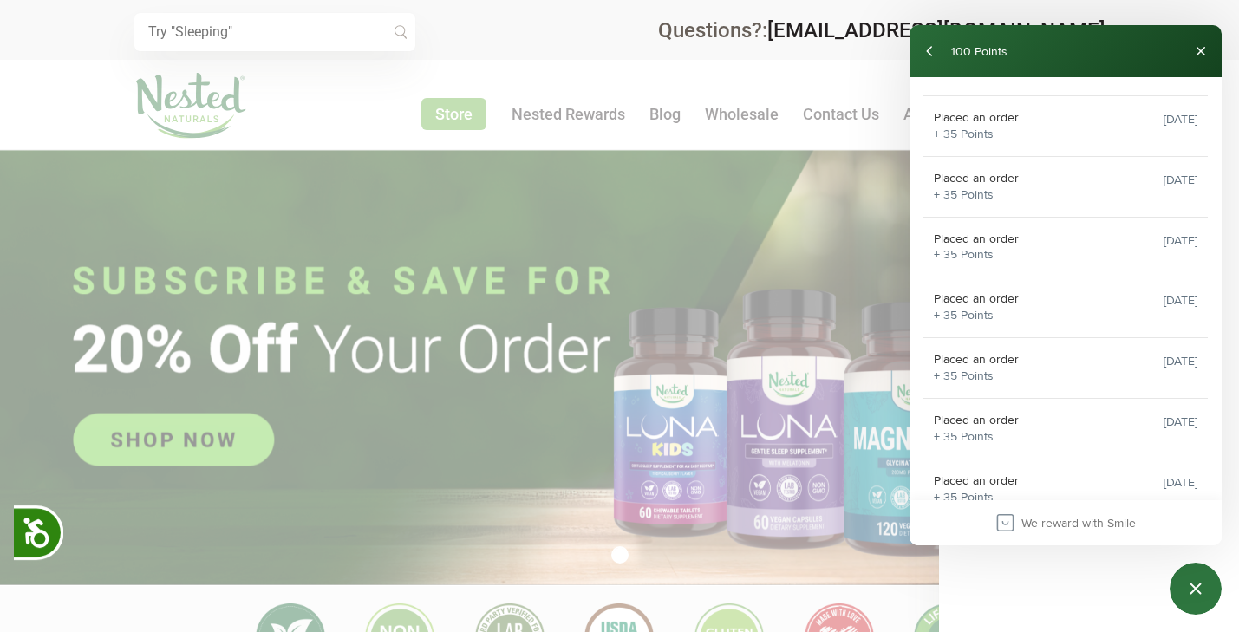
scroll to position [0, 0]
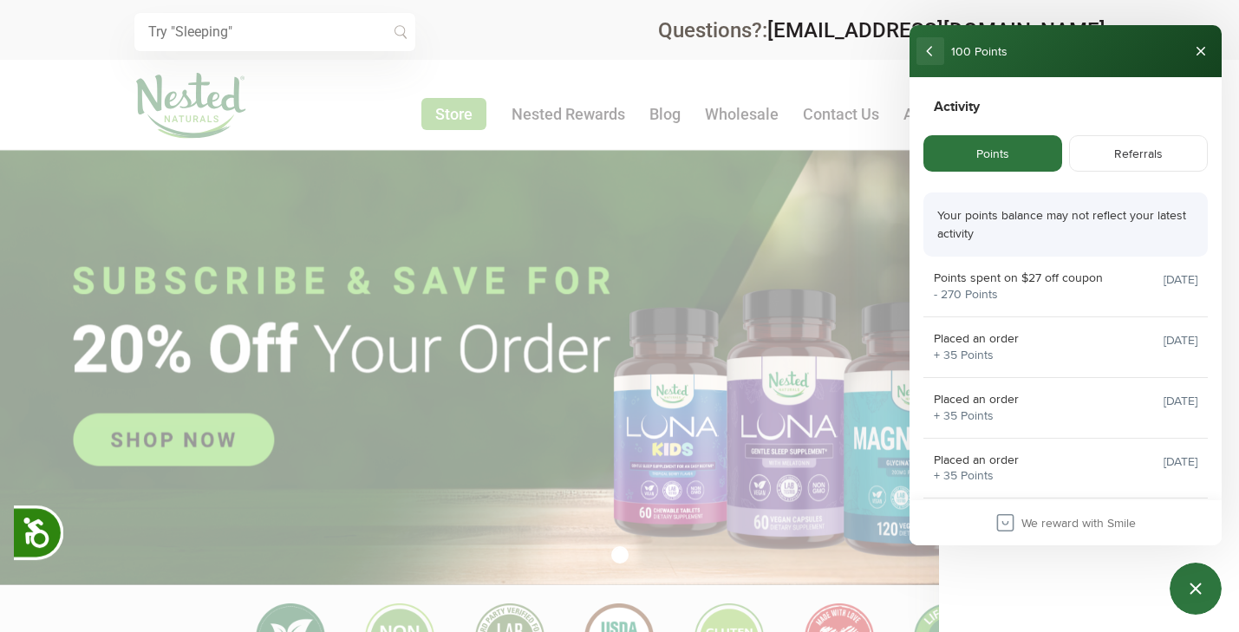
click at [931, 48] on button "back" at bounding box center [930, 51] width 28 height 28
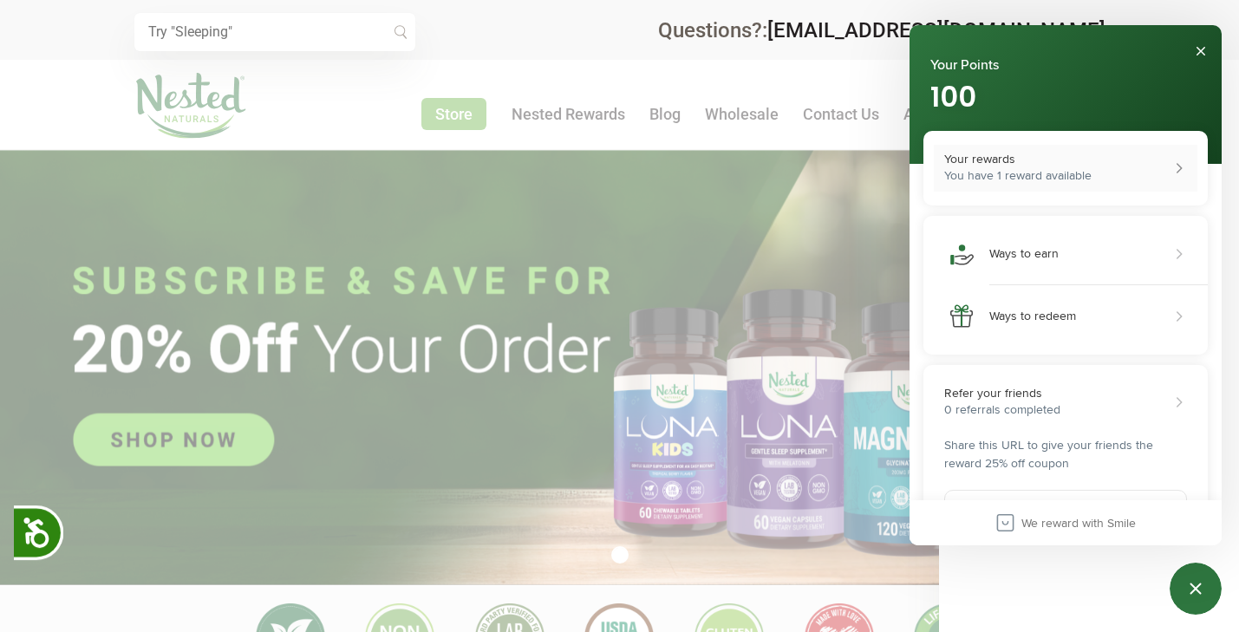
click at [1032, 158] on div "Your rewards" at bounding box center [1017, 159] width 147 height 15
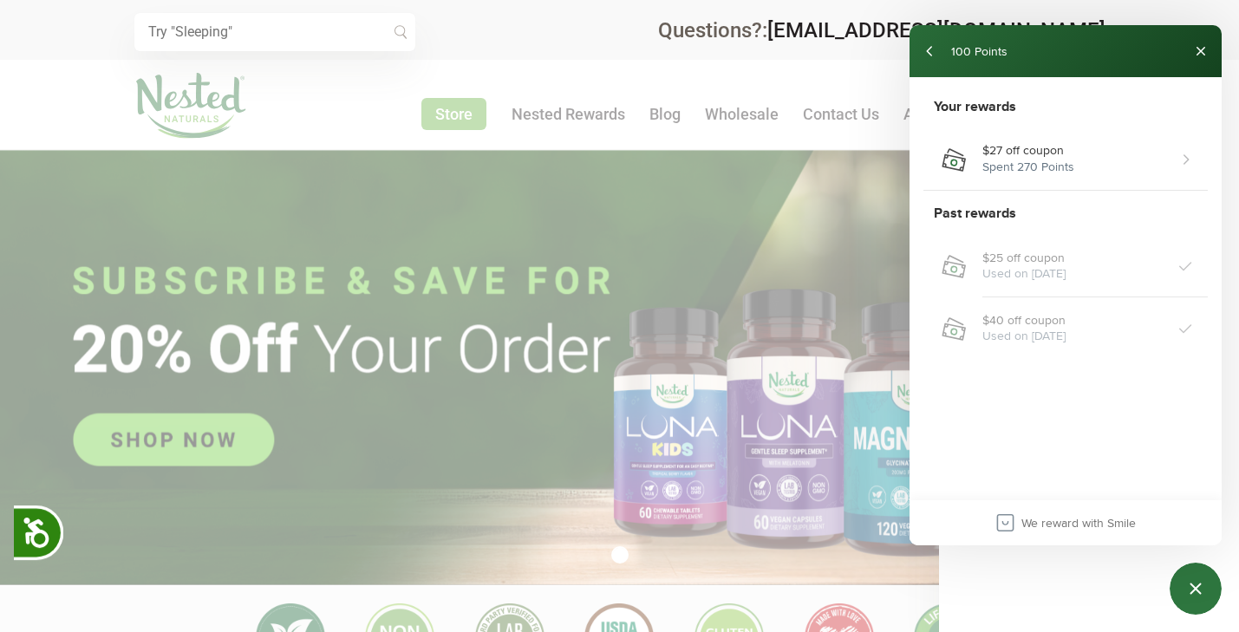
scroll to position [0, 1523]
click at [933, 53] on button "back" at bounding box center [930, 51] width 28 height 28
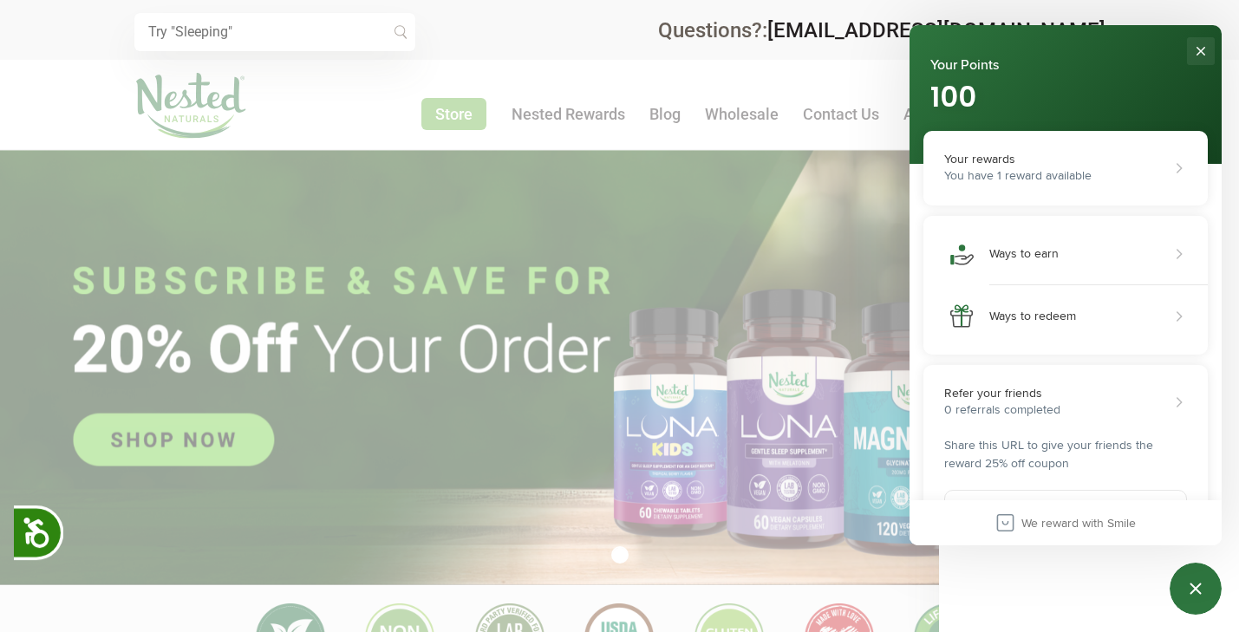
click at [1201, 47] on button "Close" at bounding box center [1201, 51] width 28 height 28
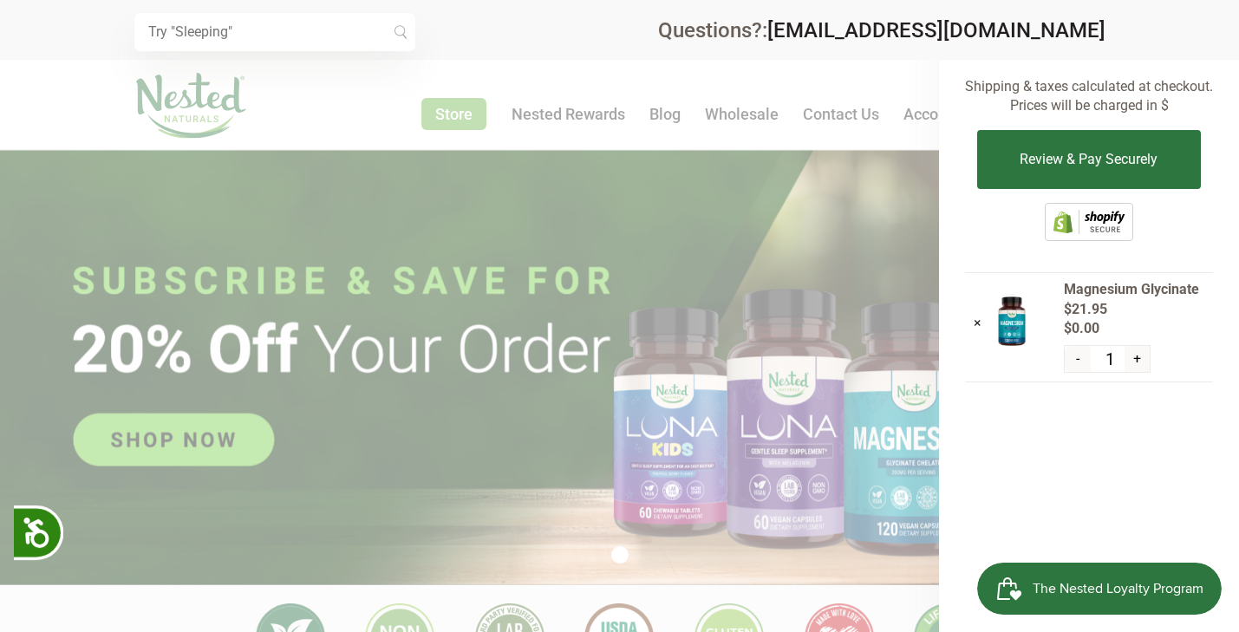
scroll to position [0, 0]
click at [763, 225] on div at bounding box center [619, 316] width 1239 height 632
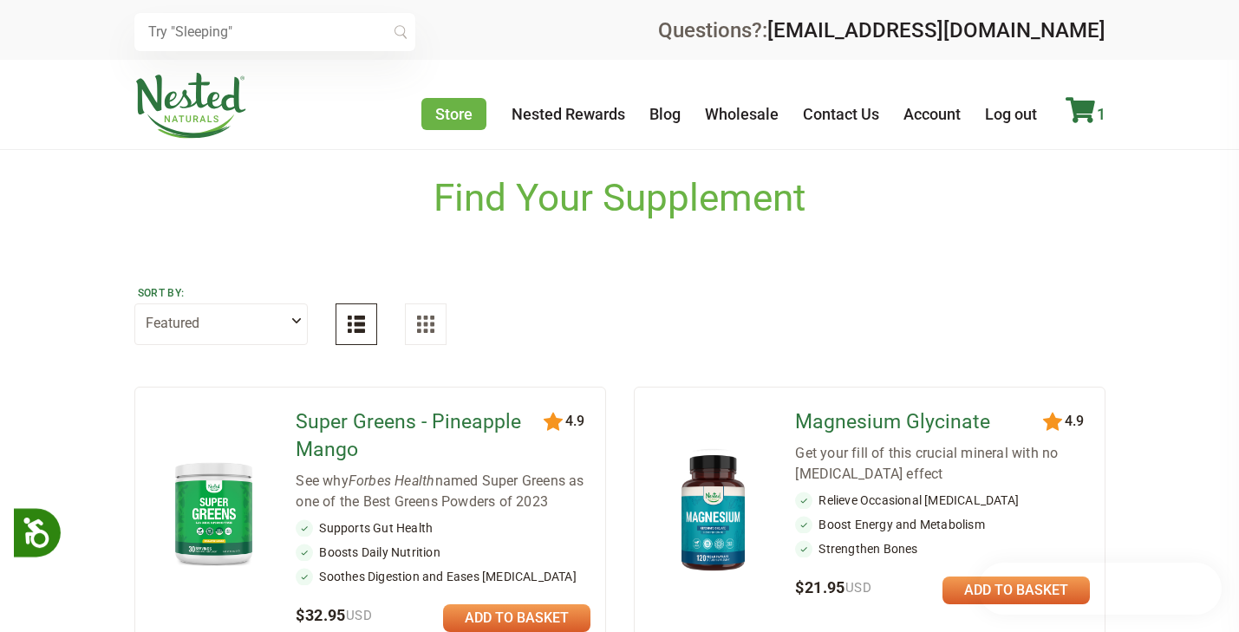
click at [1080, 110] on icon at bounding box center [1079, 110] width 29 height 26
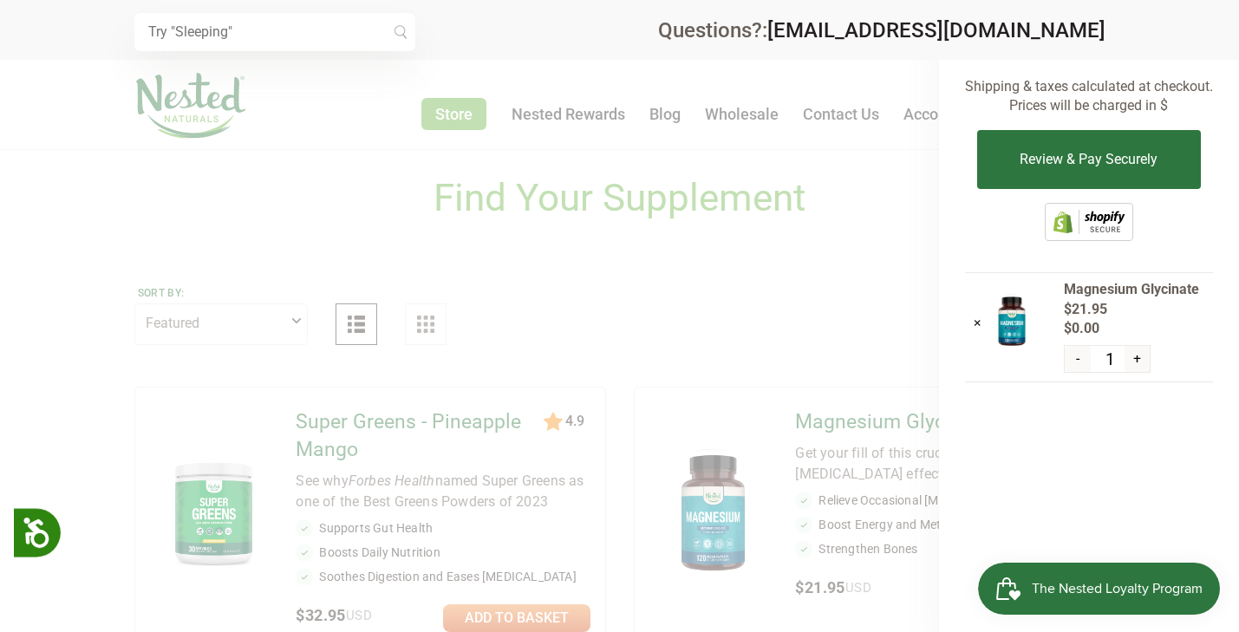
click at [1079, 357] on button "-" at bounding box center [1076, 359] width 25 height 26
click at [1078, 355] on button "-" at bounding box center [1076, 359] width 25 height 26
click at [1078, 352] on button "-" at bounding box center [1076, 359] width 25 height 26
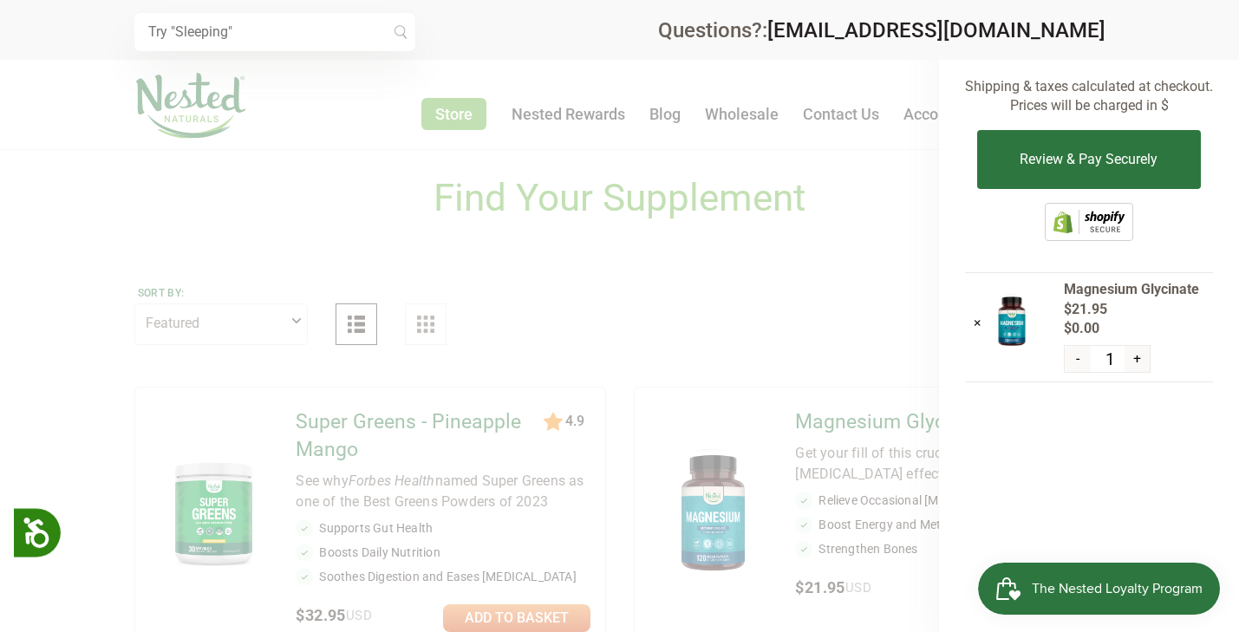
click at [1078, 352] on button "-" at bounding box center [1076, 359] width 25 height 26
click at [1135, 357] on button "+" at bounding box center [1136, 359] width 25 height 26
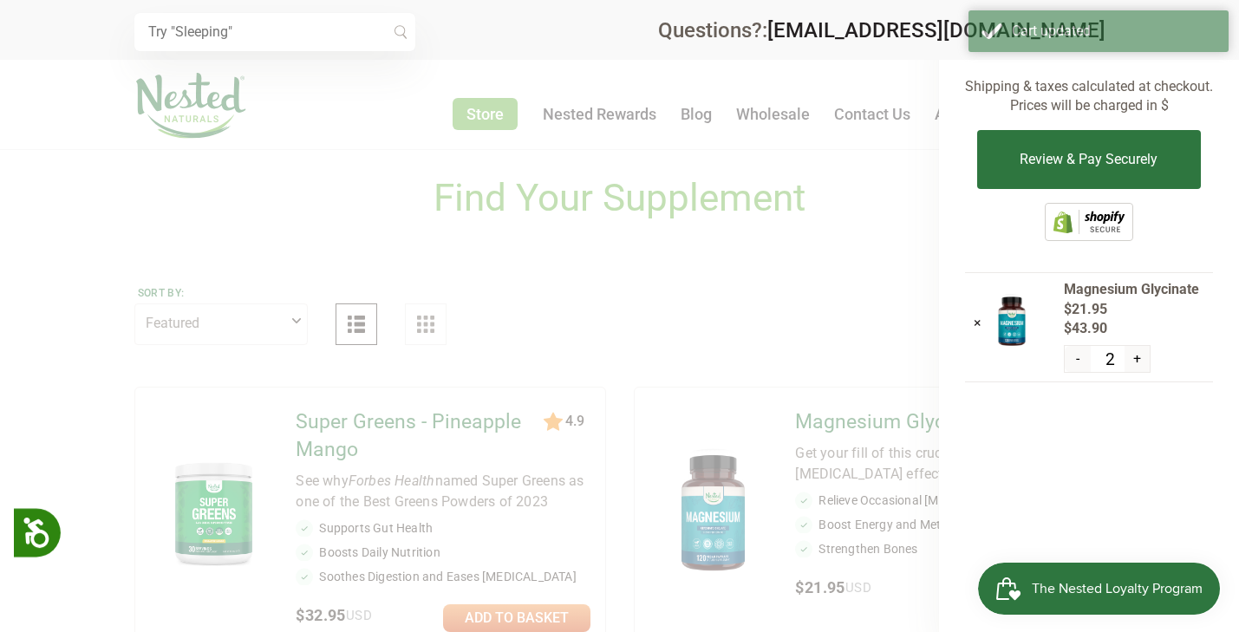
click at [1079, 356] on button "-" at bounding box center [1076, 359] width 25 height 26
type input "1"
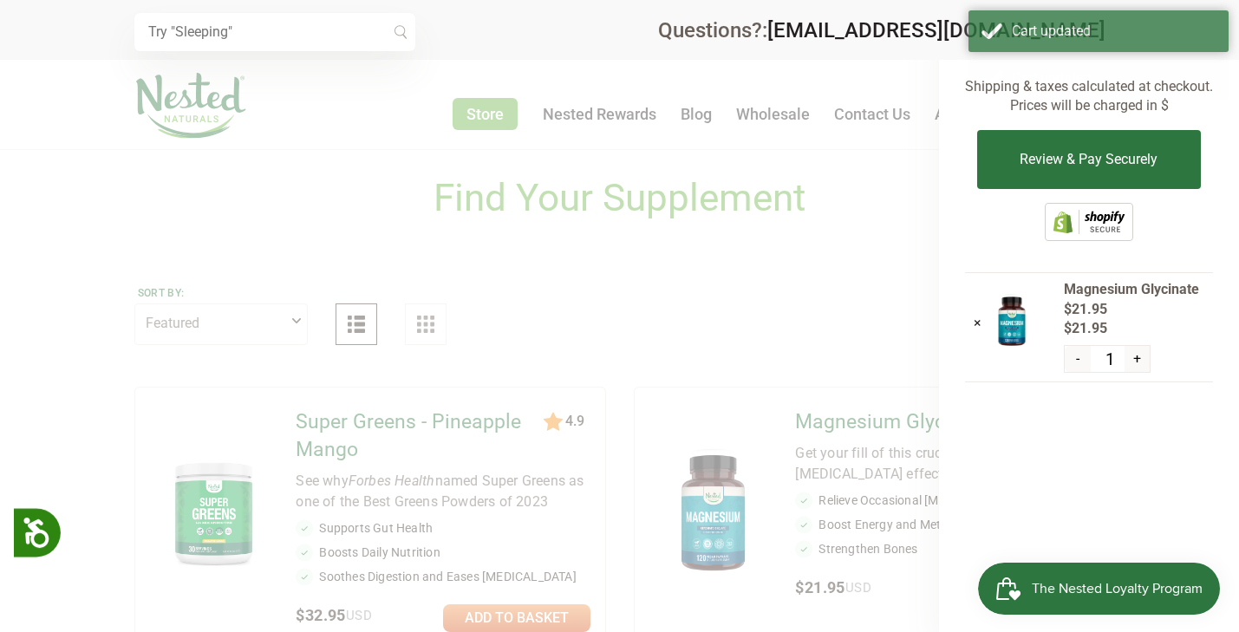
click at [862, 300] on div at bounding box center [619, 316] width 1239 height 632
